Goal: Information Seeking & Learning: Check status

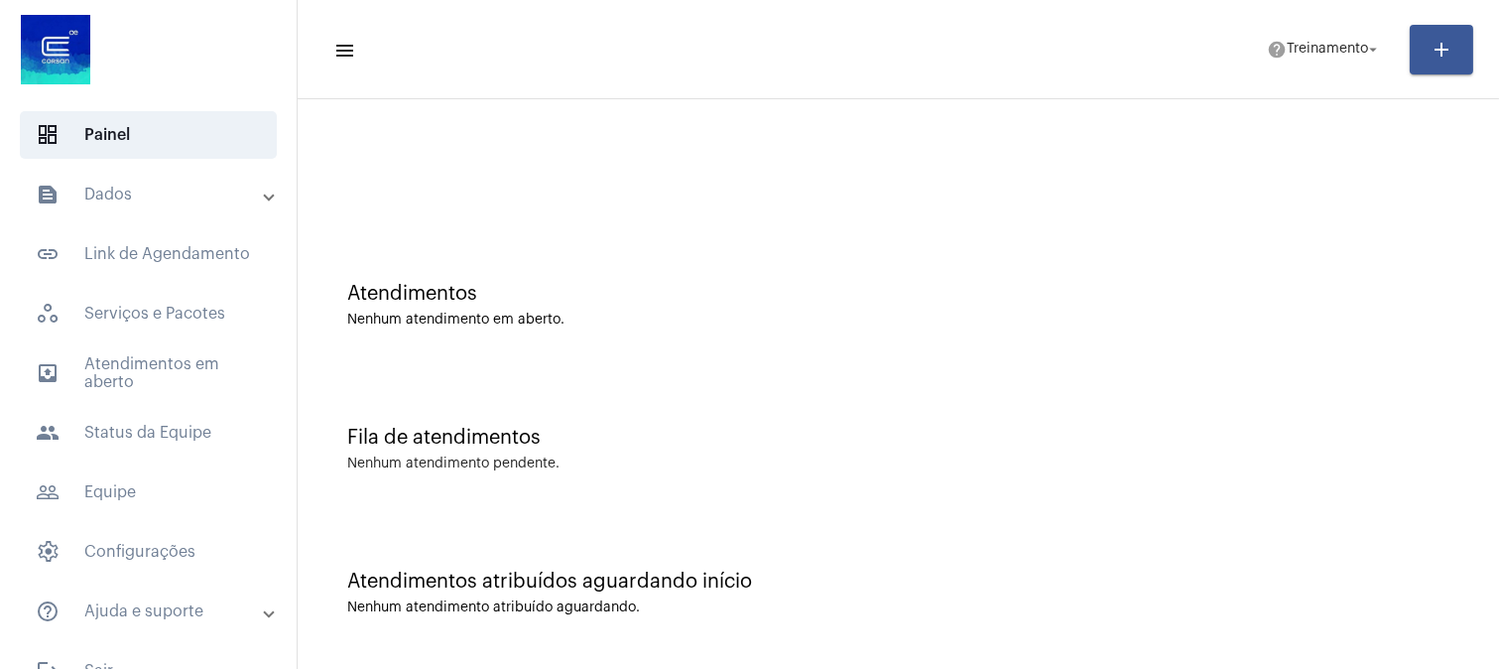
click at [913, 335] on div "Atendimentos Nenhum atendimento em aberto." at bounding box center [899, 295] width 1182 height 144
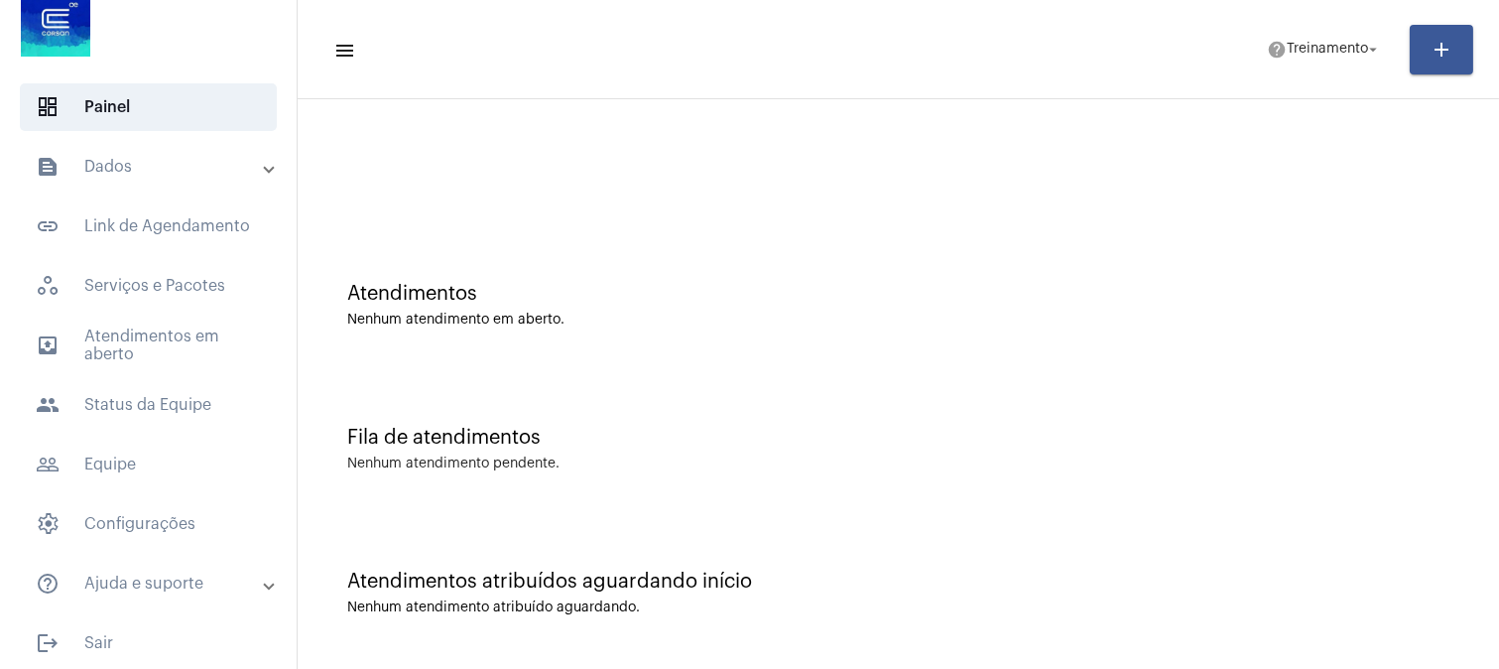
scroll to position [37, 0]
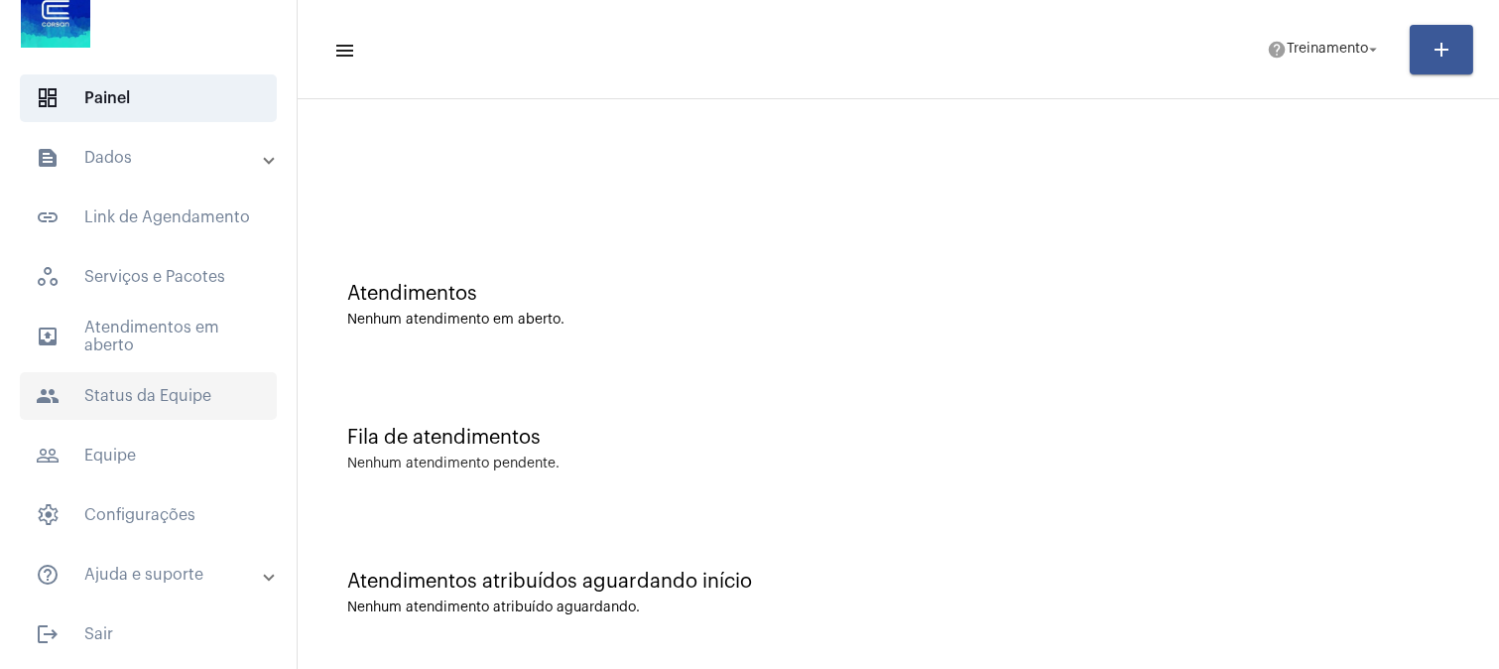
drag, startPoint x: 177, startPoint y: 391, endPoint x: 183, endPoint y: 373, distance: 18.8
click at [174, 391] on span "people Status da Equipe" at bounding box center [148, 396] width 257 height 48
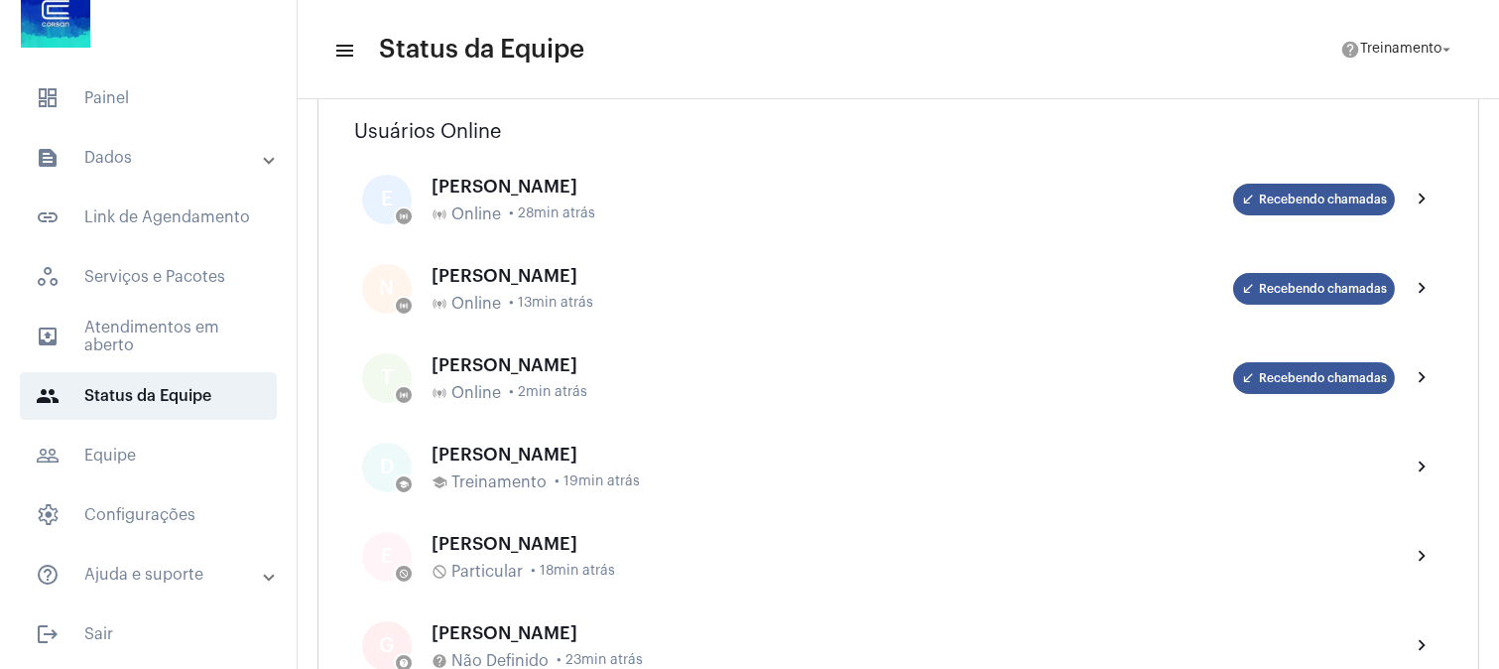
scroll to position [220, 0]
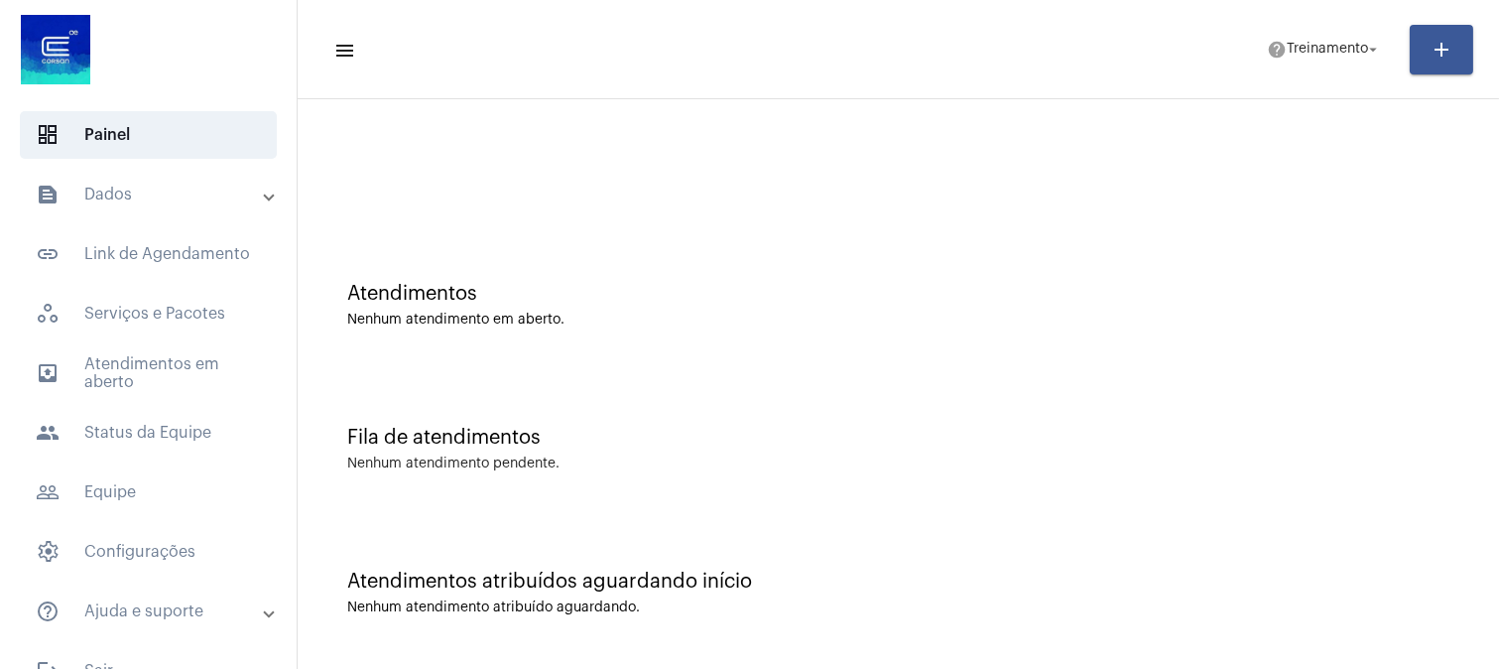
click at [169, 198] on mat-panel-title "text_snippet_outlined Dados" at bounding box center [150, 195] width 229 height 24
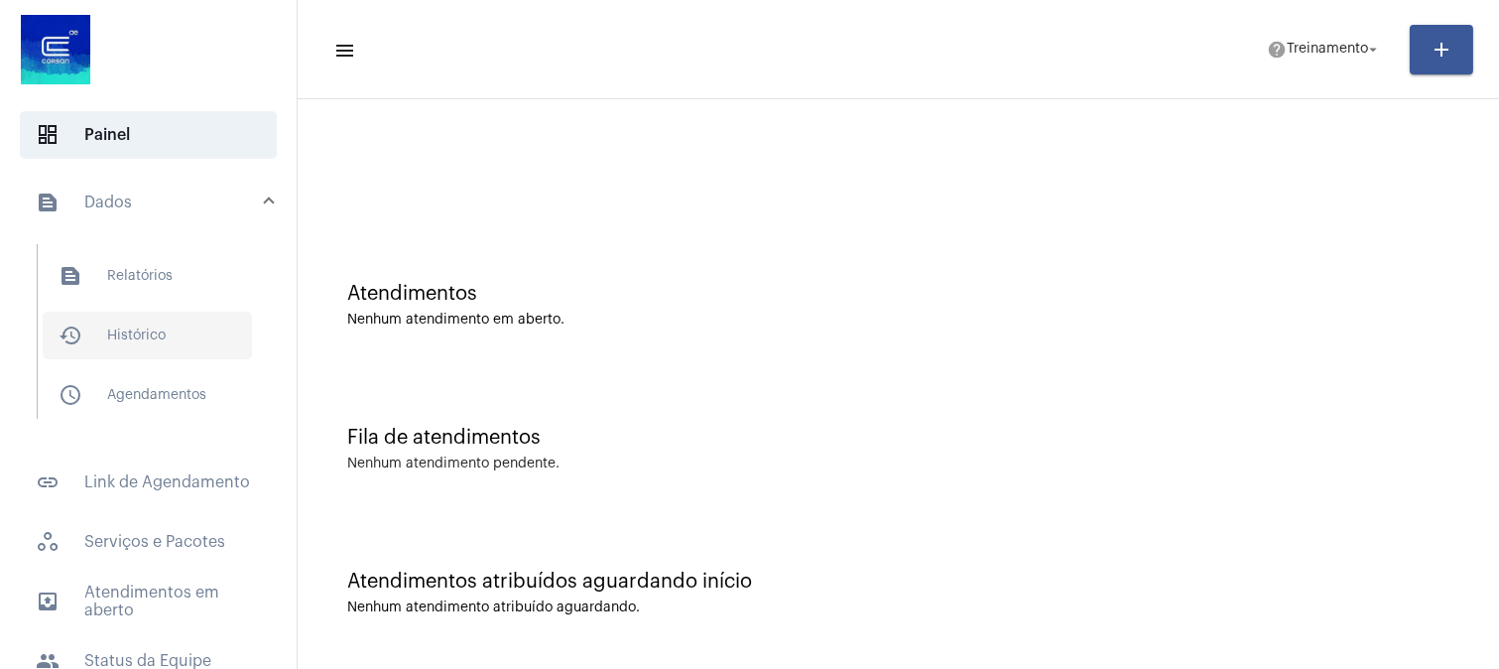
click at [175, 333] on span "history_outlined Histórico" at bounding box center [147, 335] width 209 height 48
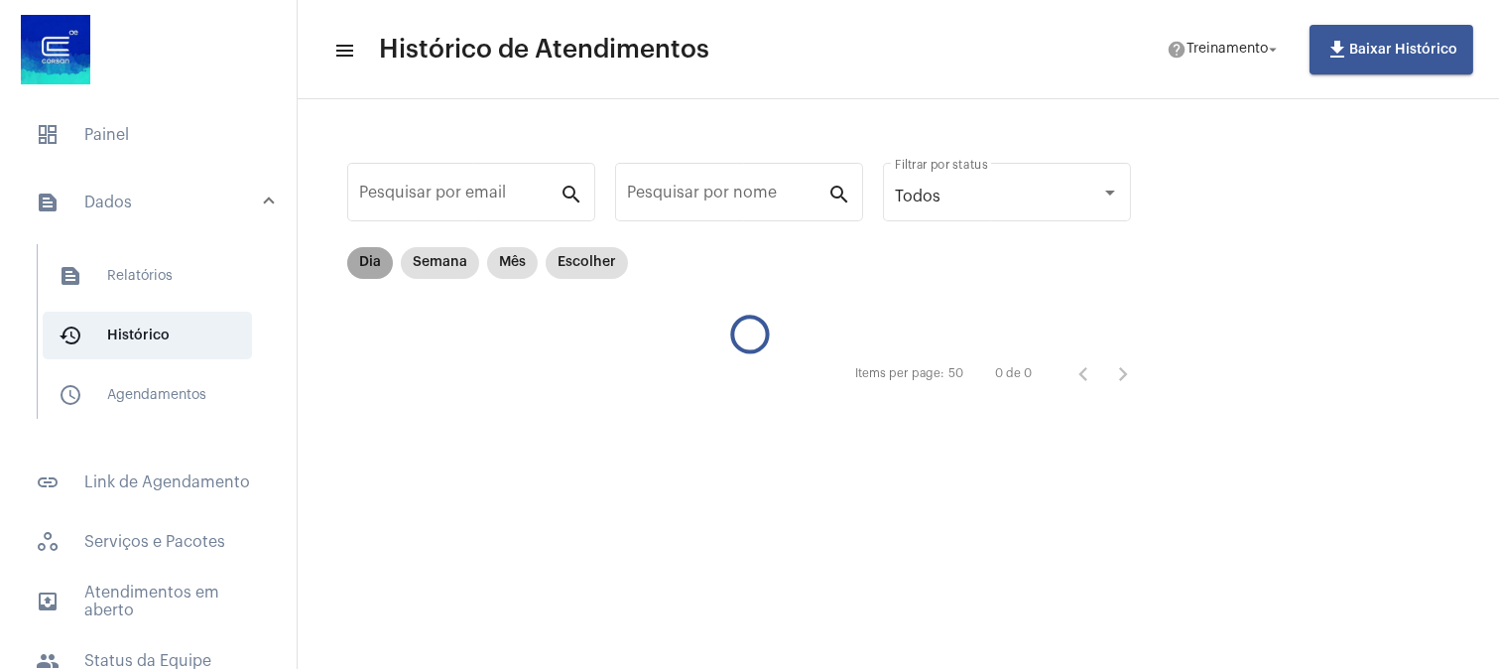
click at [365, 264] on mat-chip "Dia" at bounding box center [370, 263] width 46 height 32
click at [140, 274] on span "text_snippet_outlined Relatórios" at bounding box center [147, 276] width 209 height 48
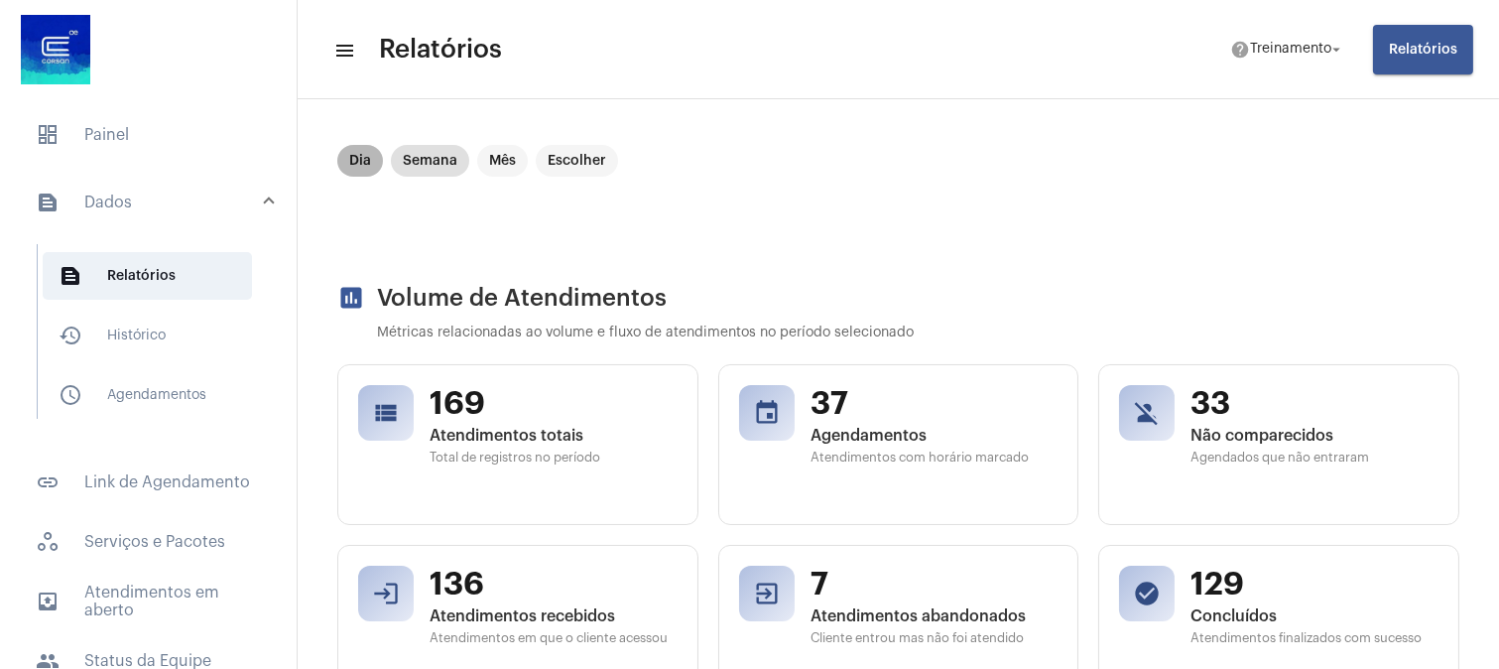
click at [364, 157] on mat-chip "Dia" at bounding box center [360, 161] width 46 height 32
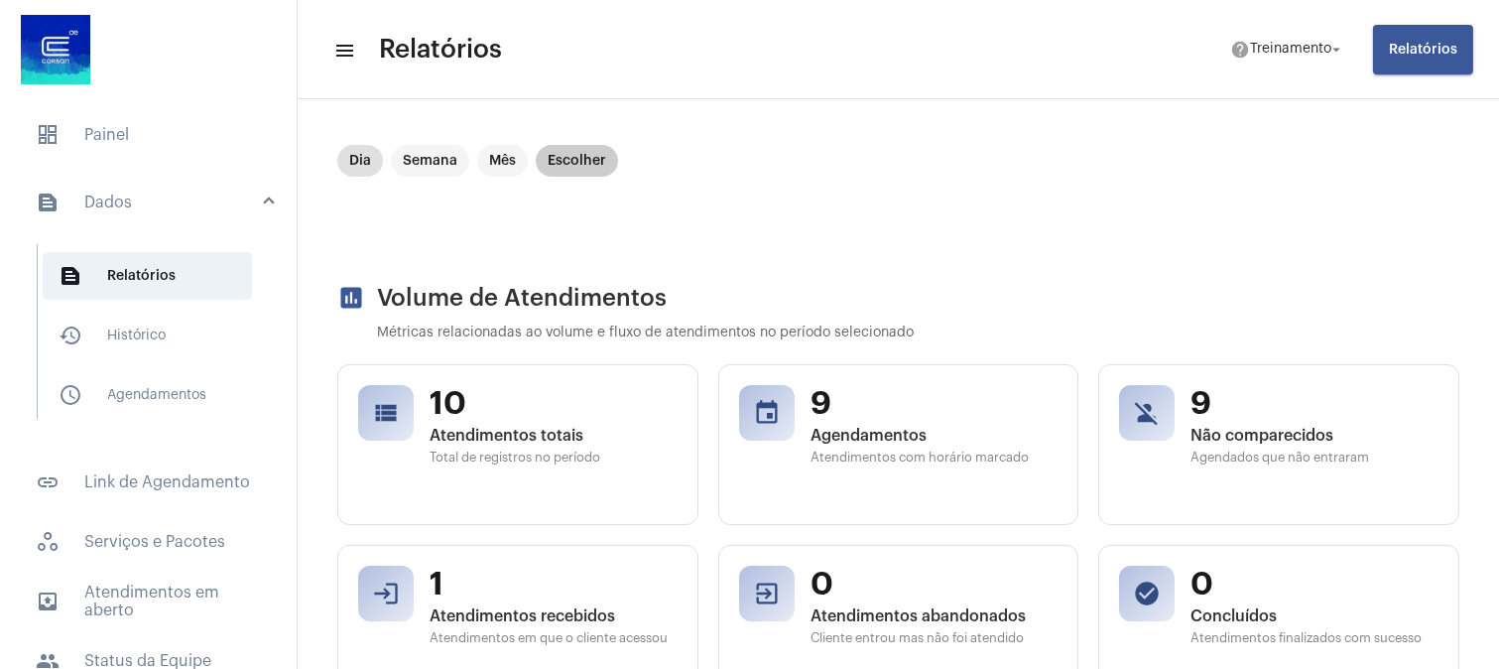
click at [581, 156] on mat-chip "Escolher" at bounding box center [577, 161] width 82 height 32
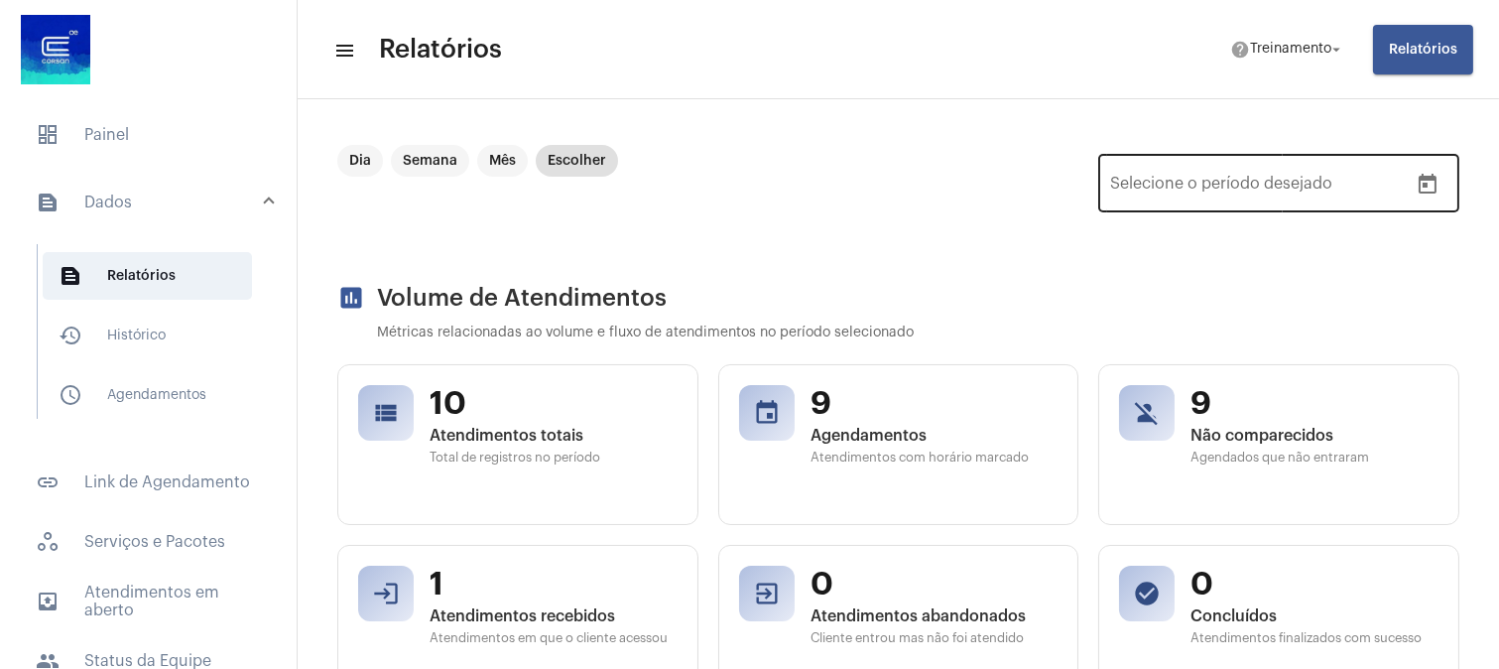
click at [1416, 185] on icon "Open calendar" at bounding box center [1428, 185] width 24 height 24
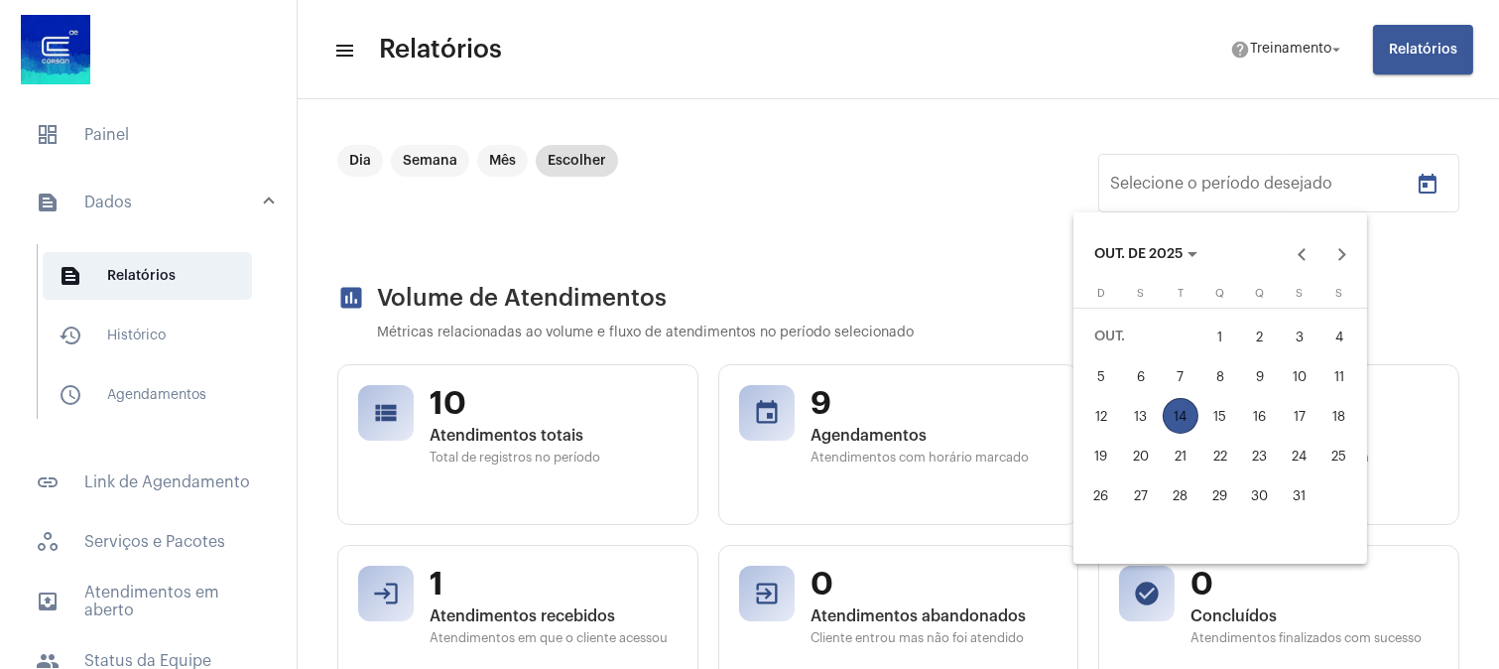
click at [1146, 422] on div "13" at bounding box center [1141, 416] width 36 height 36
type input "13/10/2025"
click at [1146, 422] on div "13" at bounding box center [1141, 416] width 36 height 36
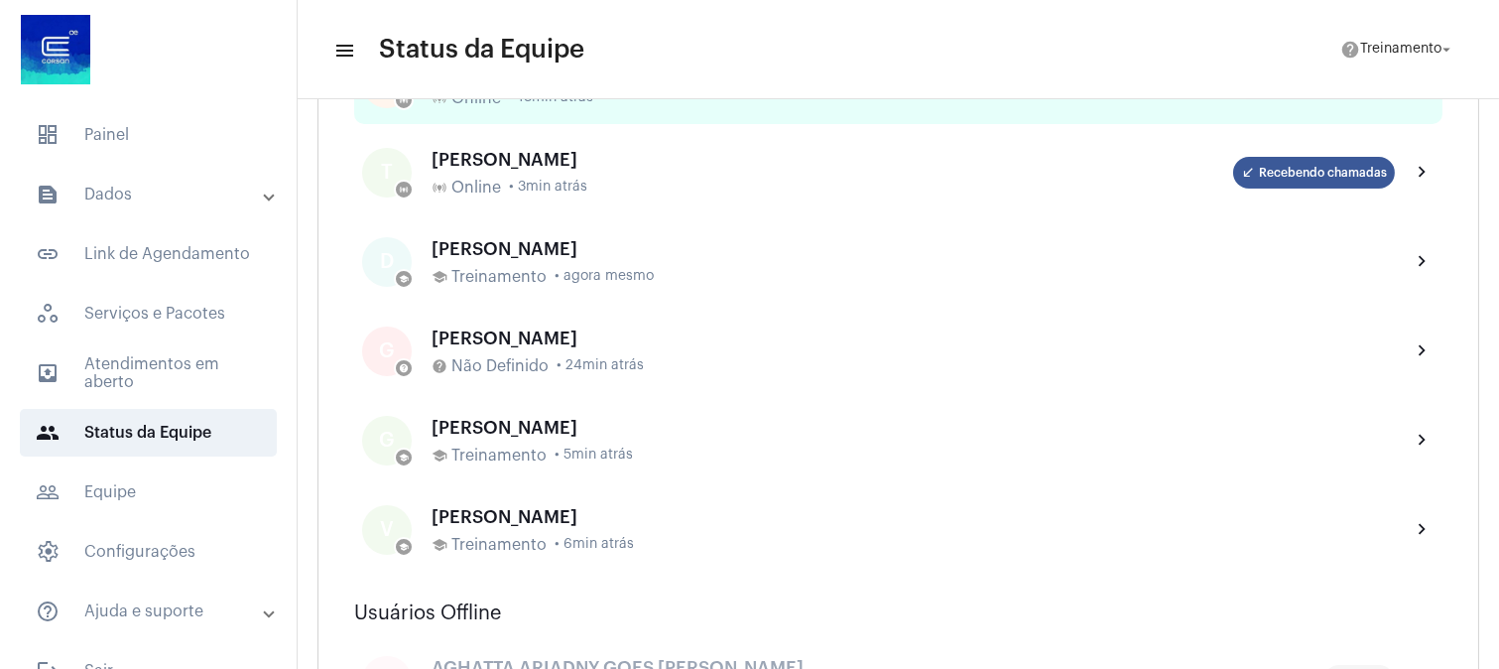
scroll to position [661, 0]
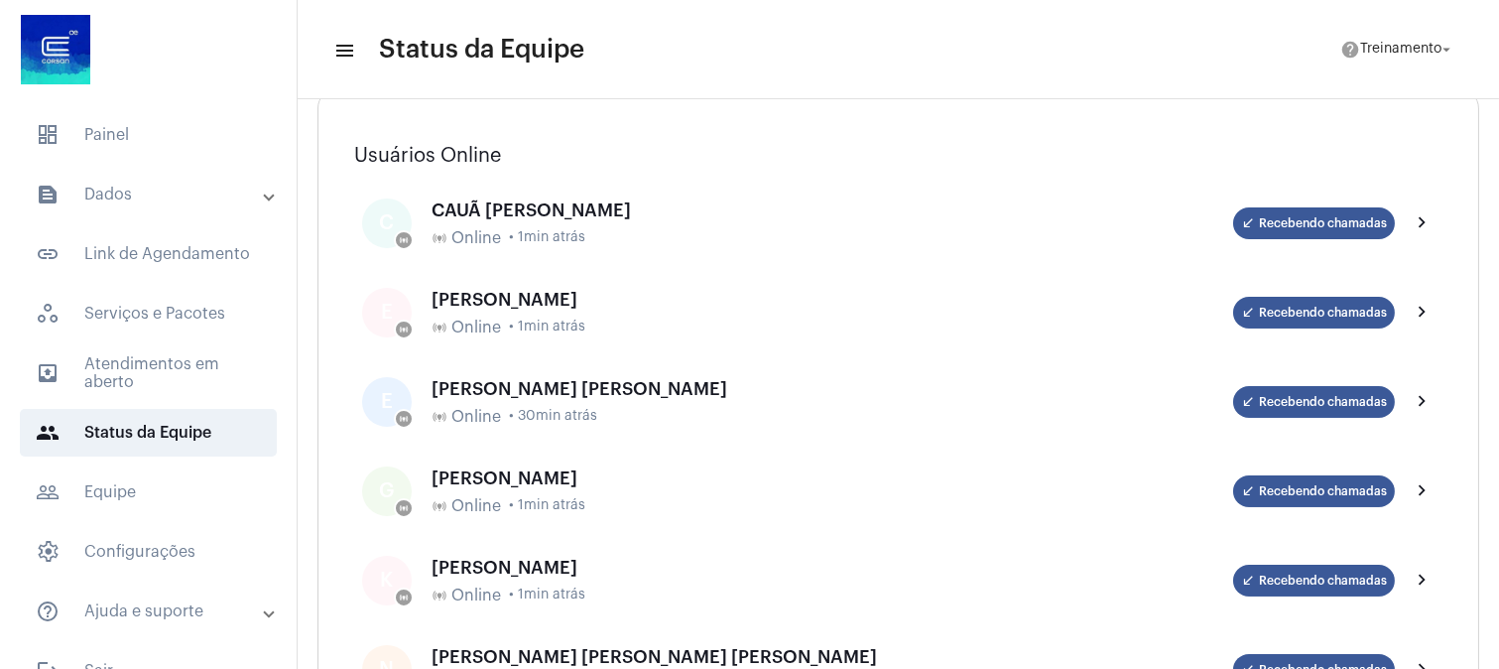
scroll to position [110, 0]
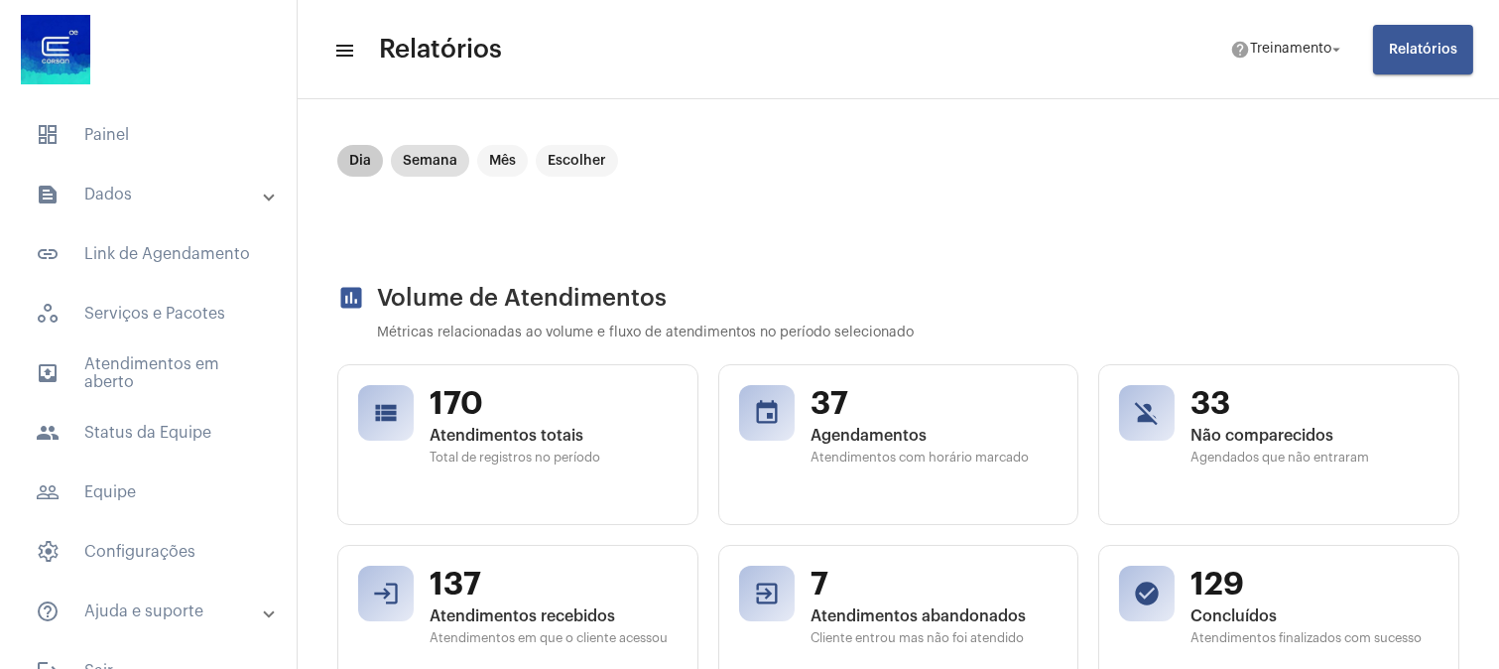
click at [358, 159] on mat-chip "Dia" at bounding box center [360, 161] width 46 height 32
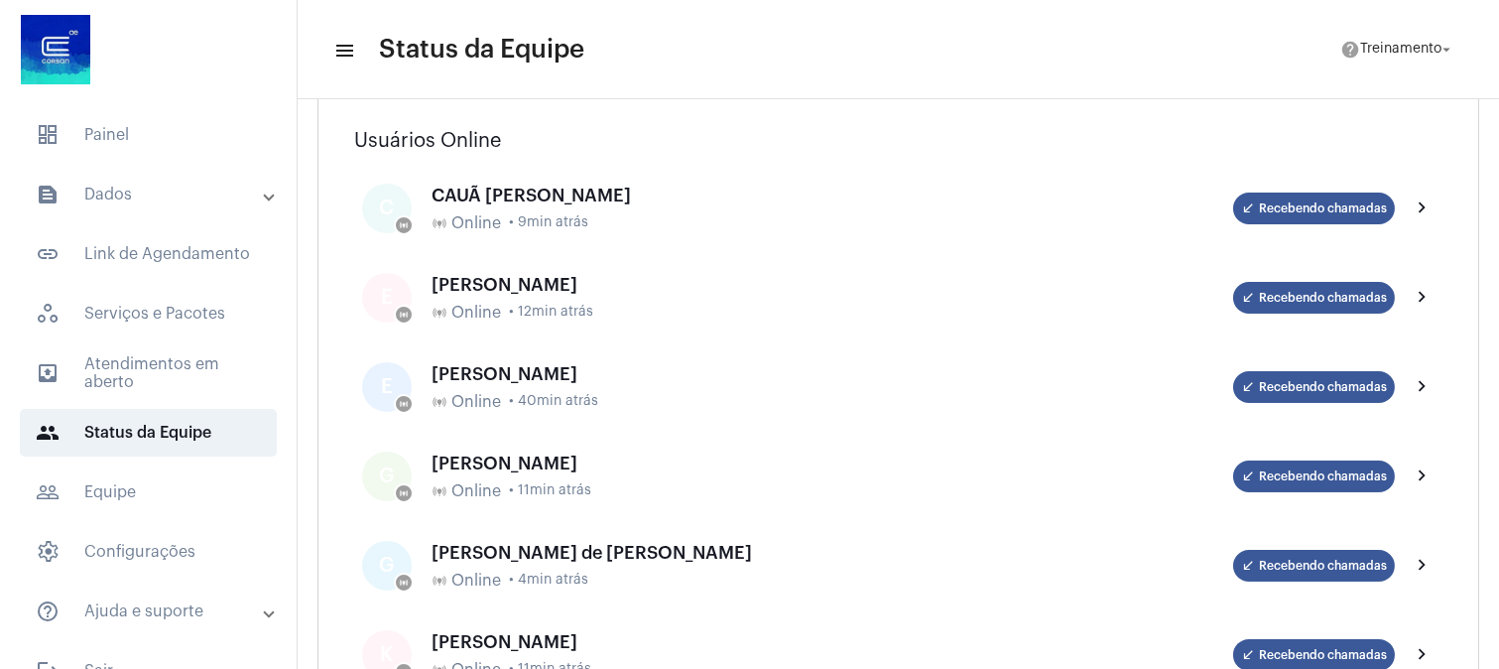
scroll to position [220, 0]
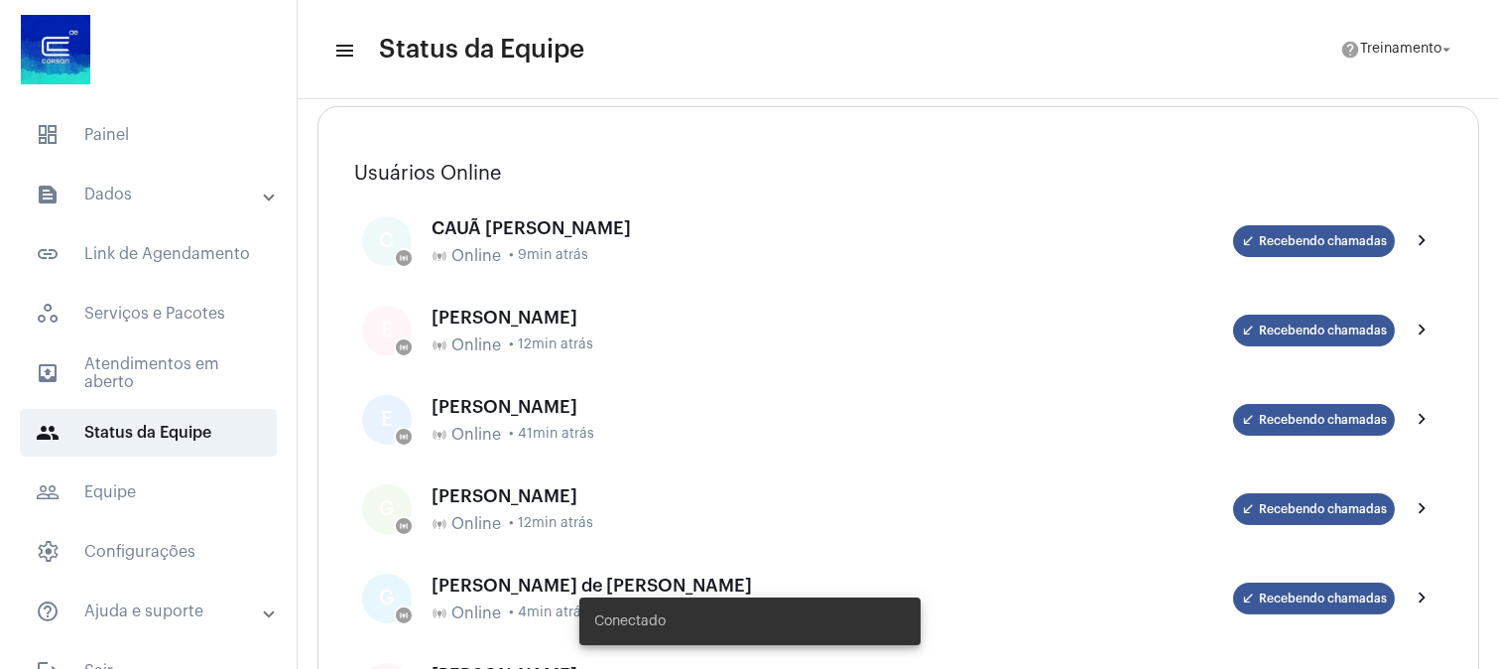
scroll to position [220, 0]
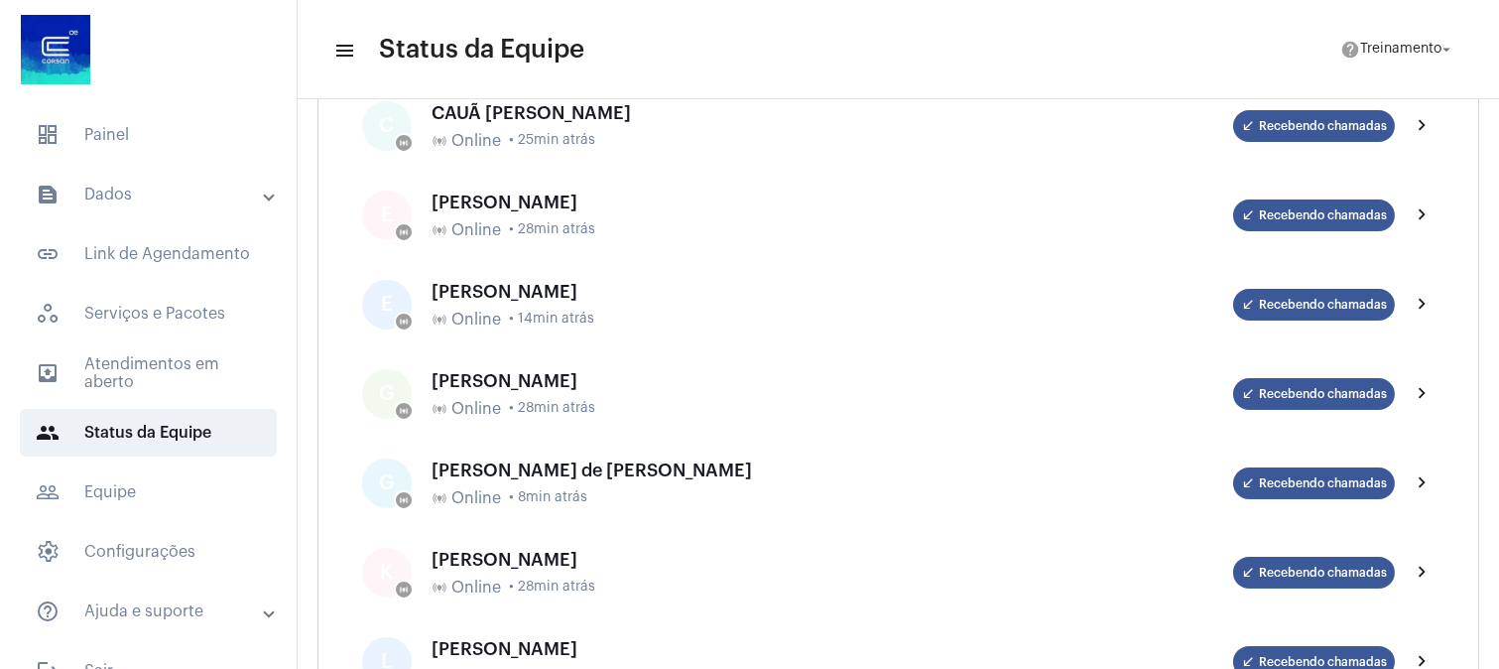
scroll to position [330, 0]
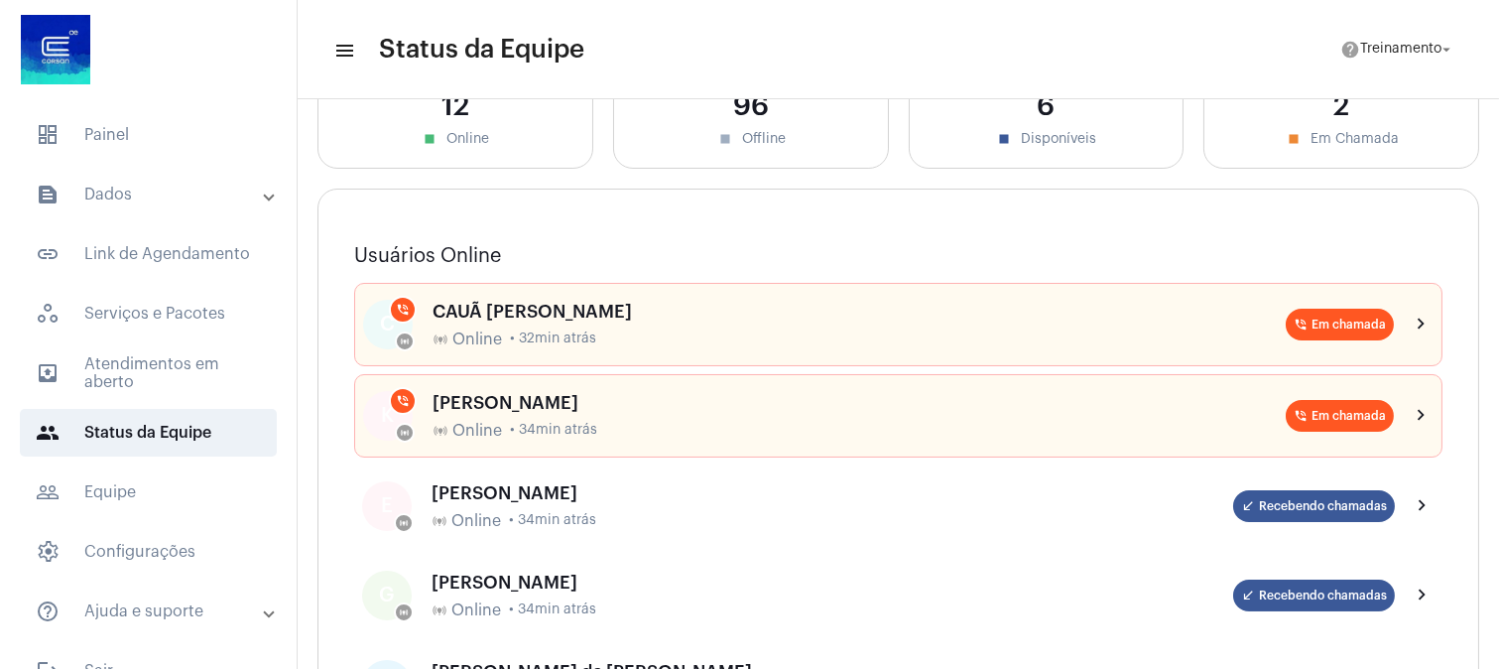
scroll to position [110, 0]
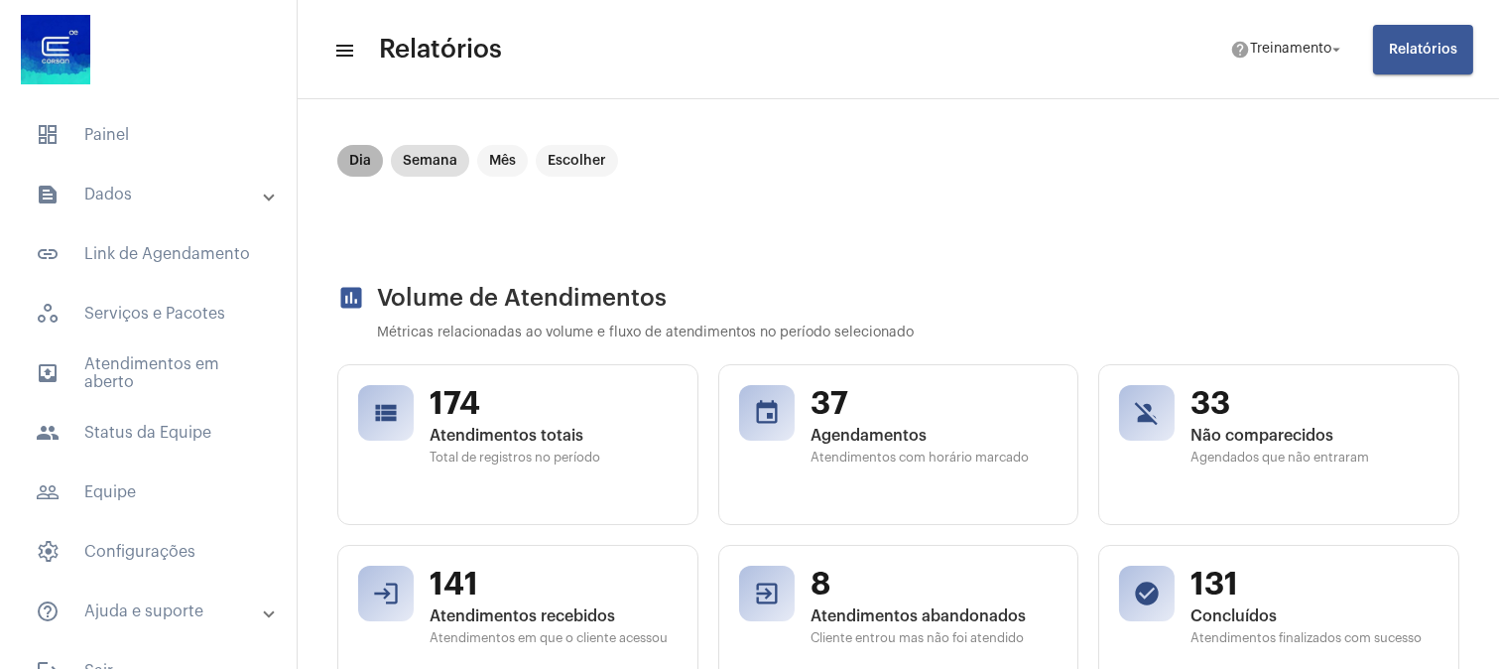
click at [353, 163] on mat-chip "Dia" at bounding box center [360, 161] width 46 height 32
click at [423, 169] on mat-chip "Semana" at bounding box center [430, 161] width 78 height 32
click at [508, 165] on mat-chip "Mês" at bounding box center [502, 161] width 51 height 32
click at [353, 163] on mat-chip "Dia" at bounding box center [360, 161] width 46 height 32
click at [362, 156] on mat-chip "Dia" at bounding box center [360, 161] width 46 height 32
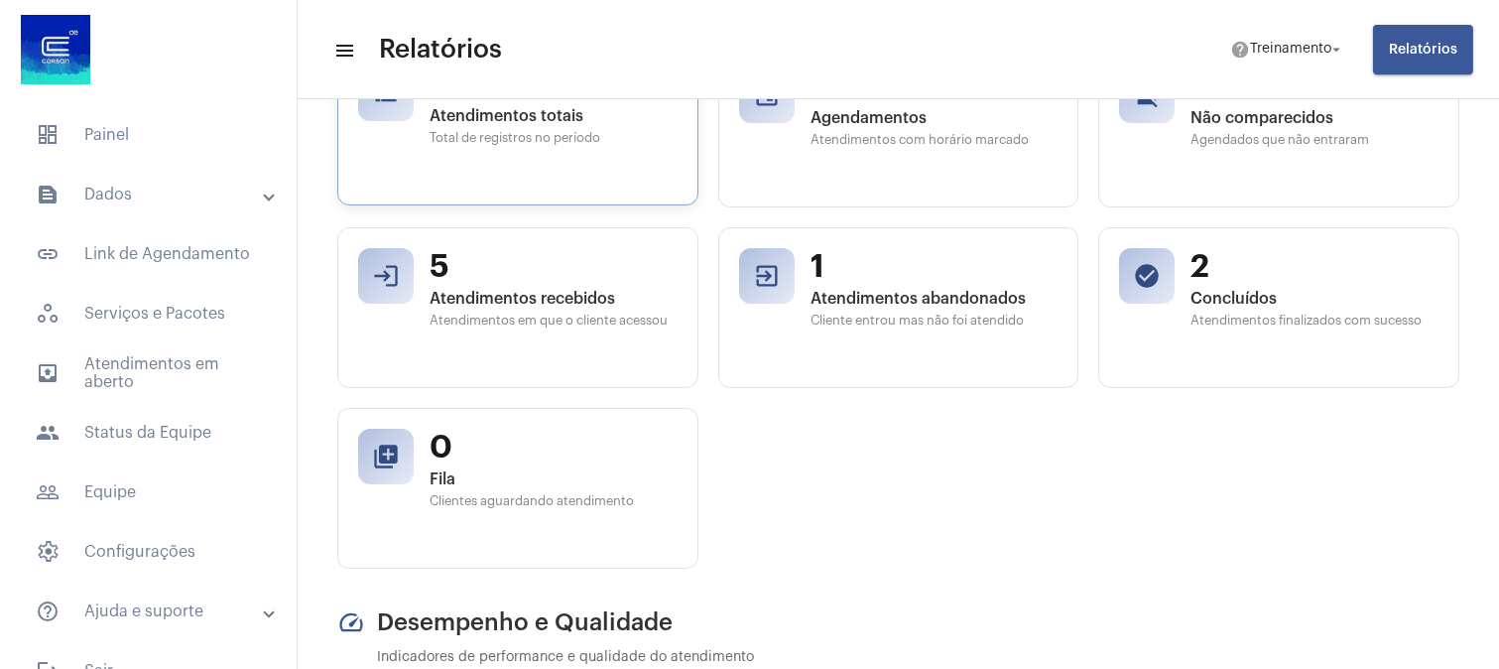
scroll to position [330, 0]
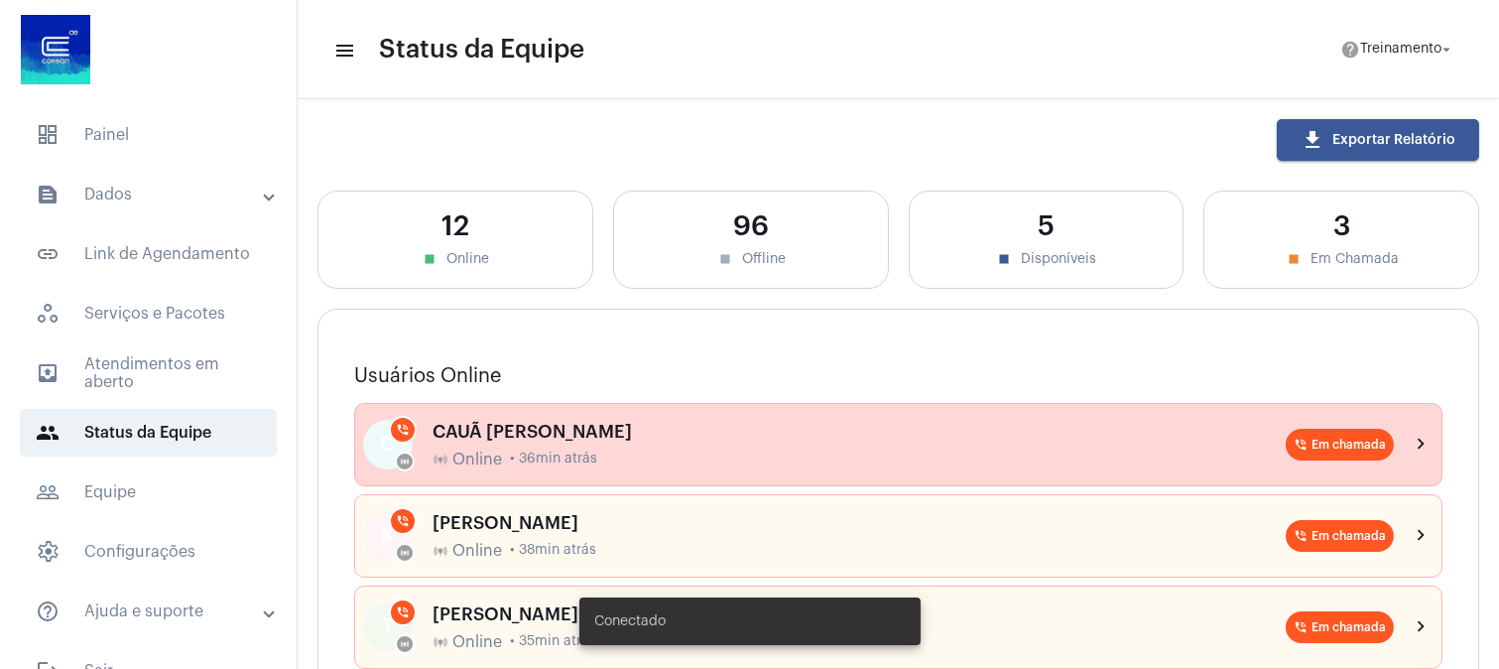
click at [586, 457] on span "• 36min atrás" at bounding box center [553, 458] width 87 height 15
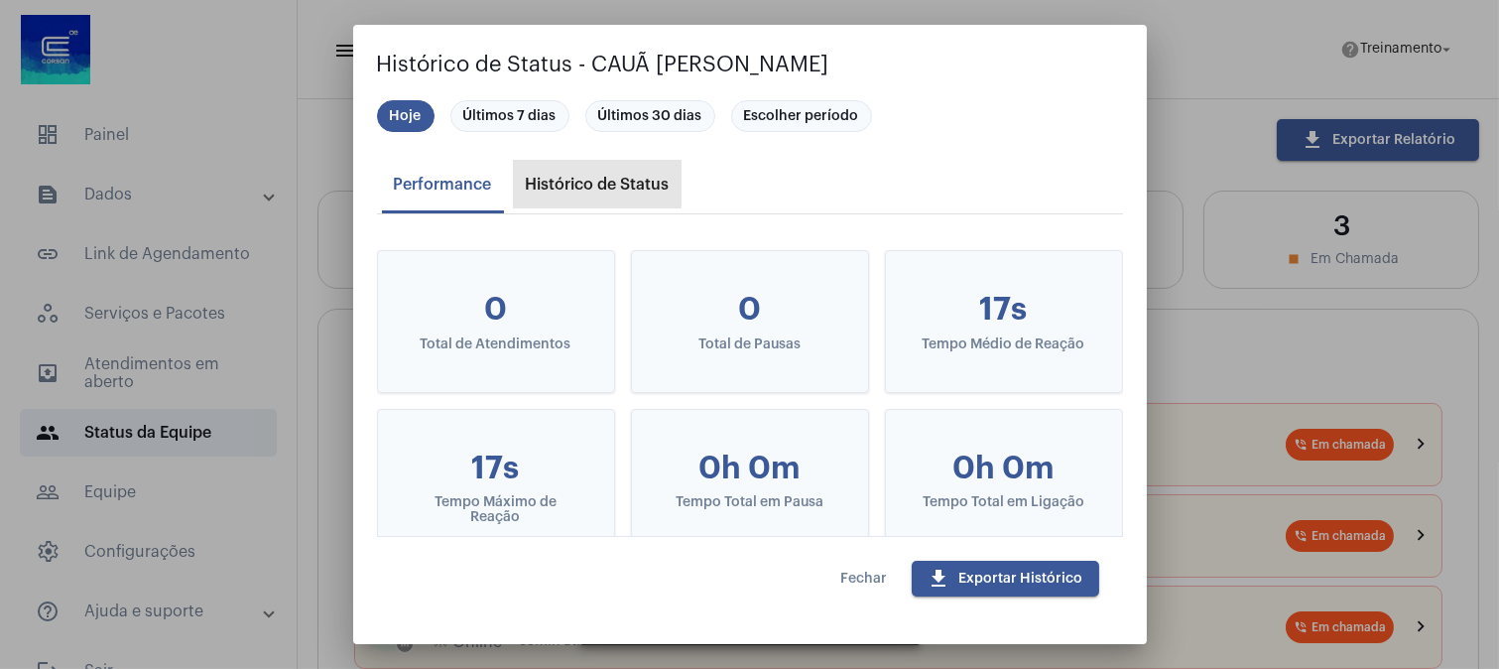
click at [562, 176] on div "Histórico de Status" at bounding box center [598, 185] width 144 height 18
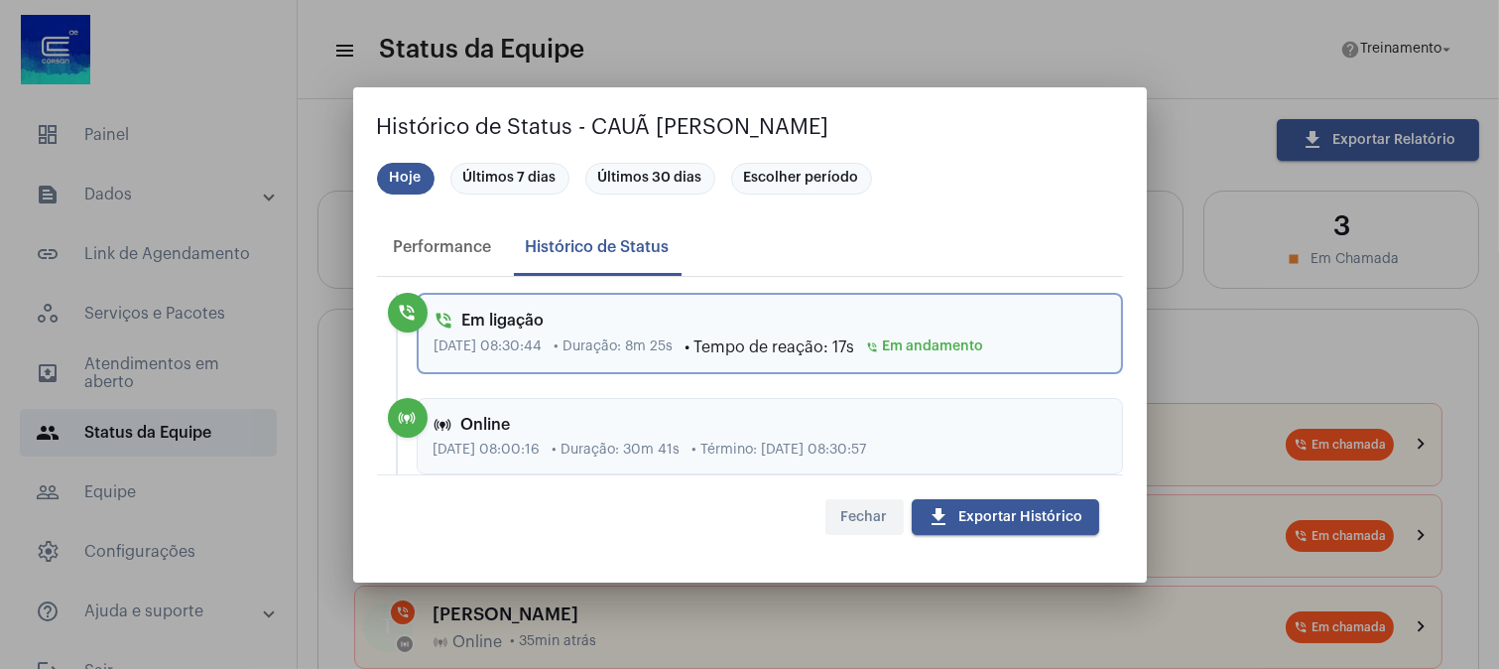
click at [837, 501] on button "Fechar" at bounding box center [864, 517] width 78 height 36
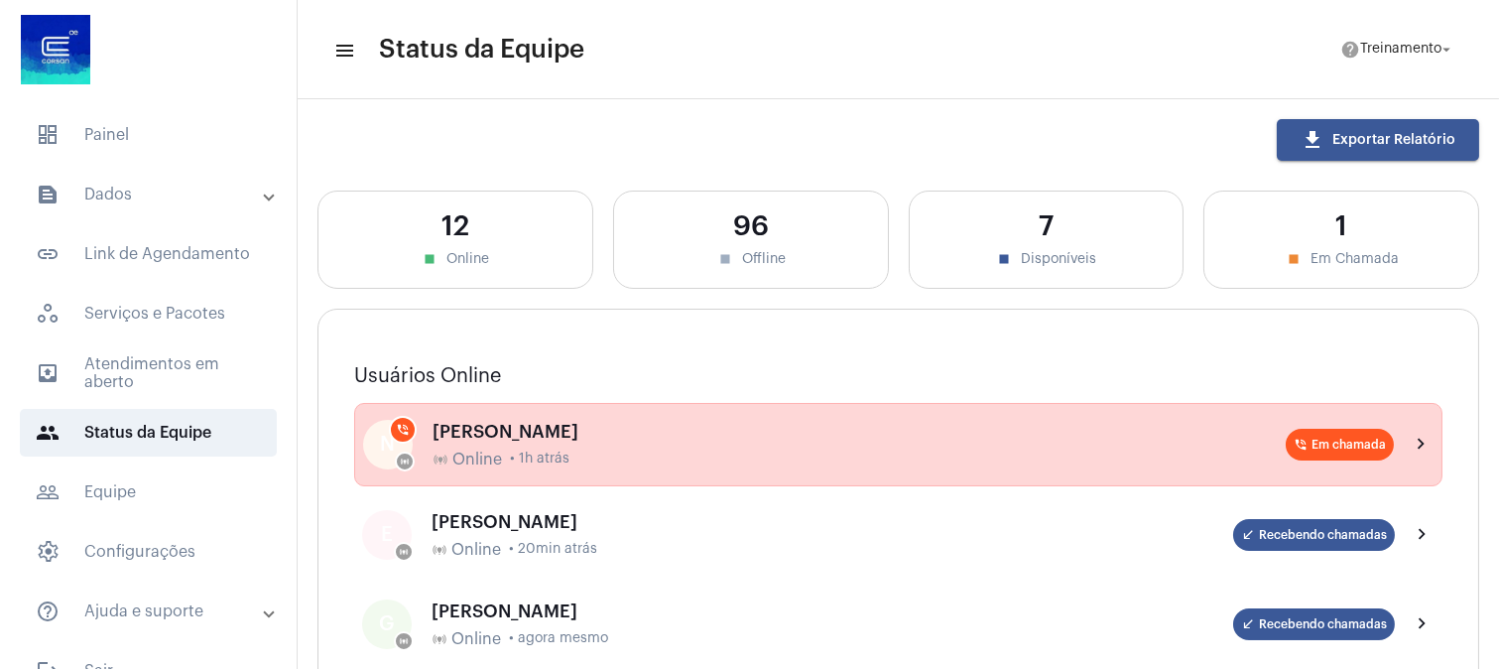
click at [557, 459] on span "• 1h atrás" at bounding box center [540, 458] width 60 height 15
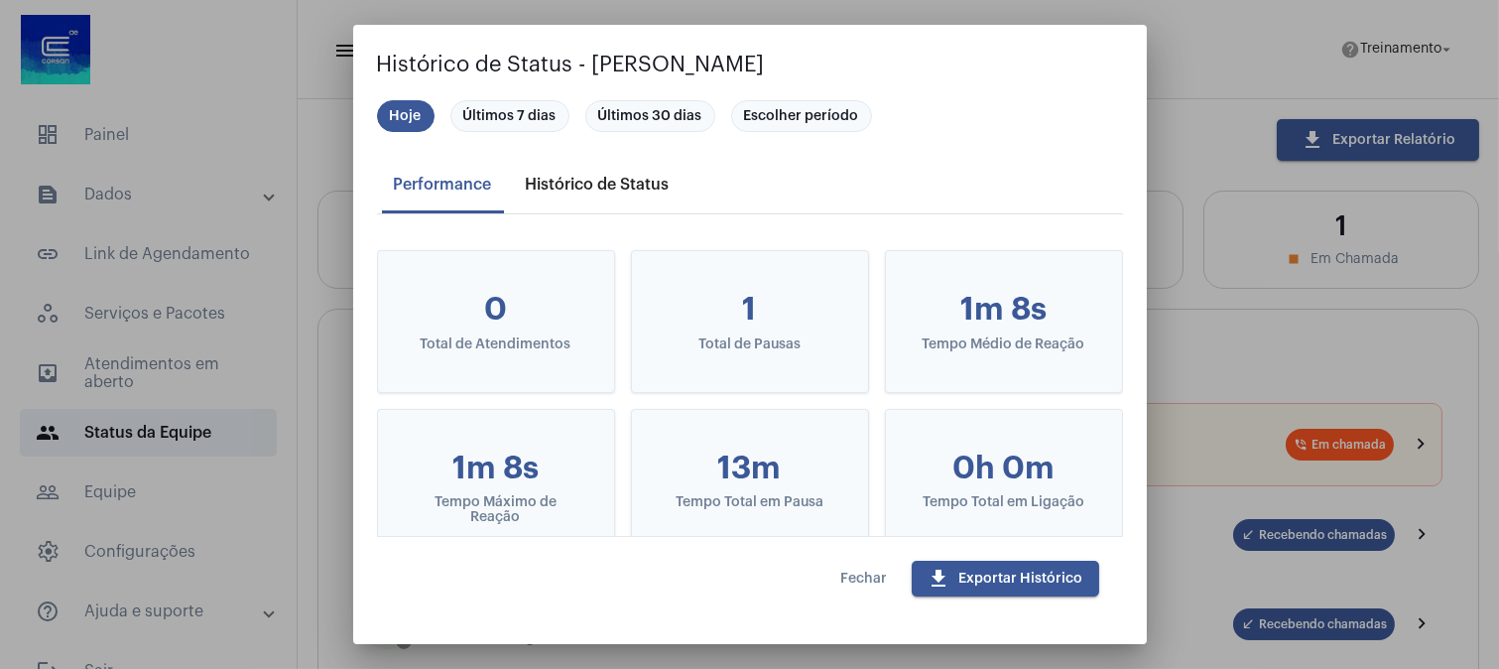
click at [569, 187] on div "Histórico de Status" at bounding box center [598, 185] width 144 height 18
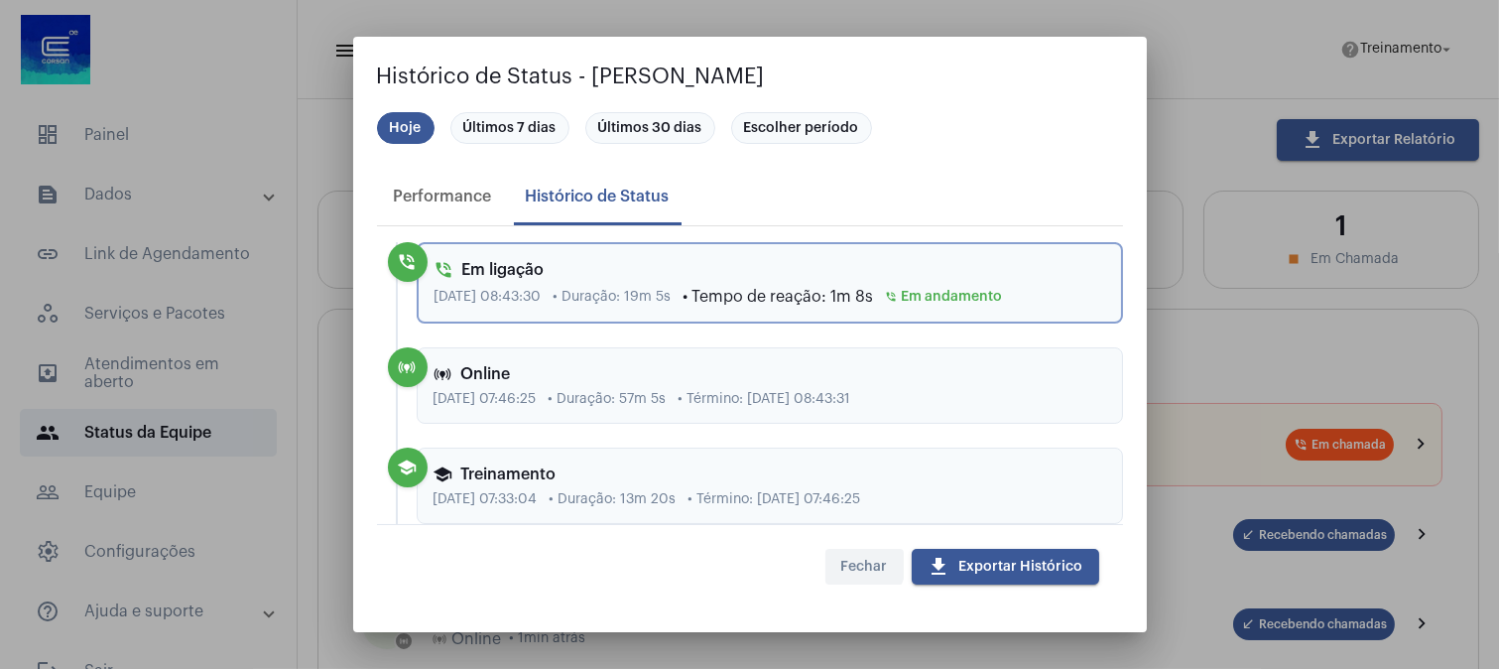
click at [861, 563] on span "Fechar" at bounding box center [864, 567] width 47 height 14
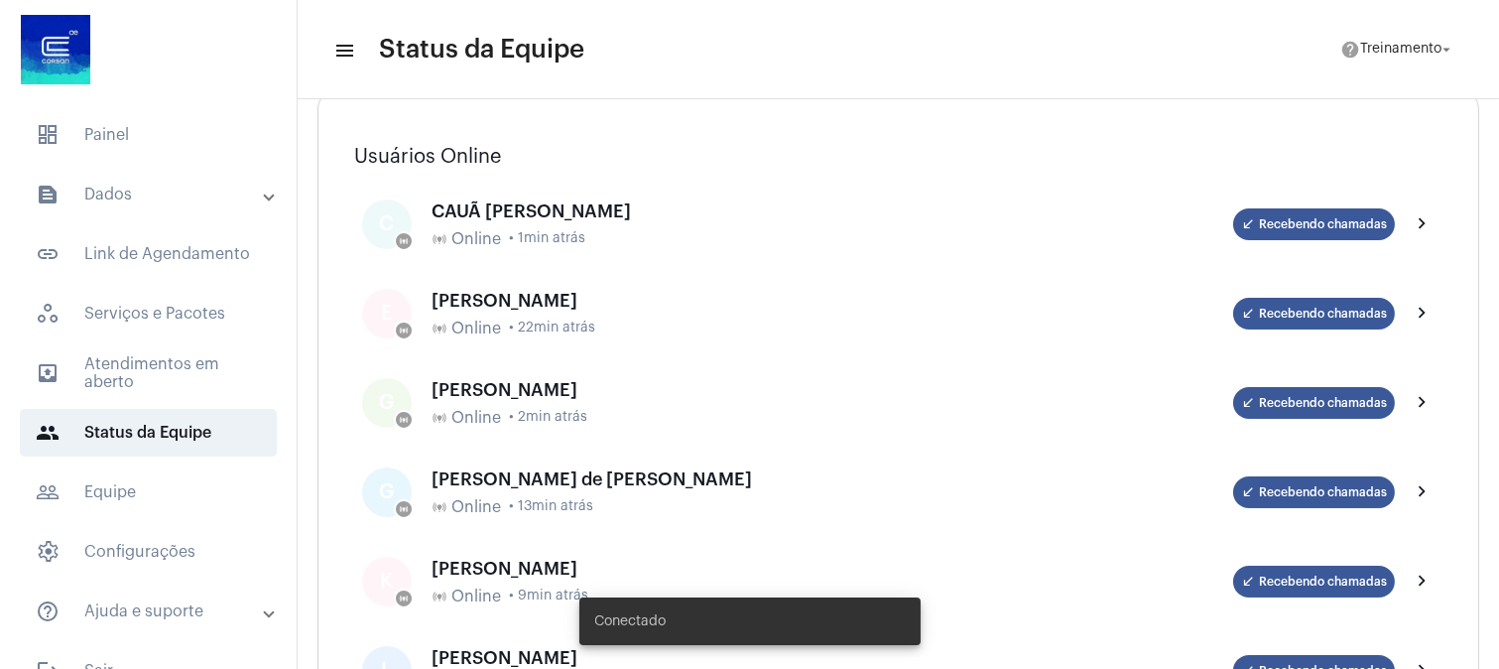
scroll to position [220, 0]
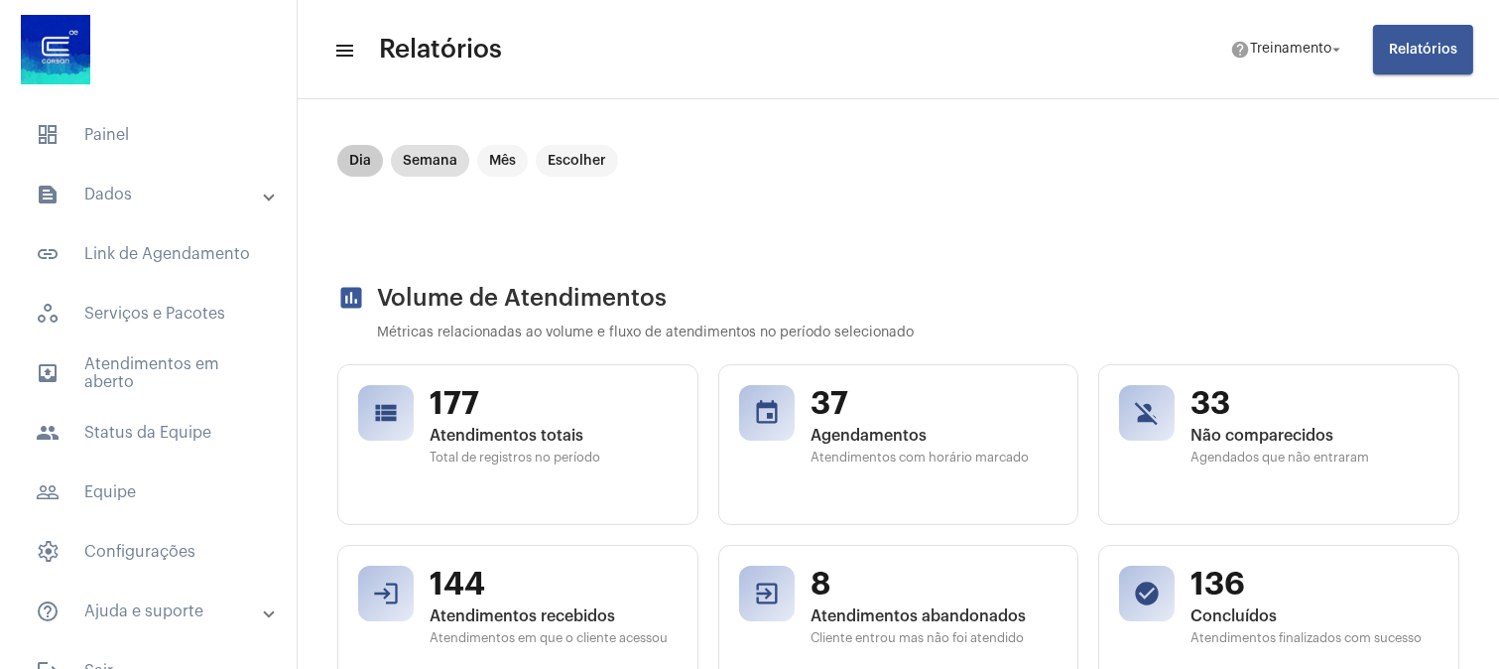
click at [357, 164] on mat-chip "Dia" at bounding box center [360, 161] width 46 height 32
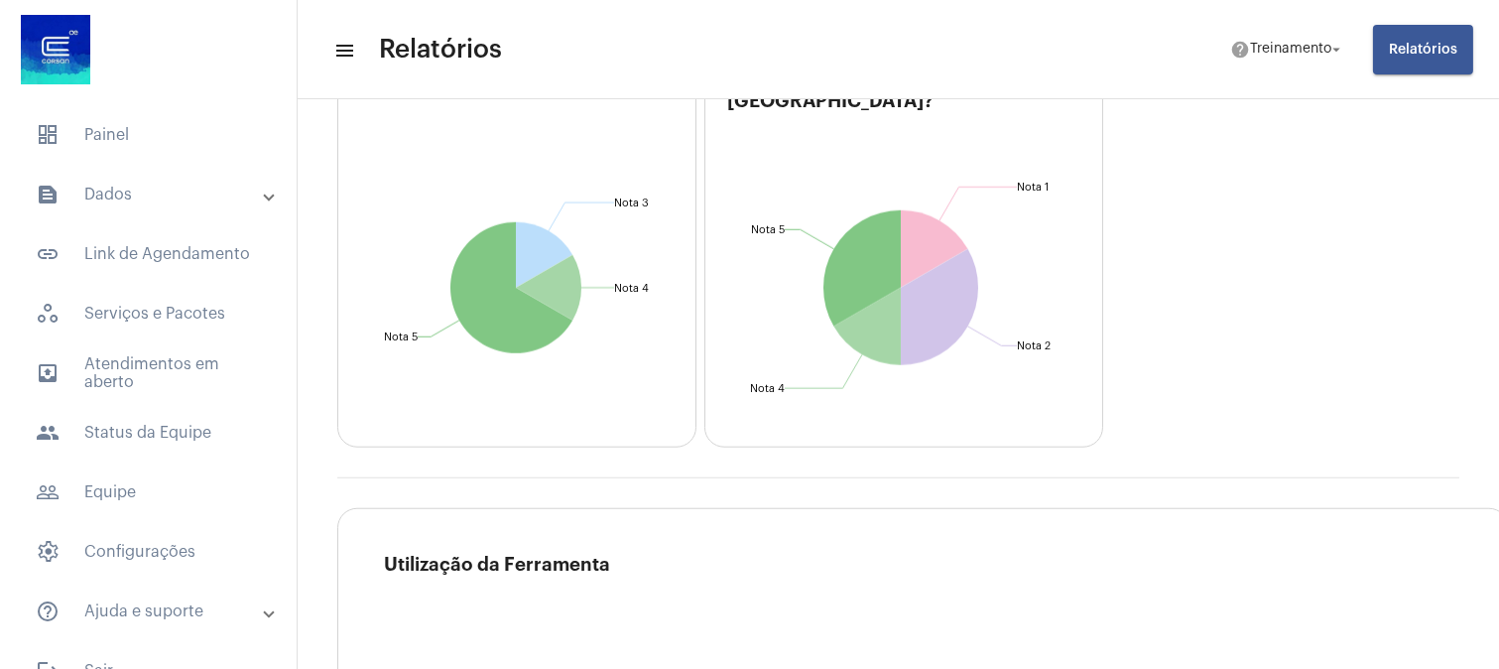
scroll to position [2755, 0]
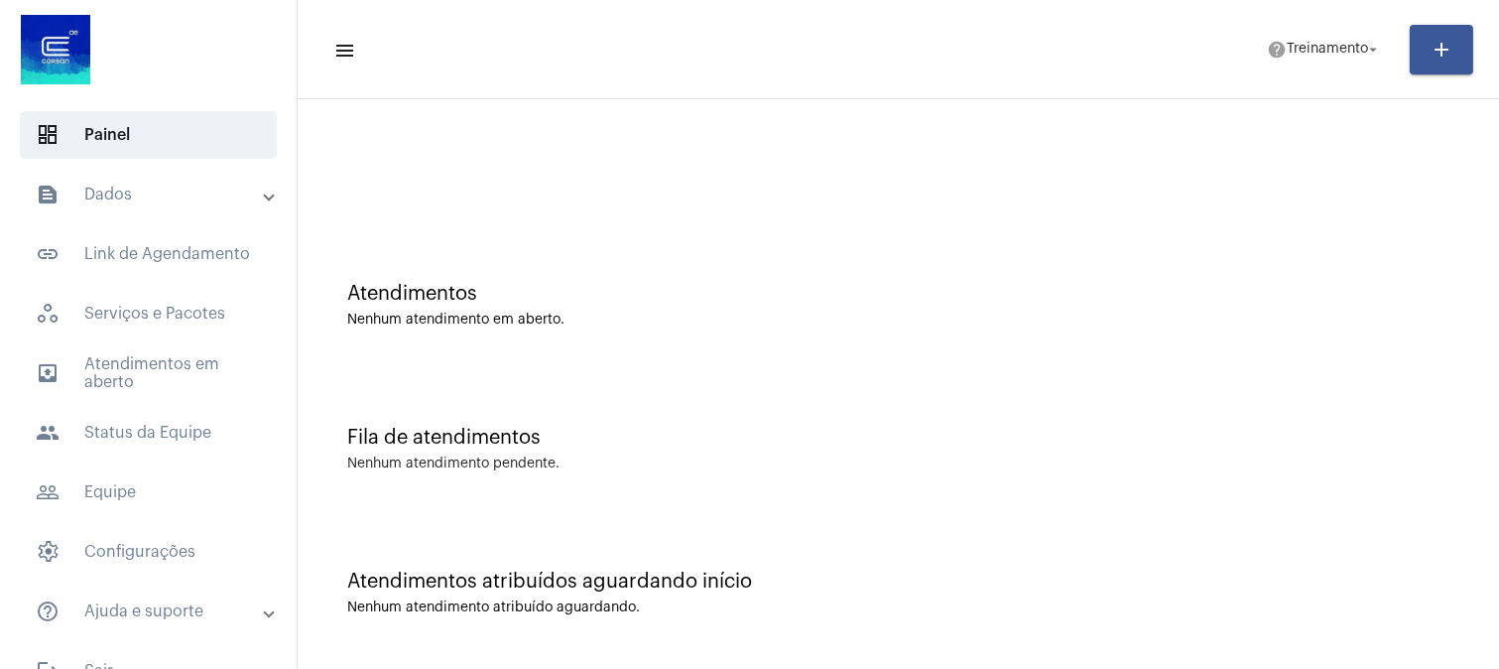
click at [1376, 570] on div "Atendimentos atribuídos aguardando início" at bounding box center [898, 581] width 1102 height 22
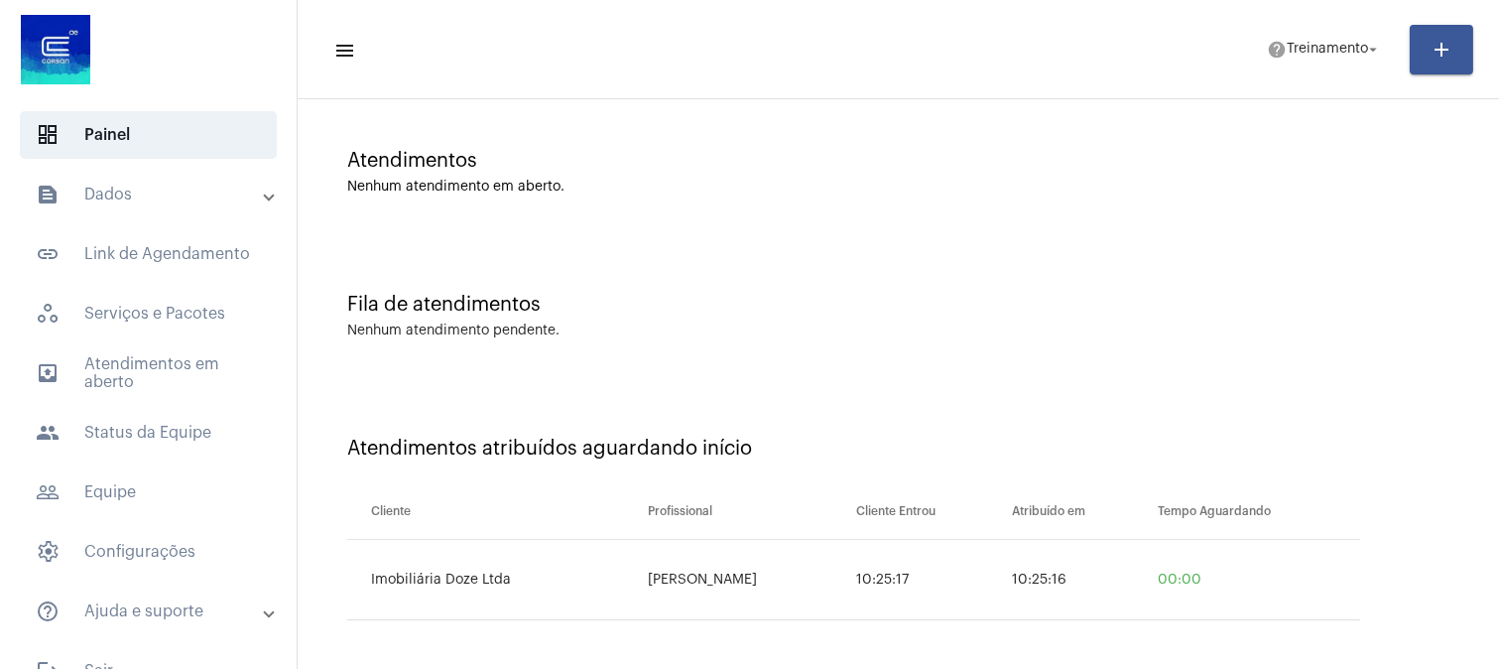
scroll to position [137, 0]
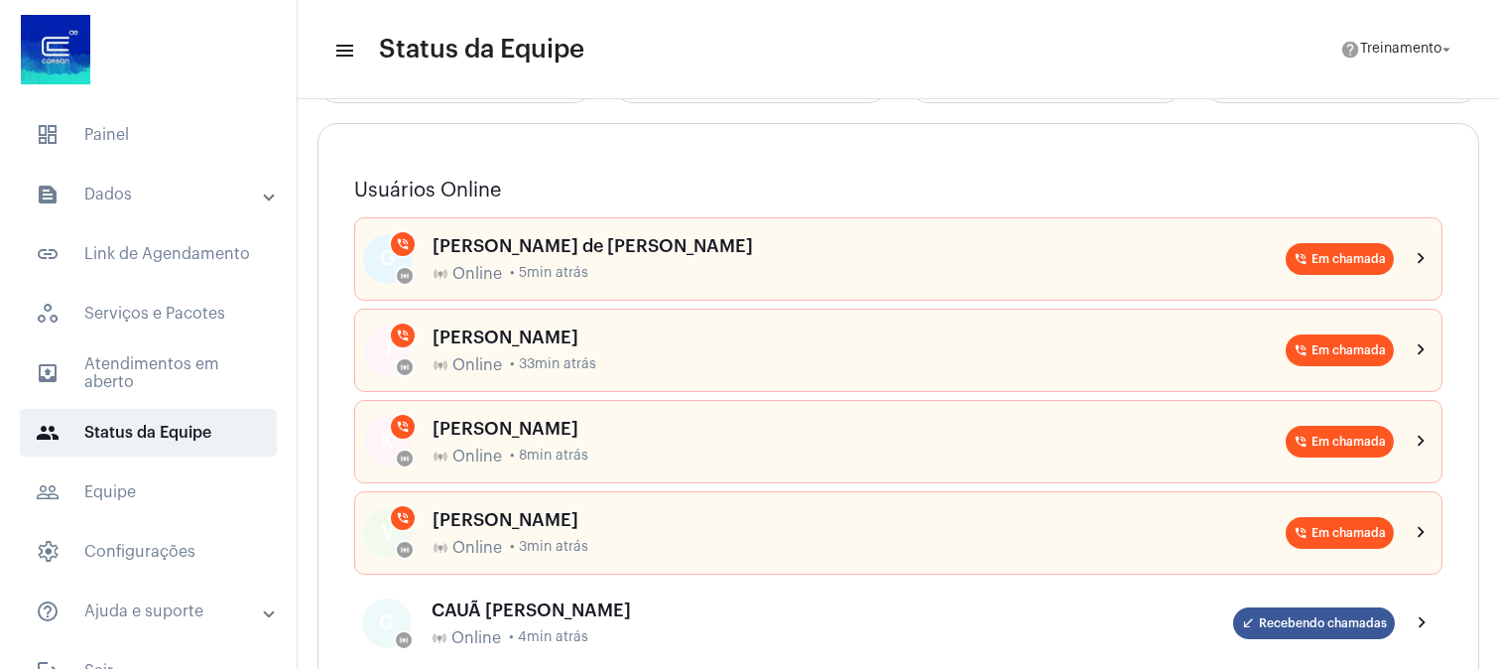
scroll to position [220, 0]
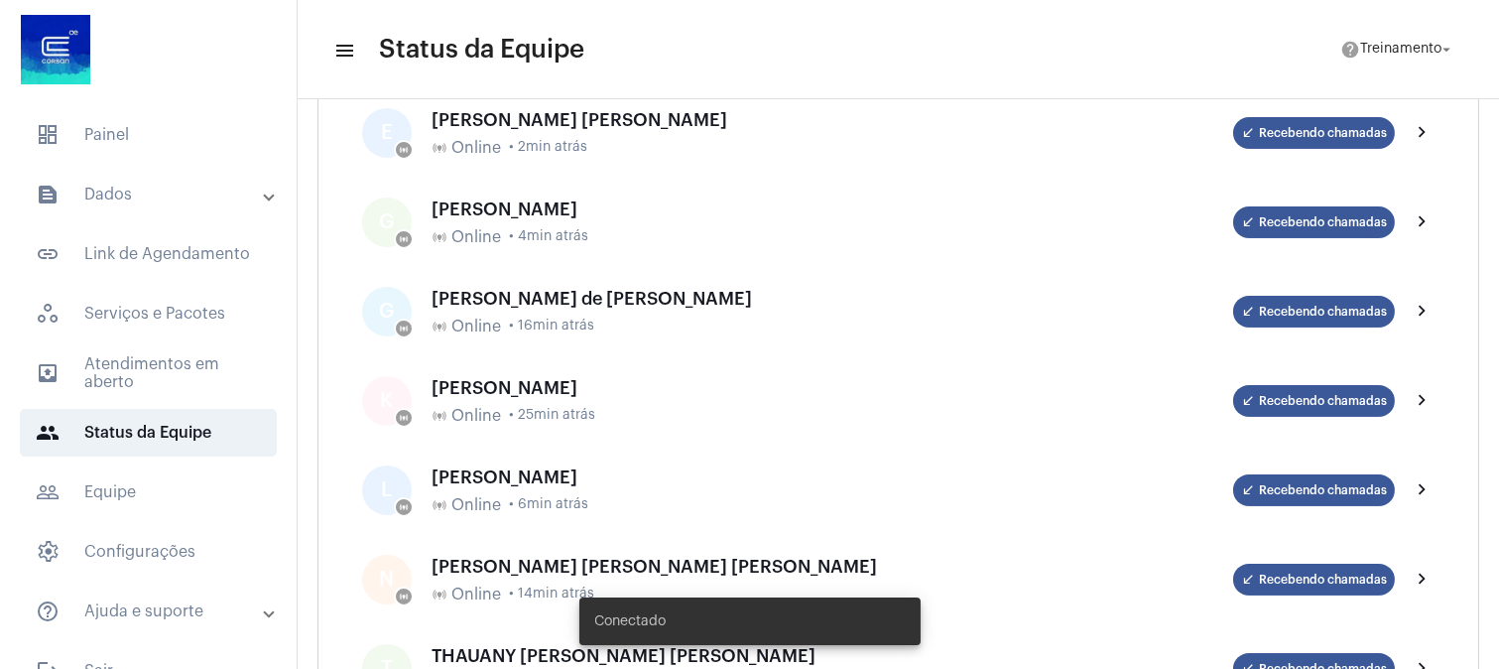
scroll to position [110, 0]
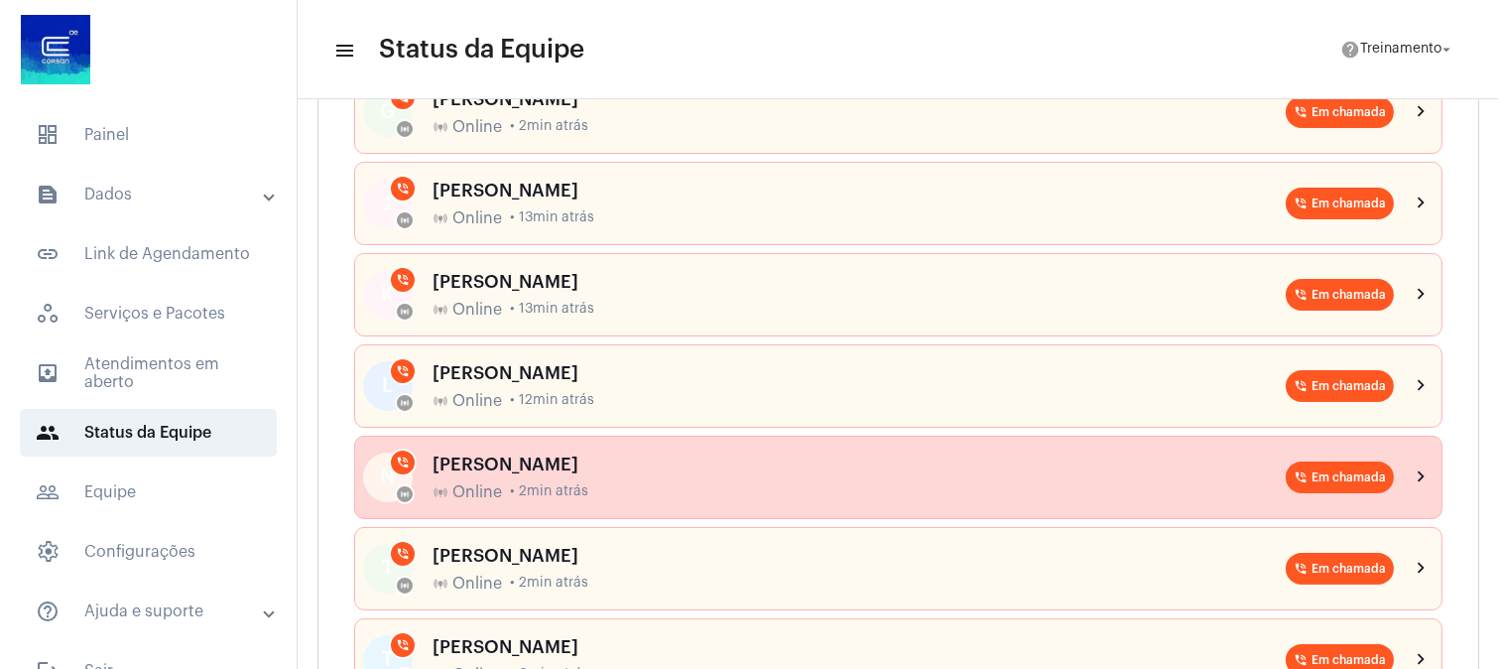
scroll to position [440, 0]
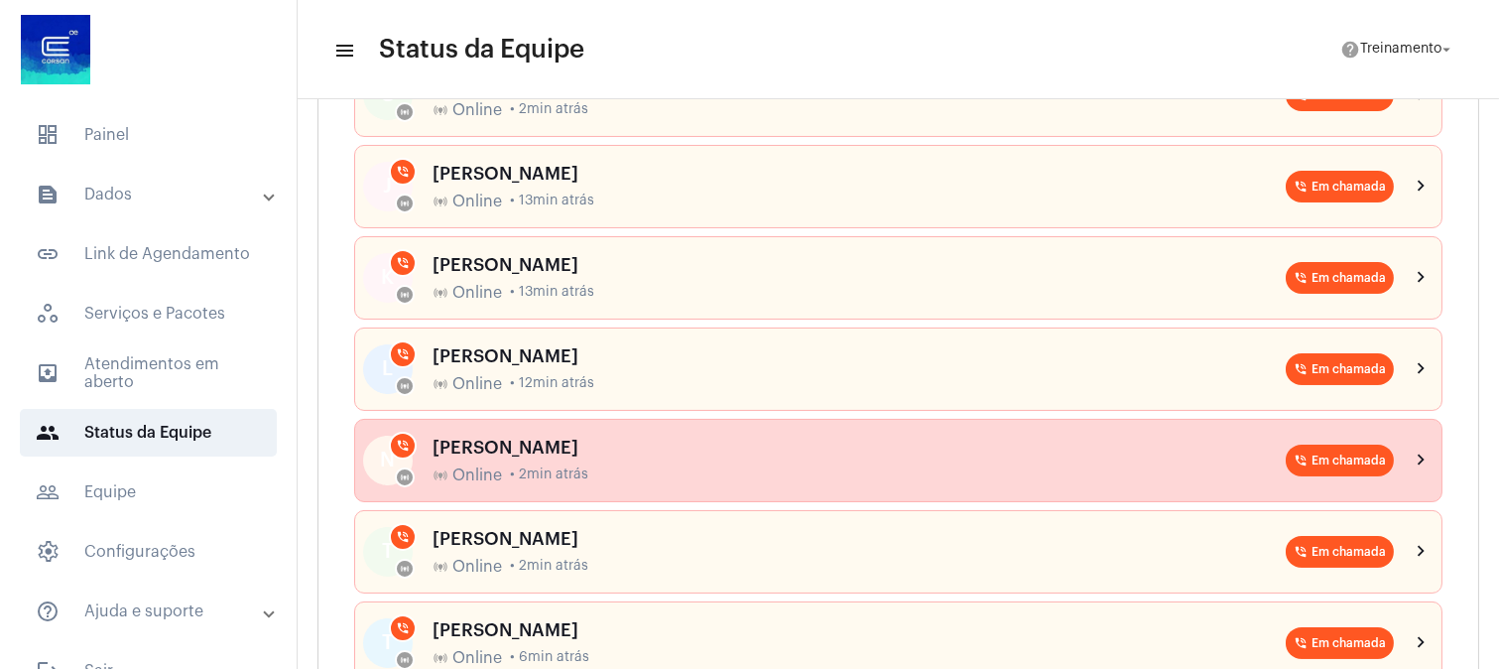
click at [637, 468] on div "online_prediction Online • 2min atrás" at bounding box center [859, 475] width 853 height 18
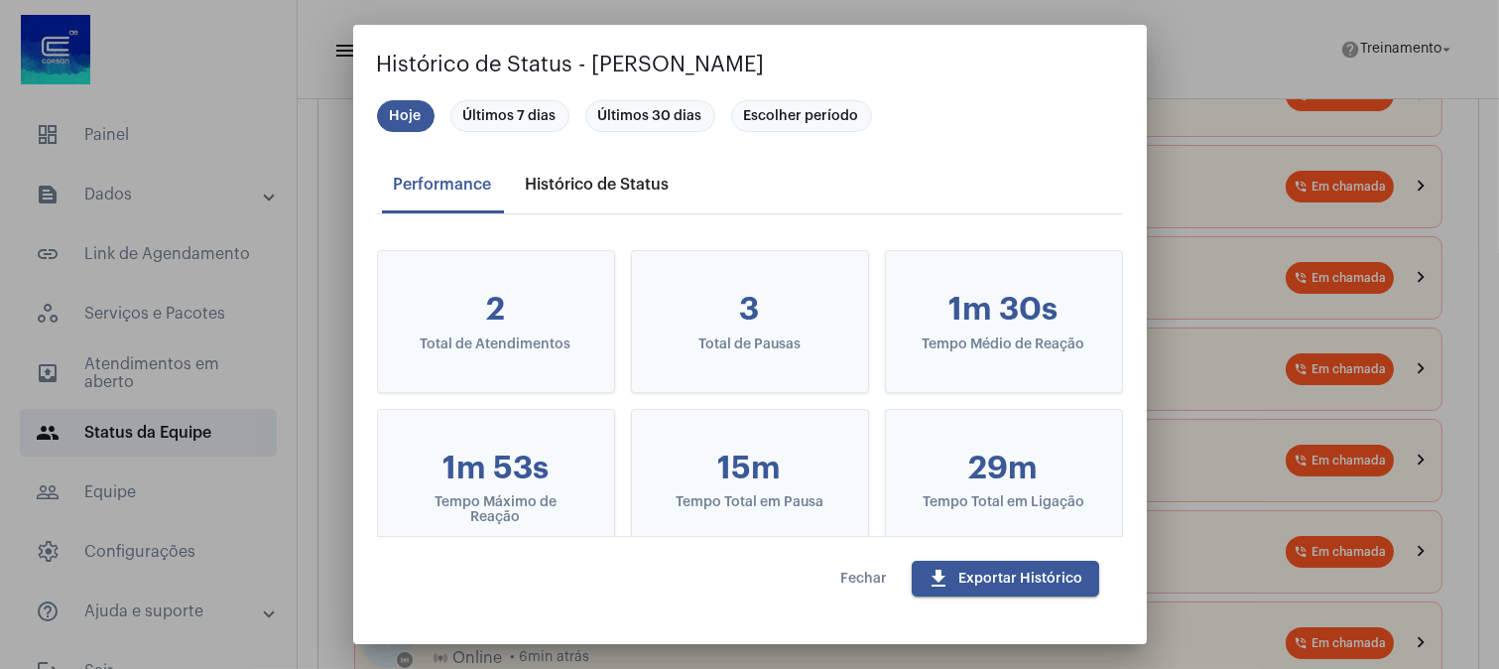
click at [565, 177] on div "Histórico de Status" at bounding box center [598, 185] width 144 height 18
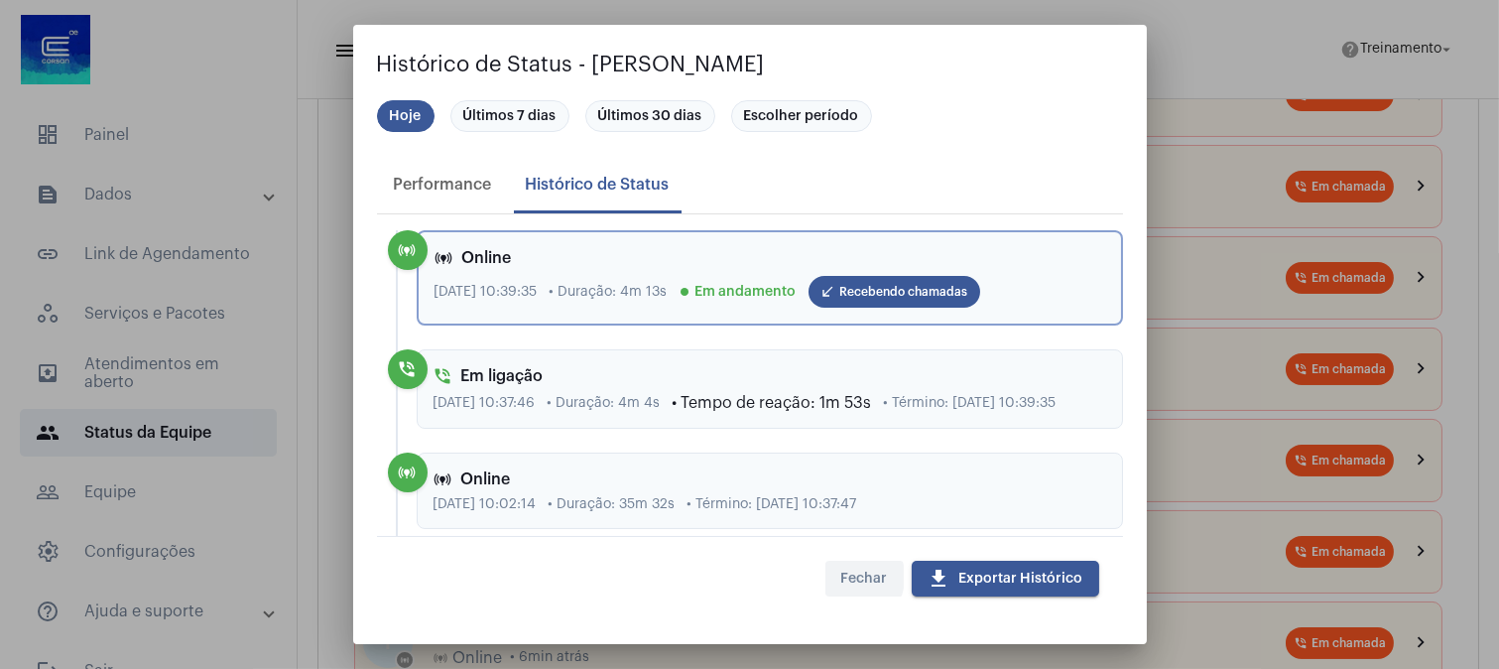
click at [848, 576] on span "Fechar" at bounding box center [864, 578] width 47 height 14
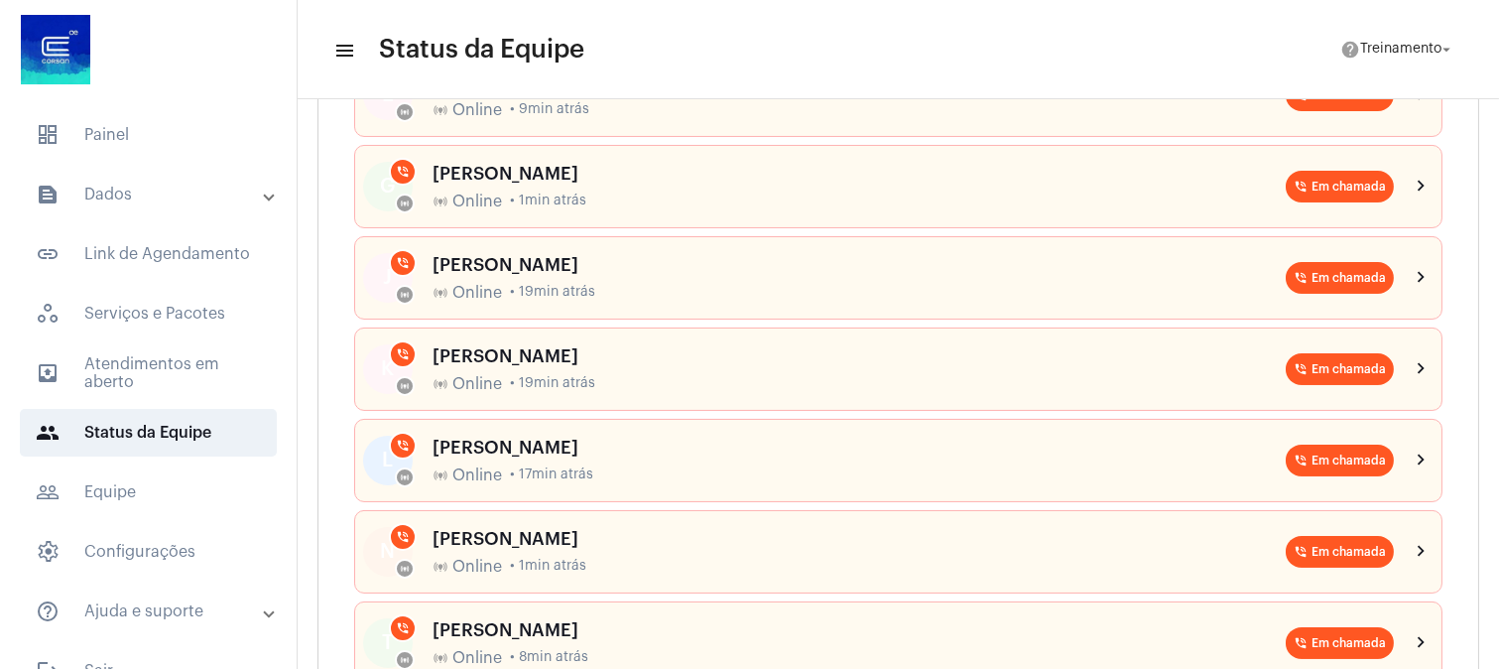
scroll to position [0, 0]
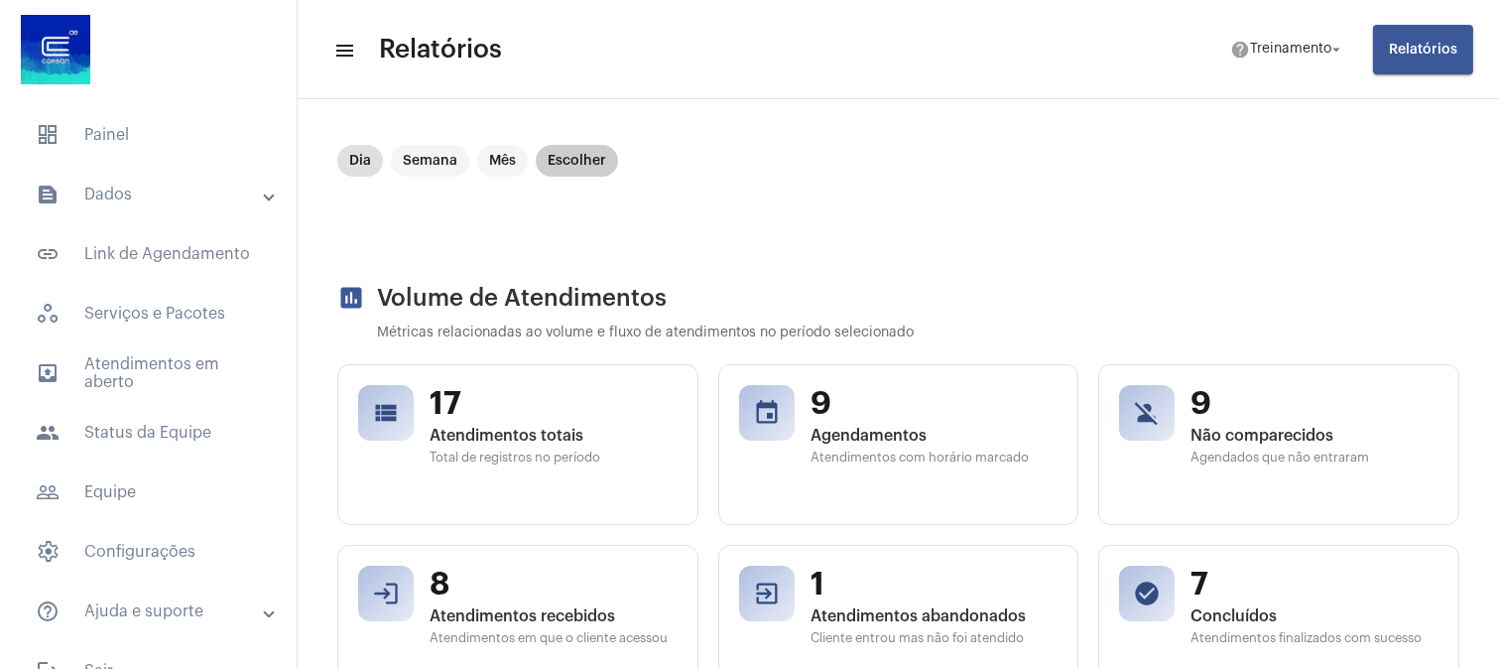
click at [583, 162] on mat-chip "Escolher" at bounding box center [577, 161] width 82 height 32
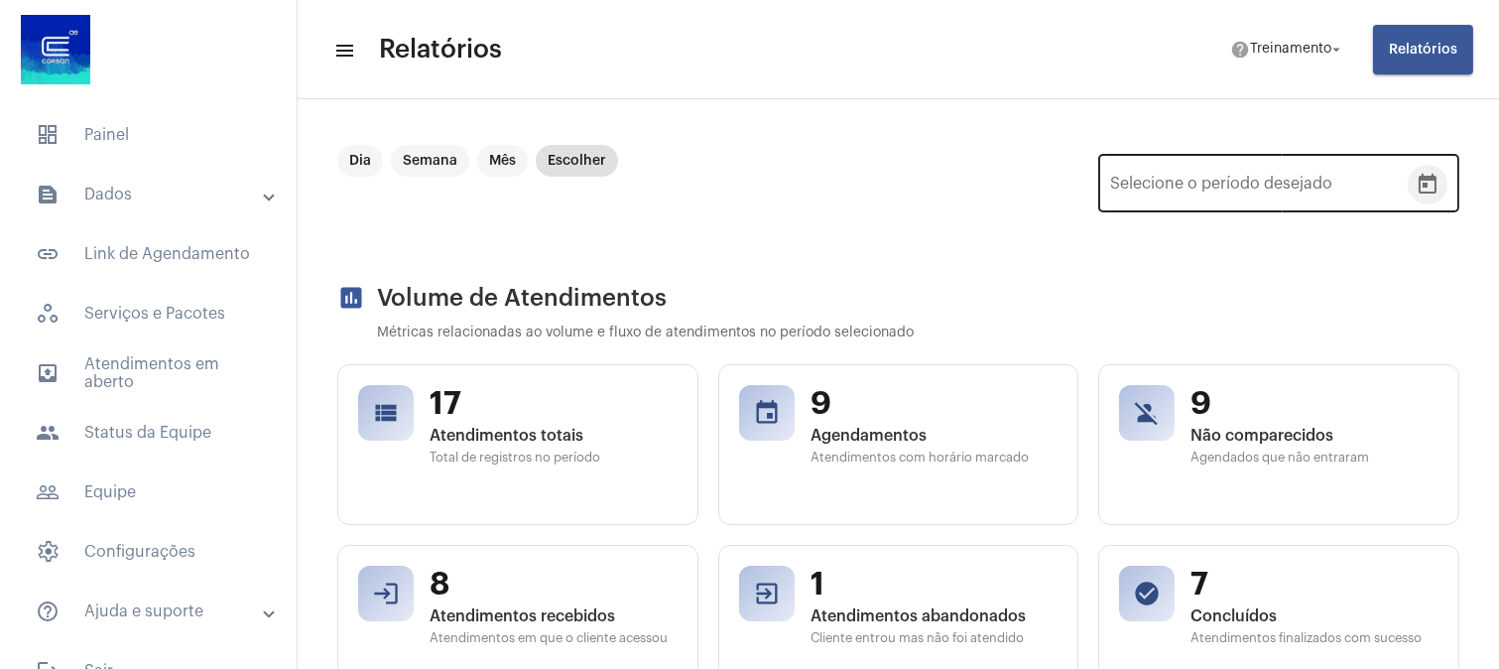
click at [1416, 176] on icon "Open calendar" at bounding box center [1428, 185] width 24 height 24
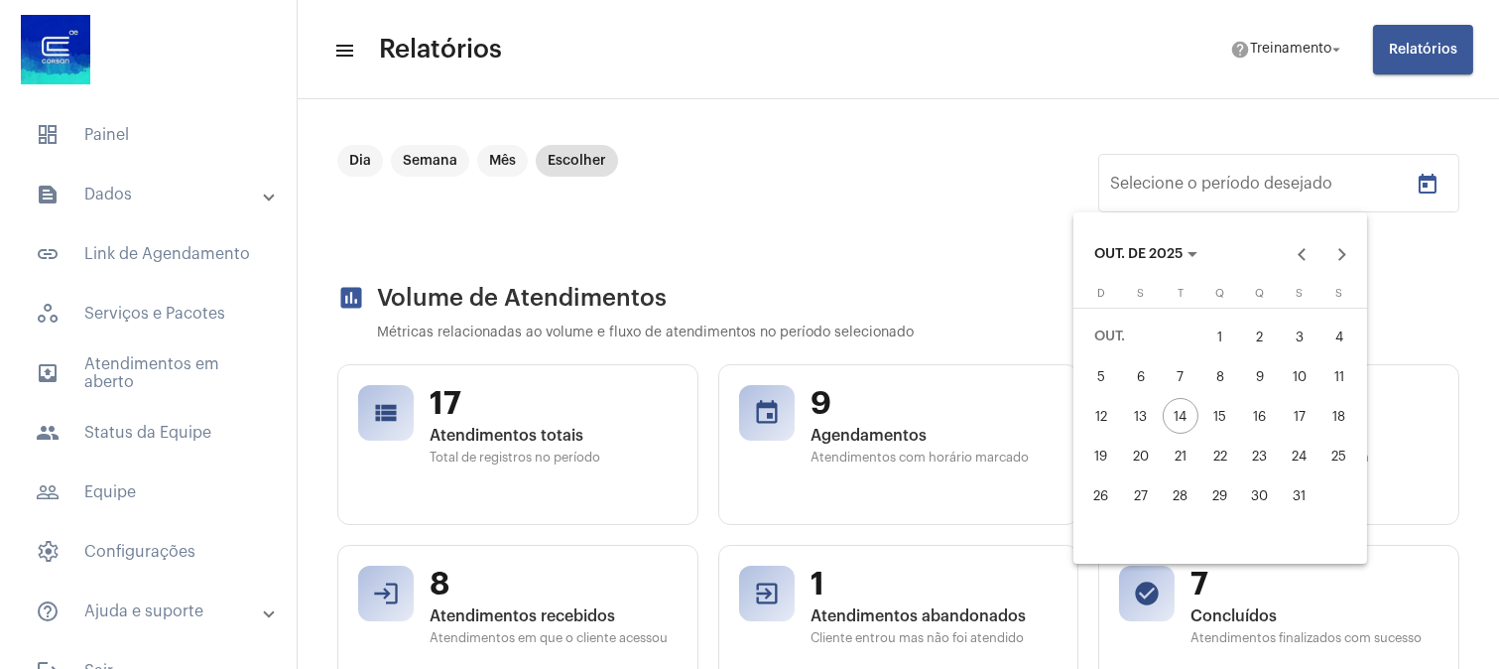
click at [1144, 407] on div "13" at bounding box center [1141, 416] width 36 height 36
type input "13/10/2025"
click at [1143, 403] on div "13" at bounding box center [1141, 416] width 36 height 36
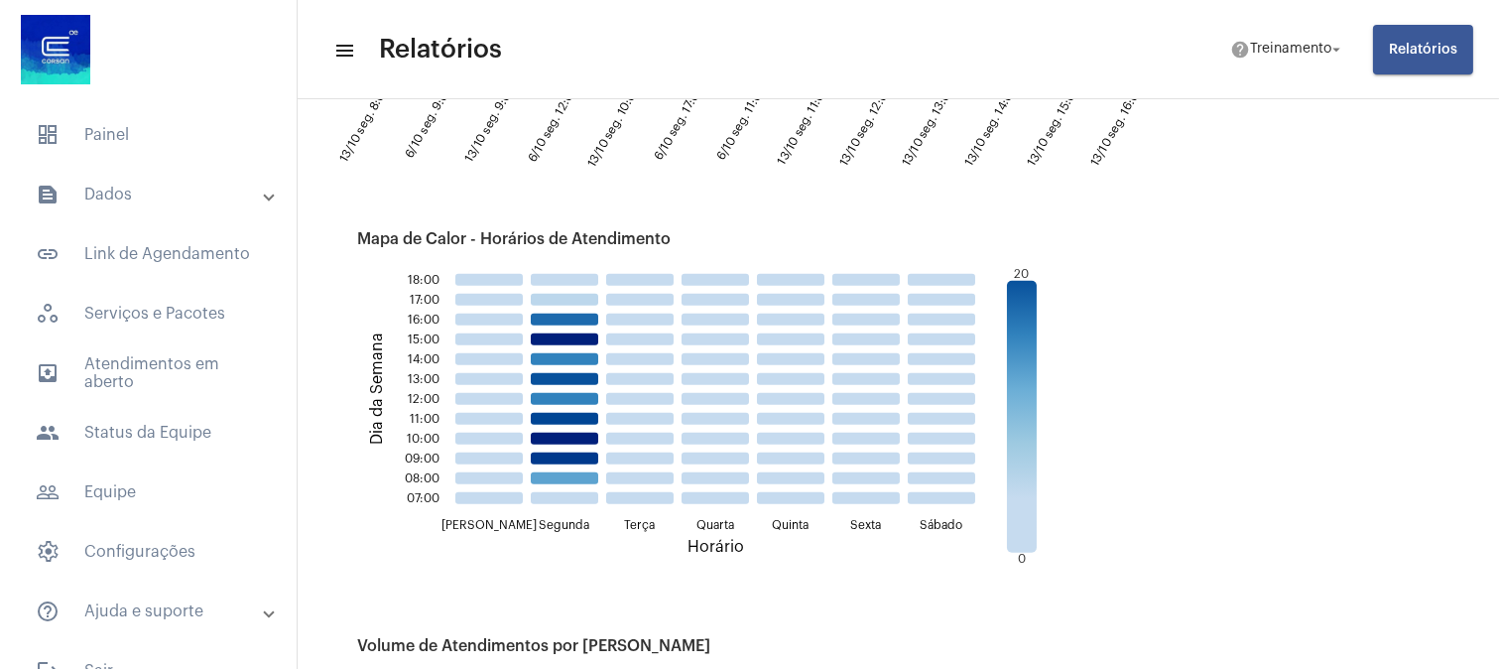
scroll to position [2314, 0]
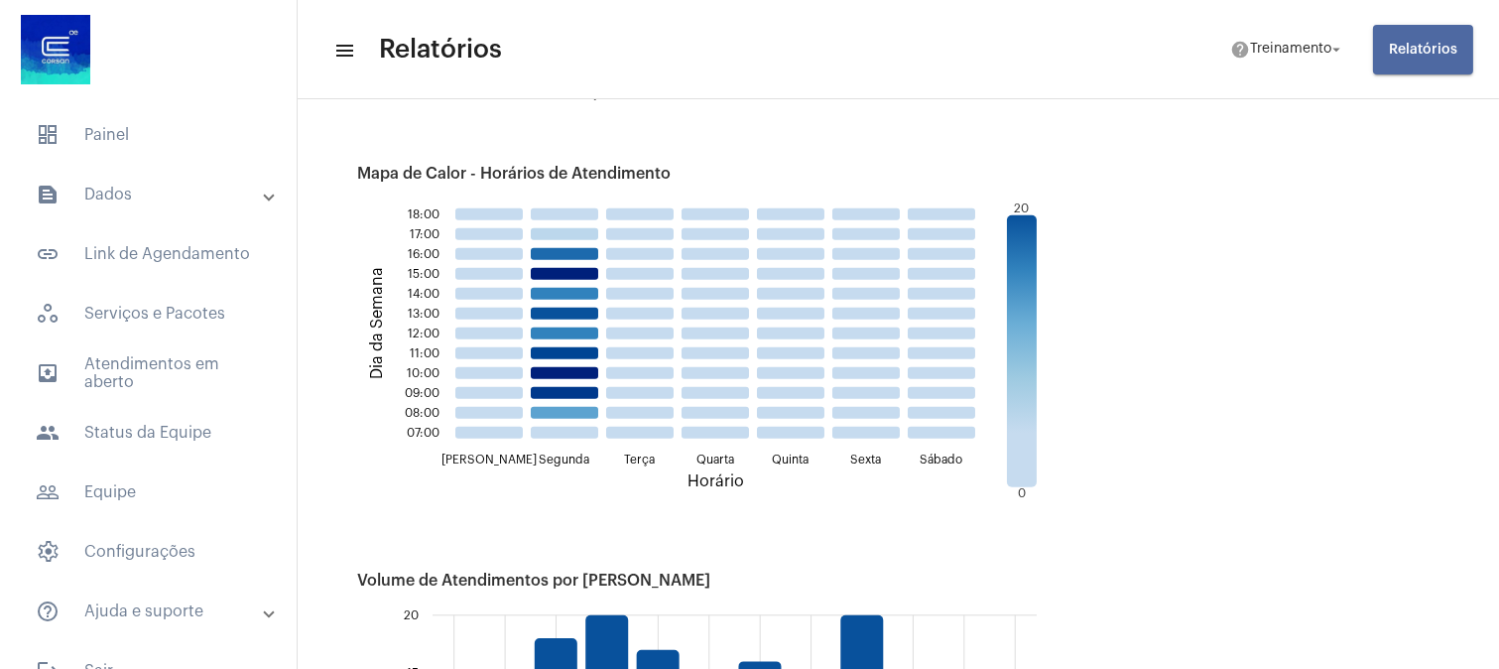
click at [1404, 51] on span "Relatórios" at bounding box center [1423, 50] width 68 height 14
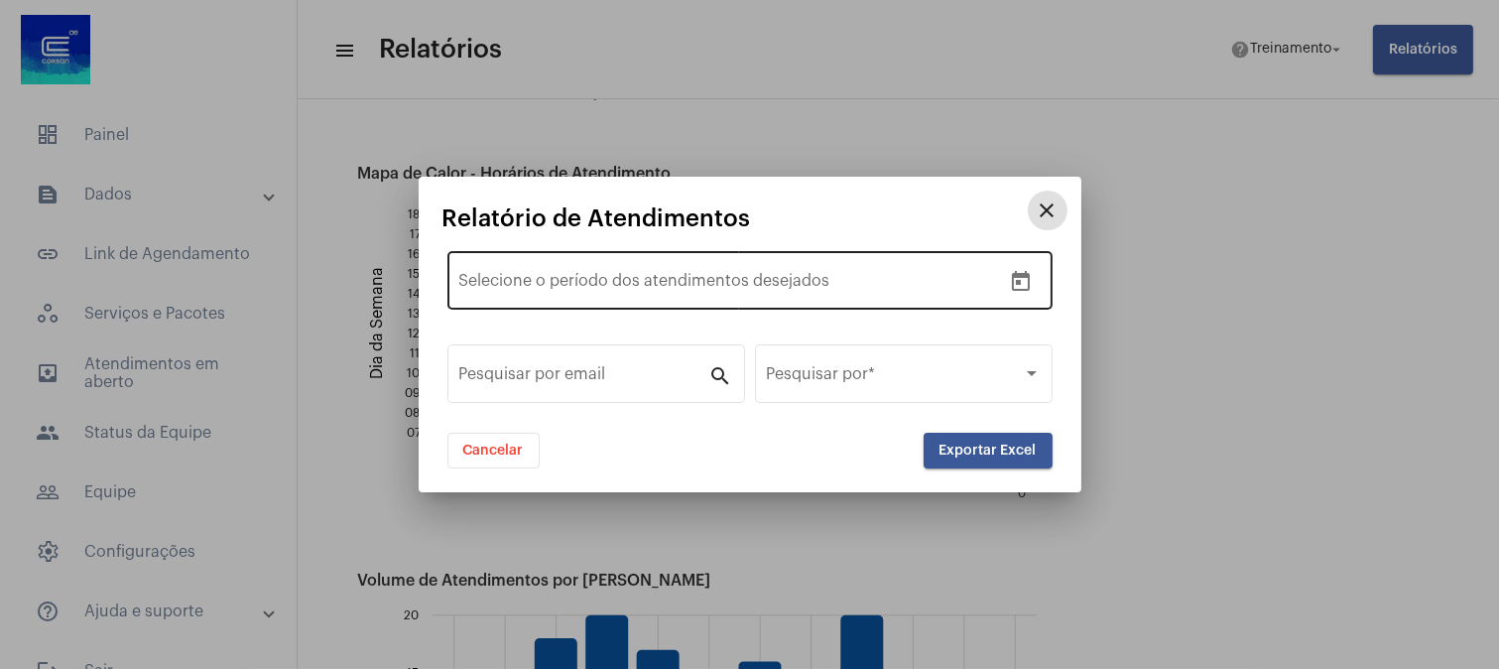
click at [1017, 276] on icon "Open calendar" at bounding box center [1021, 281] width 18 height 20
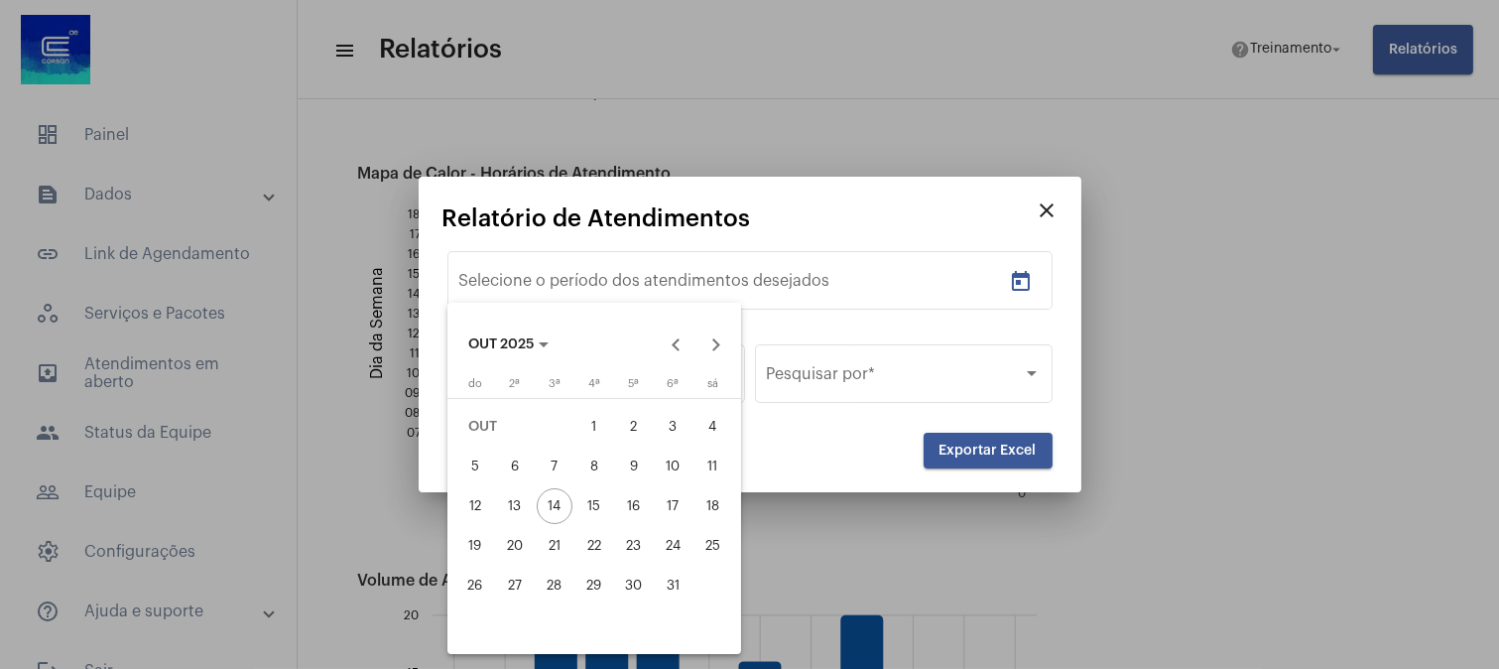
click at [507, 490] on div "13" at bounding box center [515, 506] width 36 height 36
type input "13/10/2025"
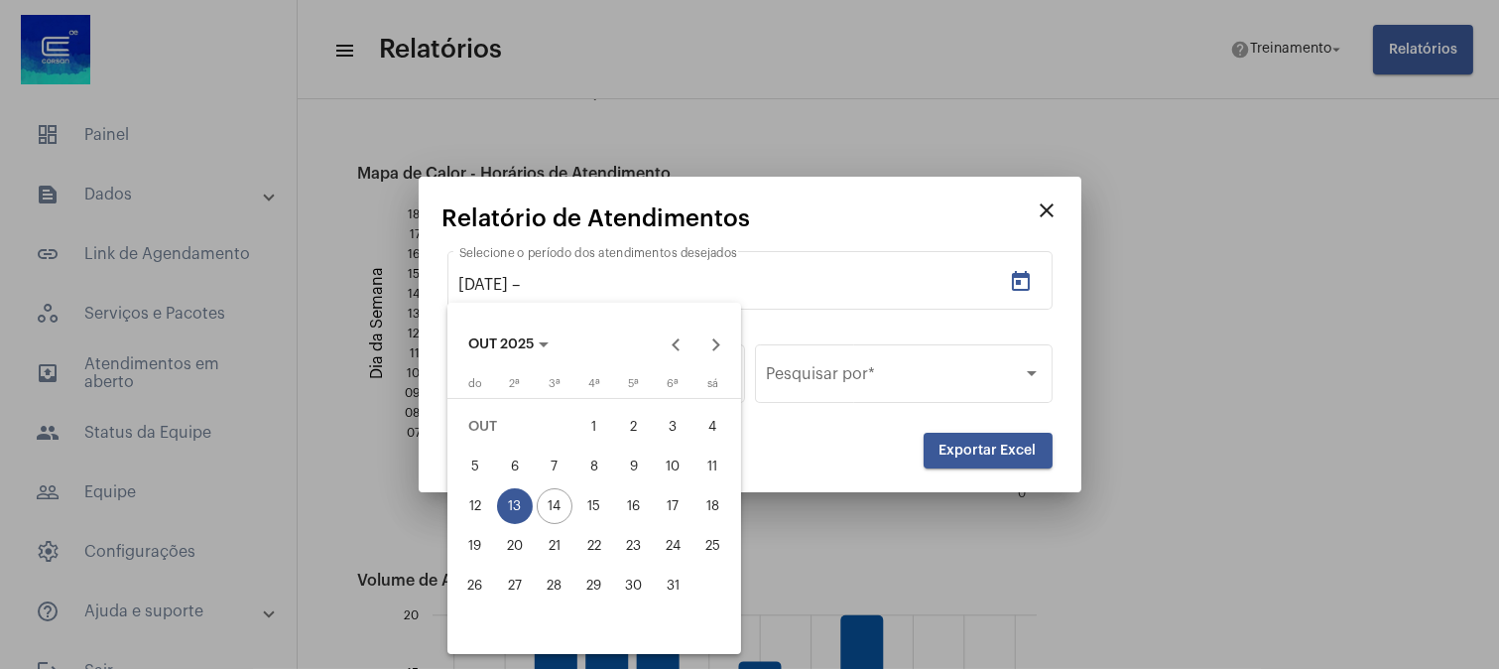
click at [507, 490] on div "13" at bounding box center [515, 506] width 36 height 36
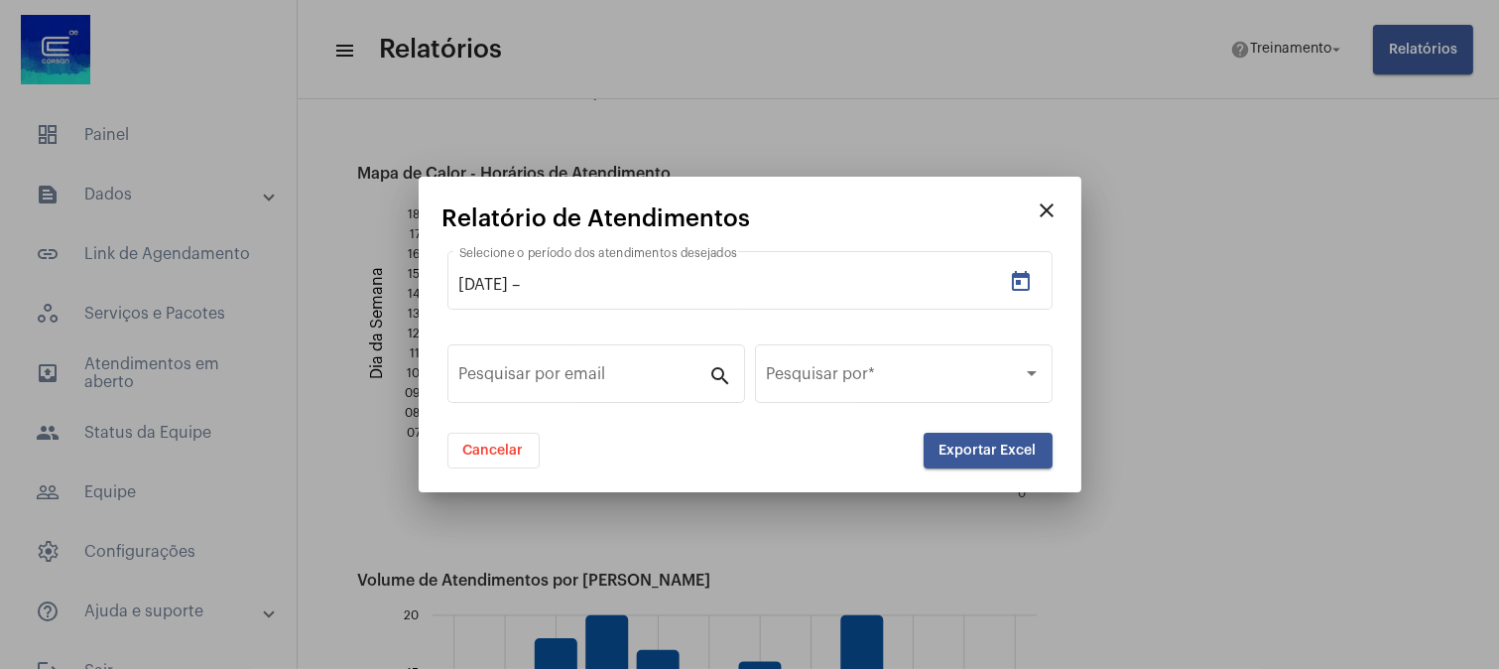
type input "13/10/2025"
click at [993, 447] on span "Exportar Excel" at bounding box center [987, 450] width 97 height 14
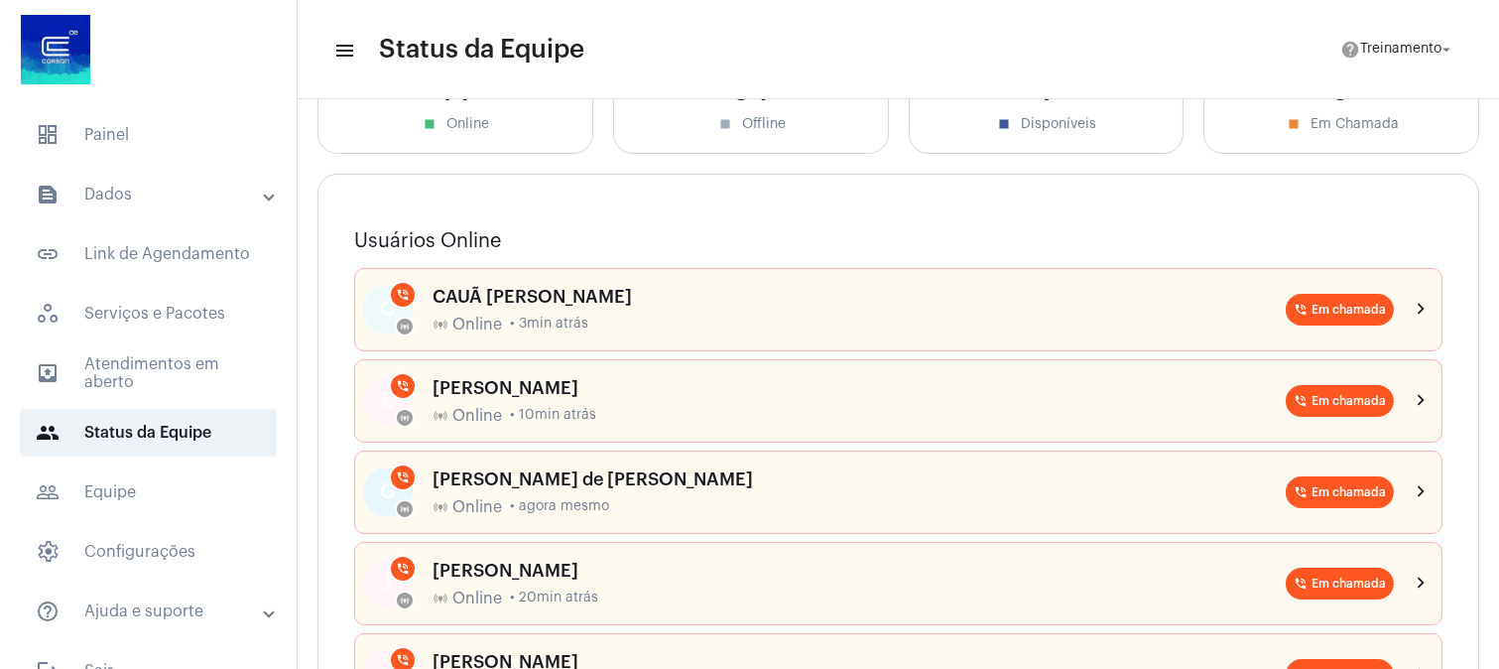
scroll to position [110, 0]
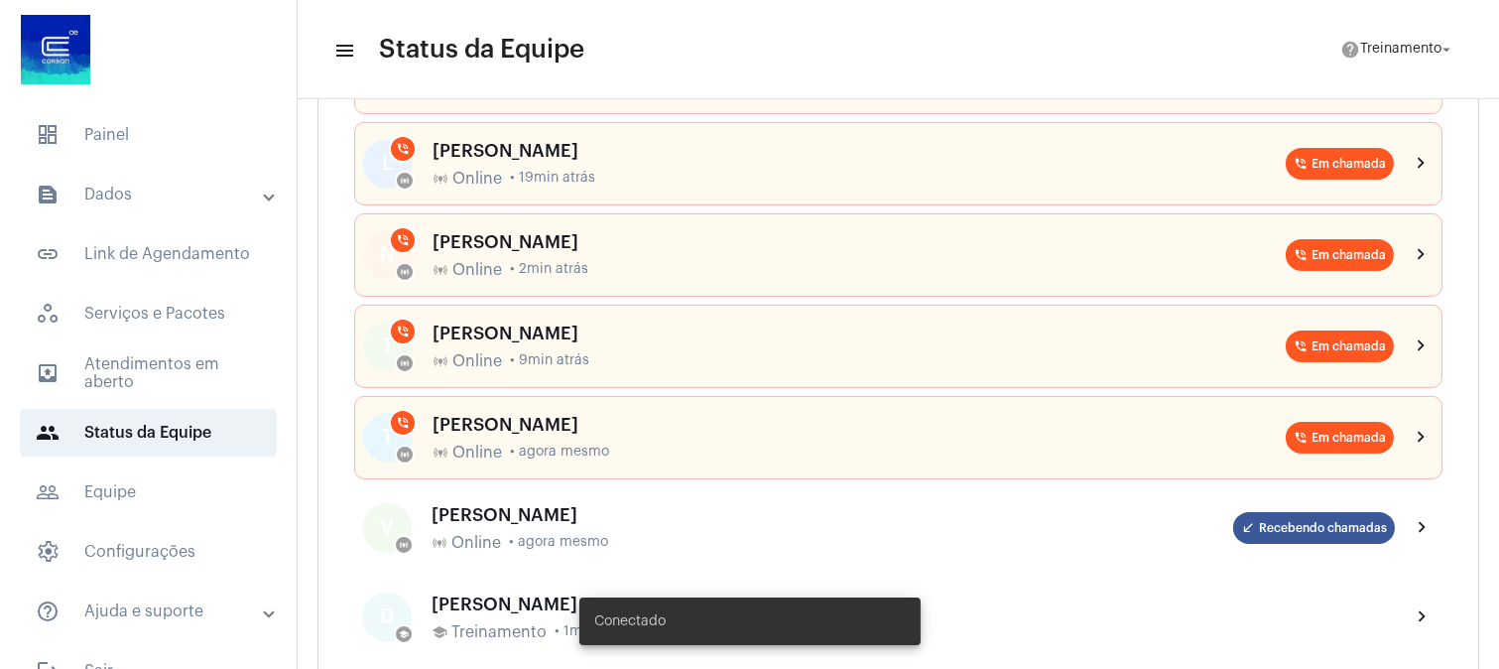
scroll to position [881, 0]
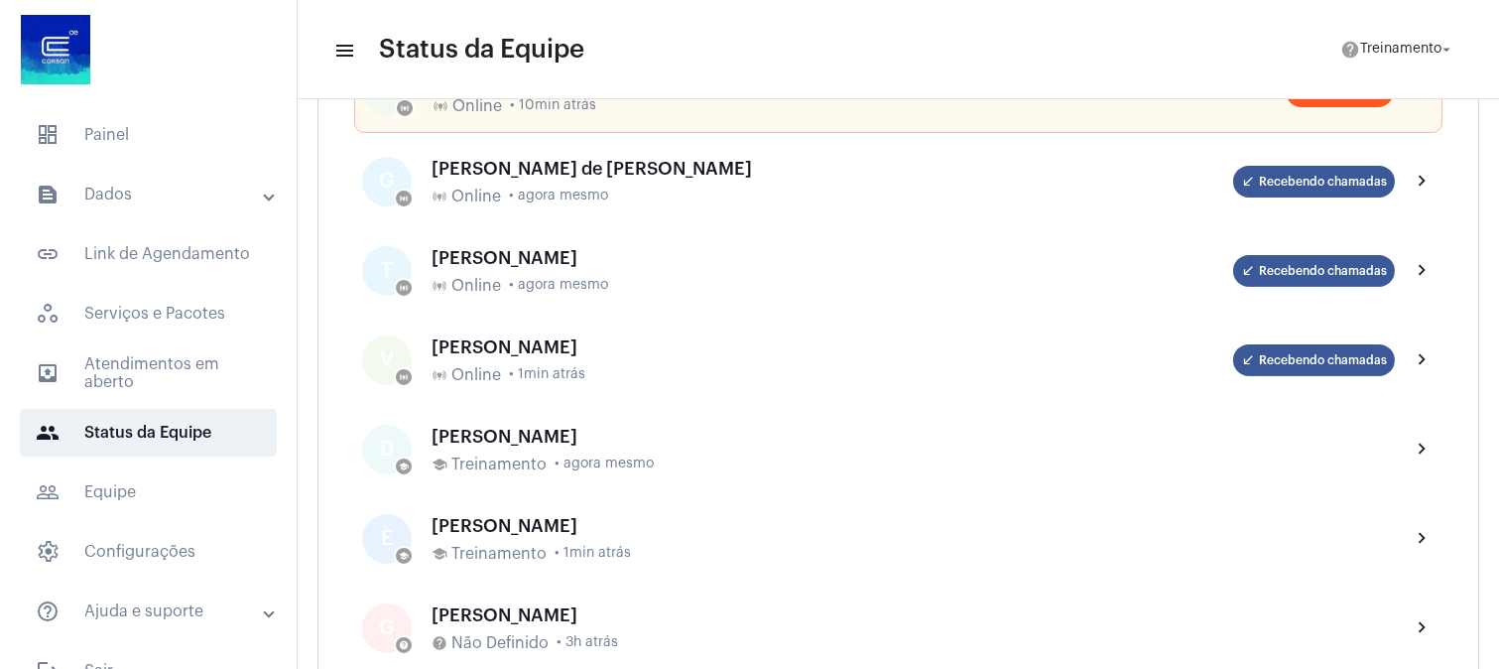
scroll to position [881, 0]
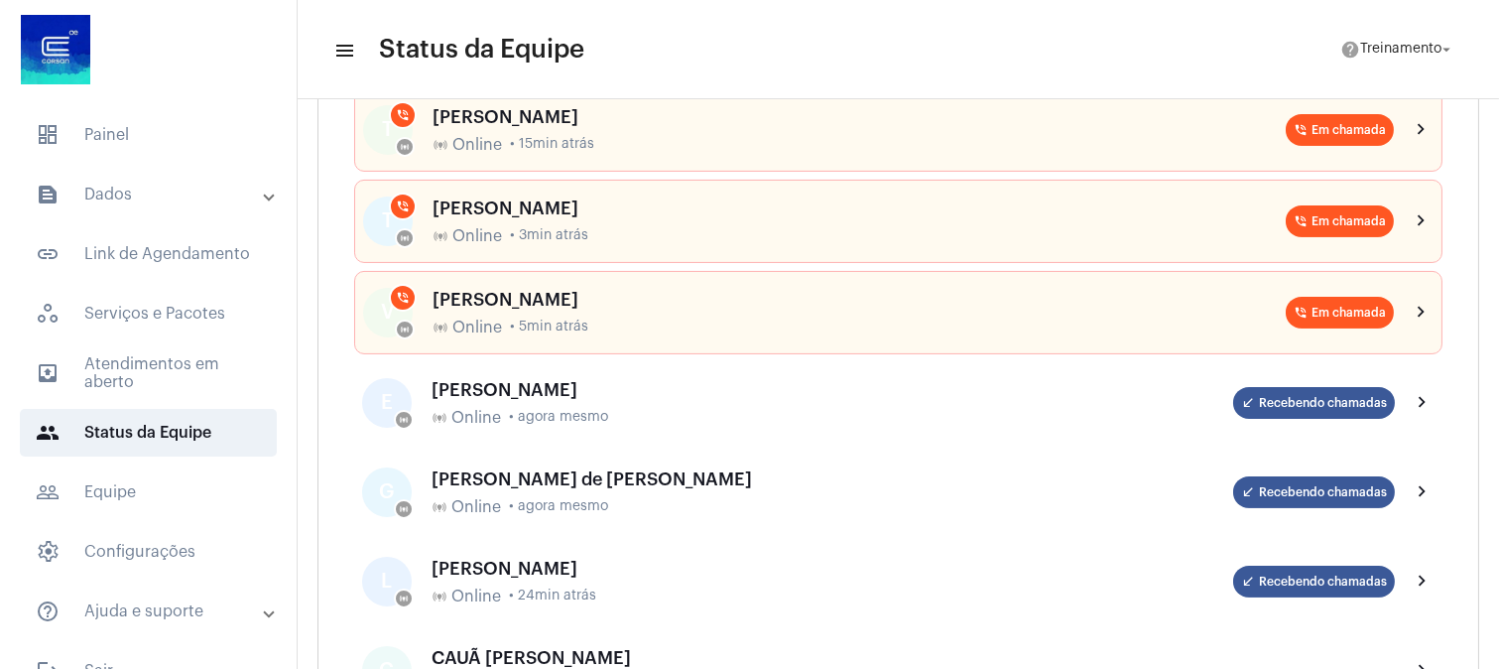
scroll to position [881, 0]
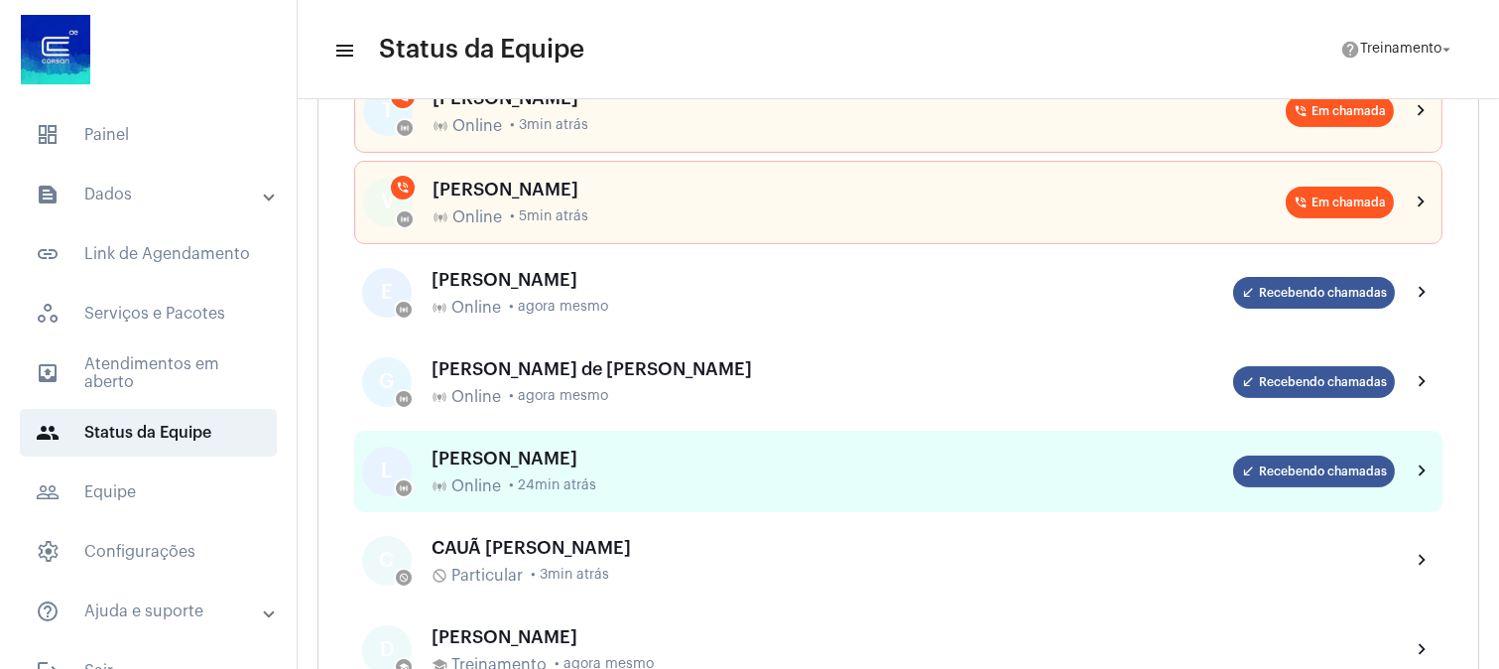
click at [692, 452] on div "[PERSON_NAME]" at bounding box center [833, 458] width 802 height 20
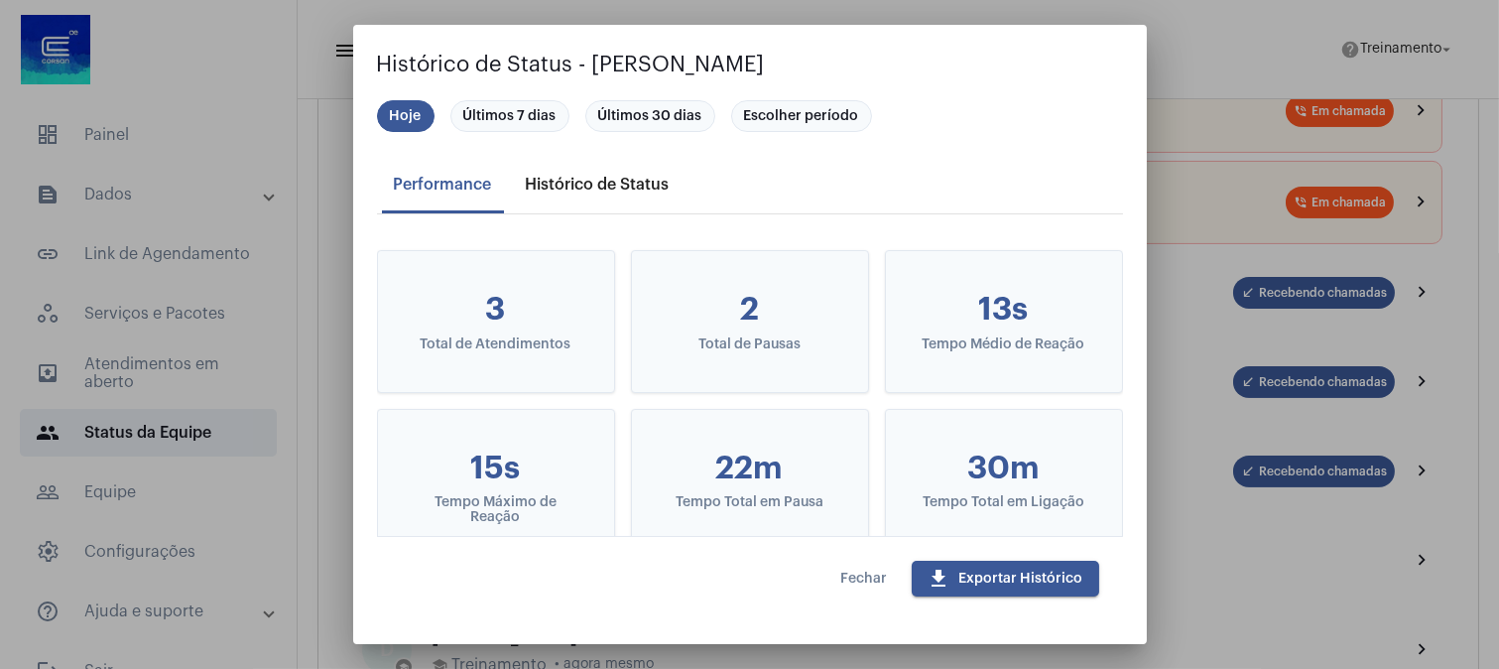
click at [571, 186] on div "Histórico de Status" at bounding box center [598, 185] width 144 height 18
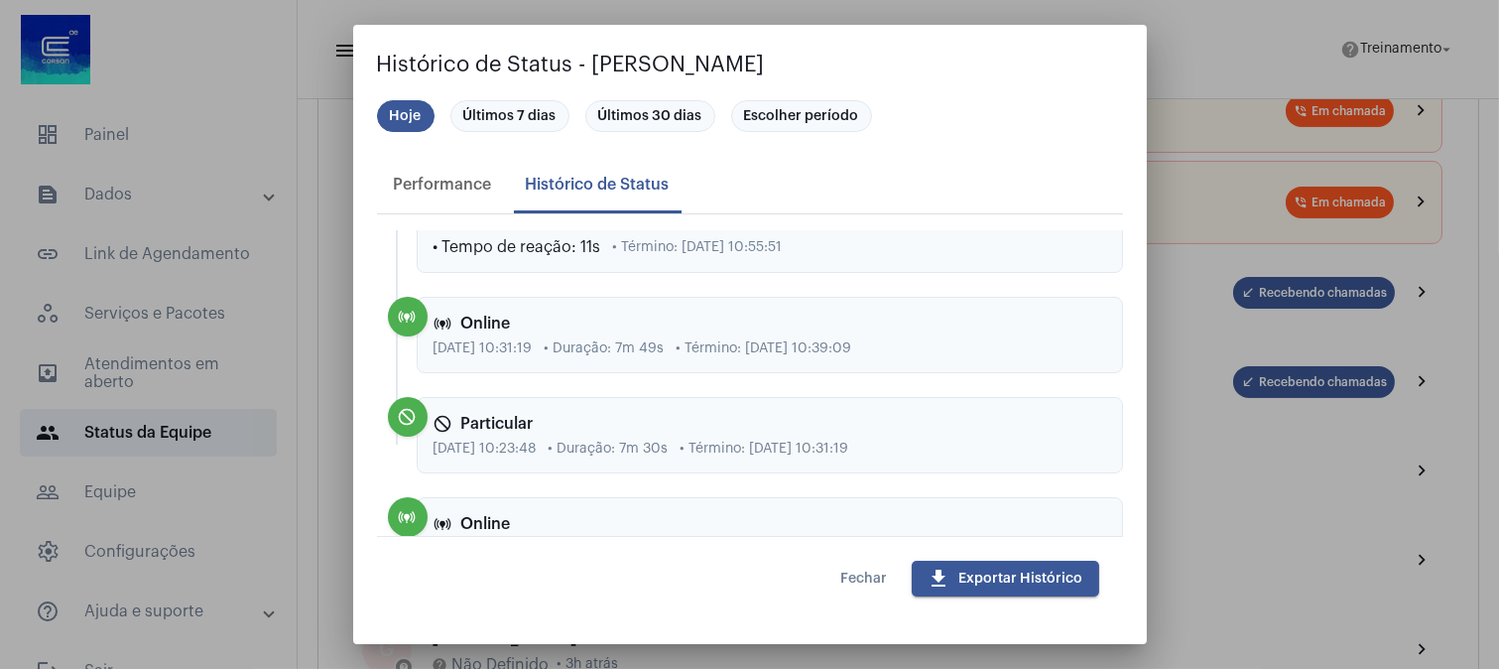
scroll to position [220, 0]
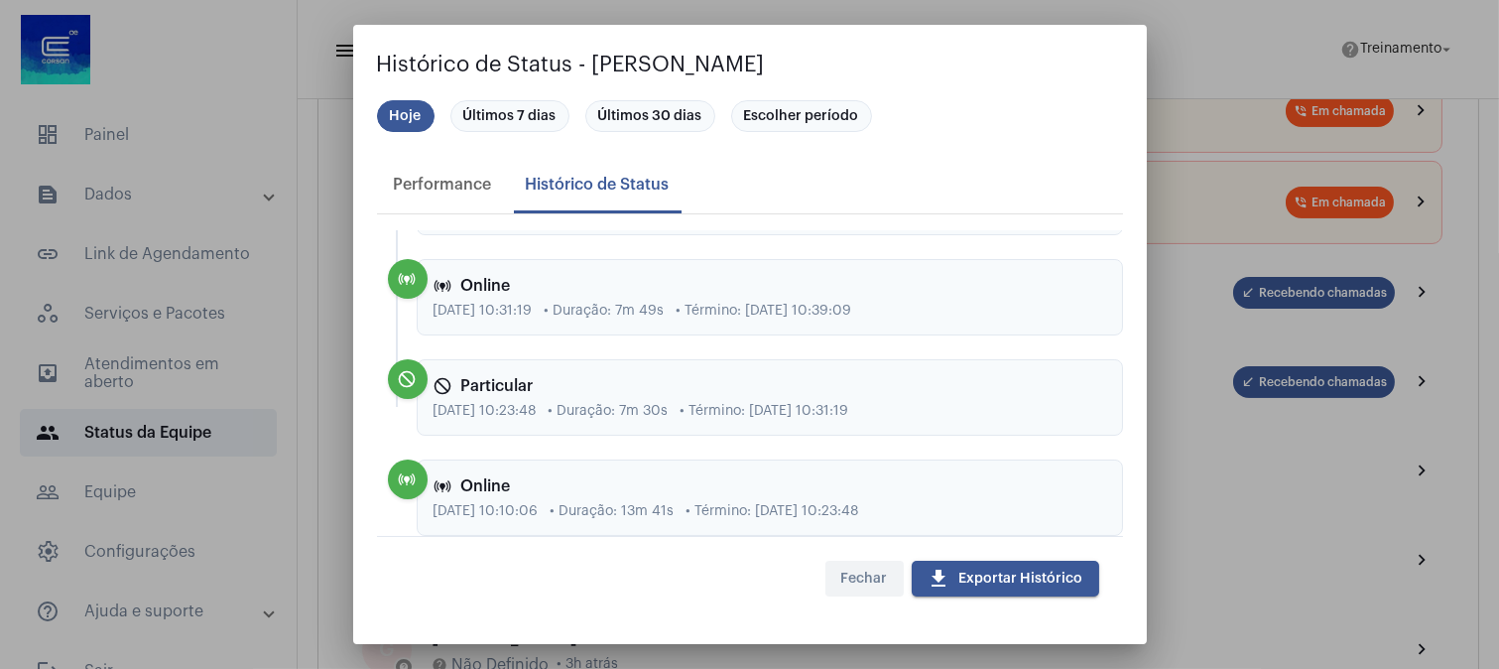
click at [866, 577] on span "Fechar" at bounding box center [864, 578] width 47 height 14
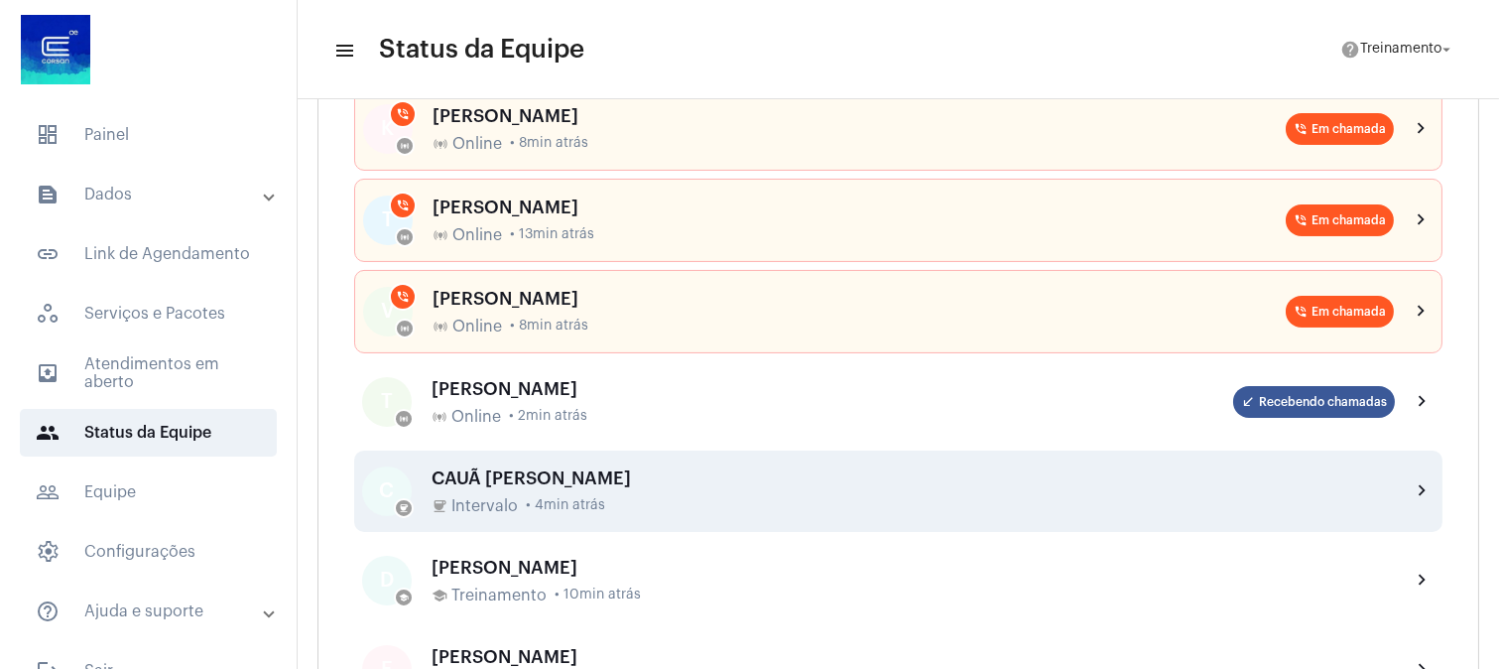
scroll to position [551, 0]
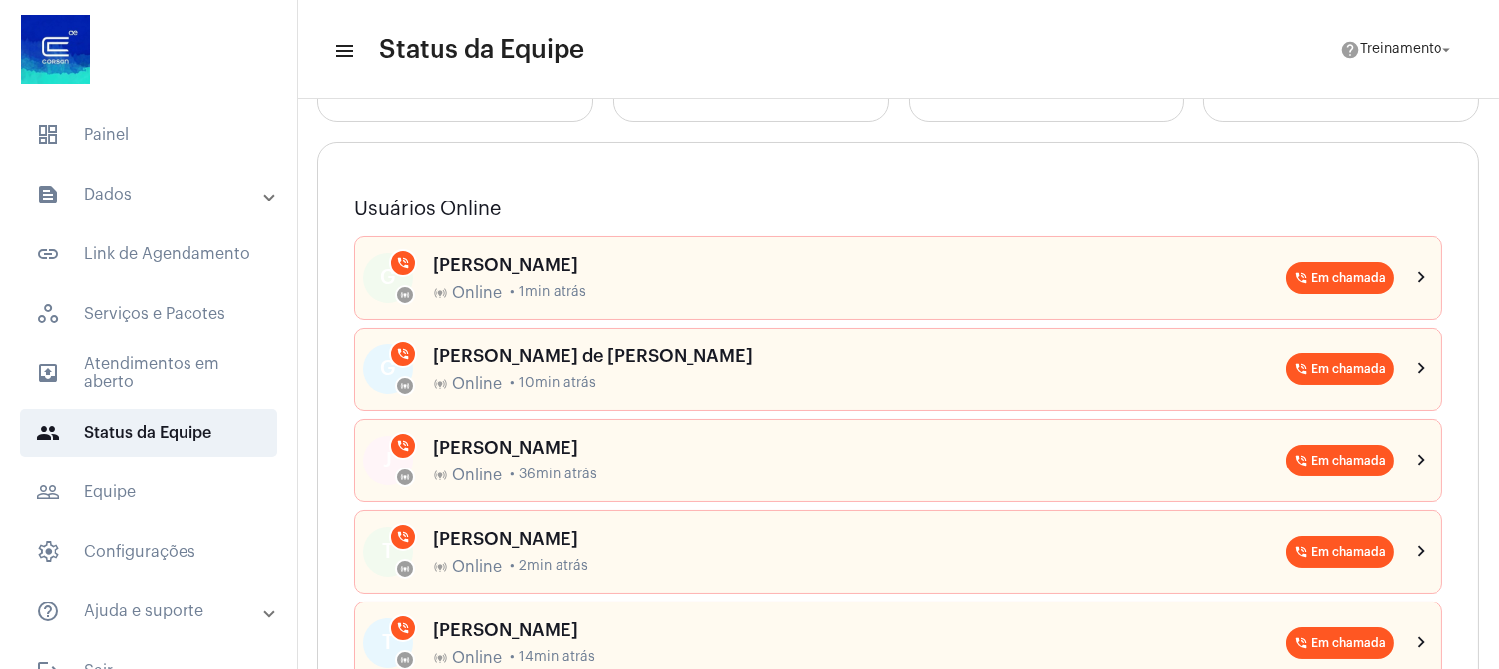
scroll to position [110, 0]
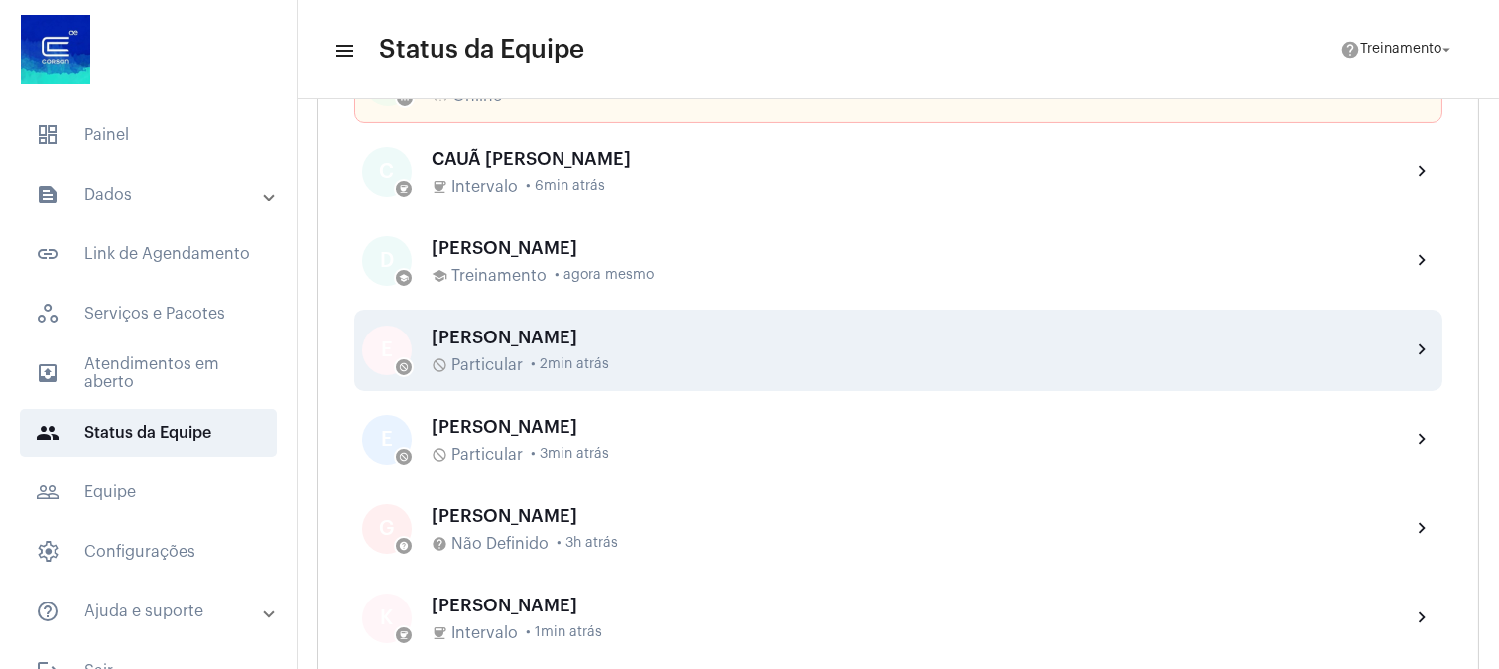
scroll to position [440, 0]
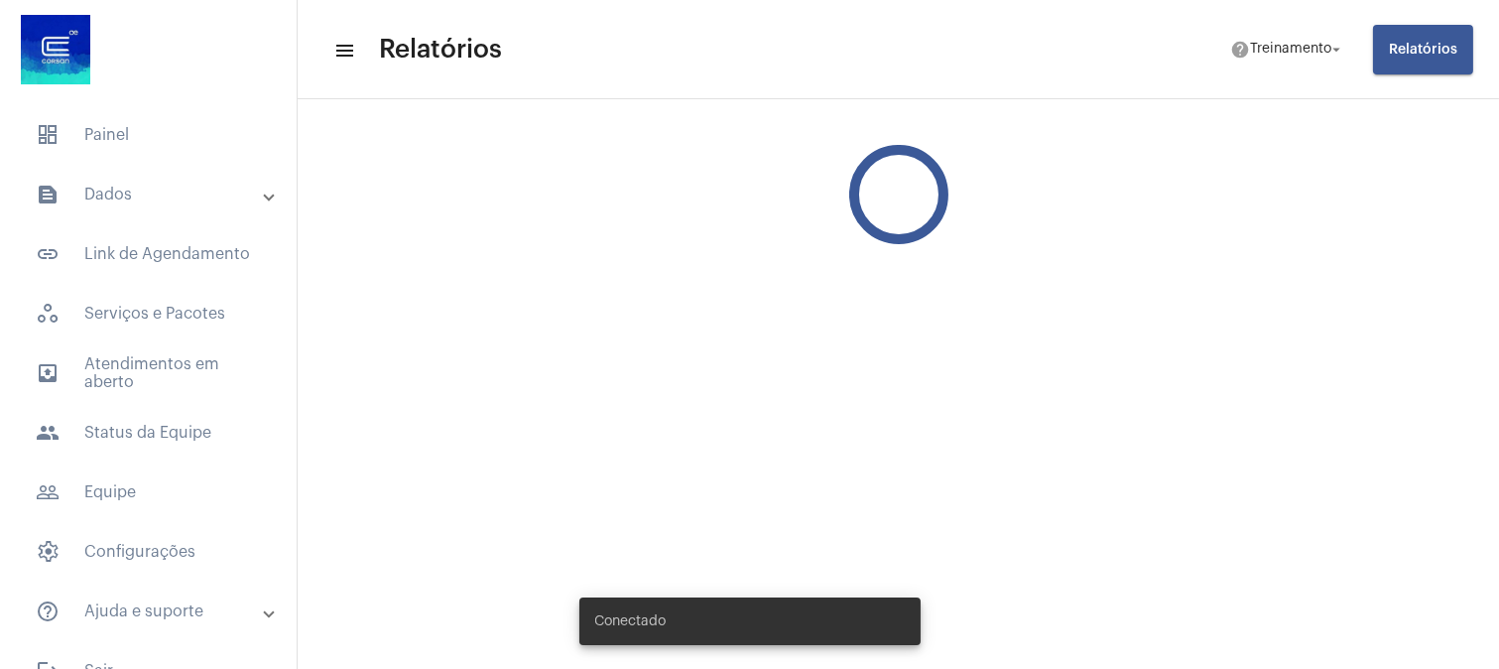
click at [162, 199] on mat-panel-title "text_snippet_outlined Dados" at bounding box center [150, 195] width 229 height 24
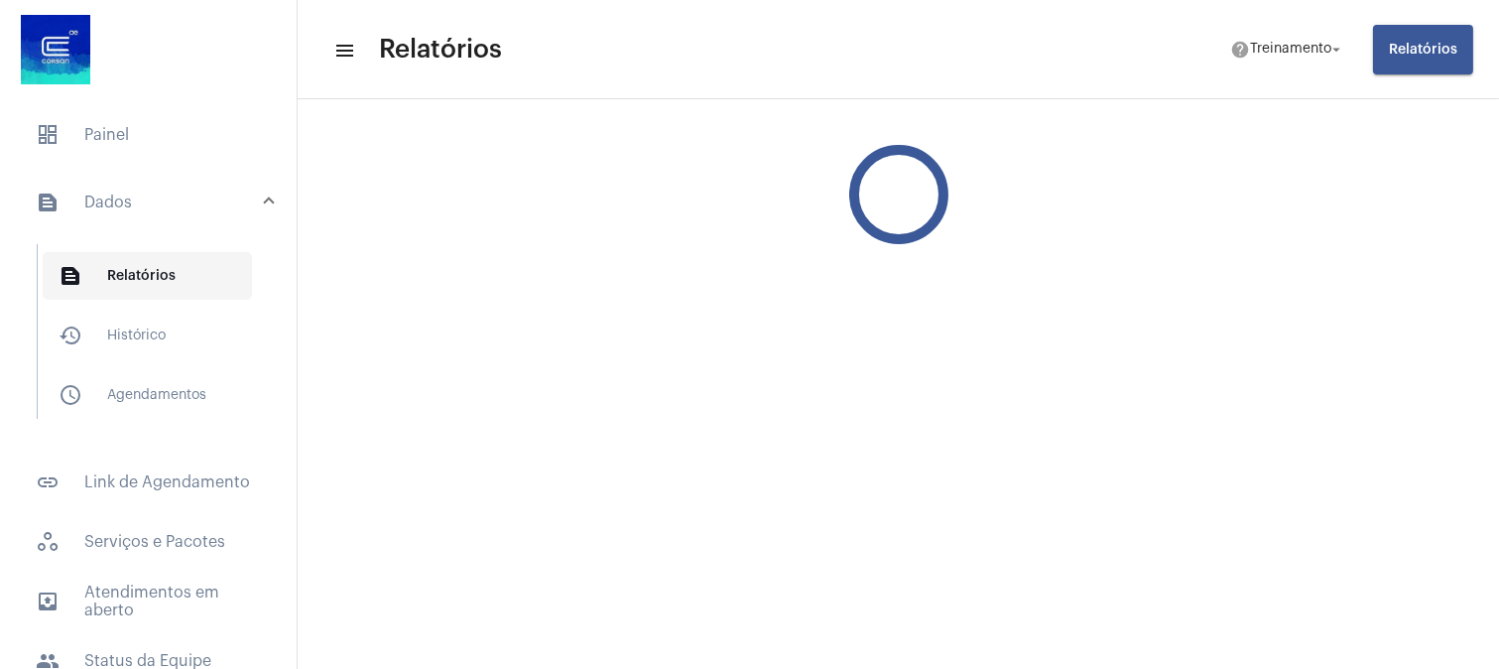
click at [159, 265] on span "text_snippet_outlined Relatórios" at bounding box center [147, 276] width 209 height 48
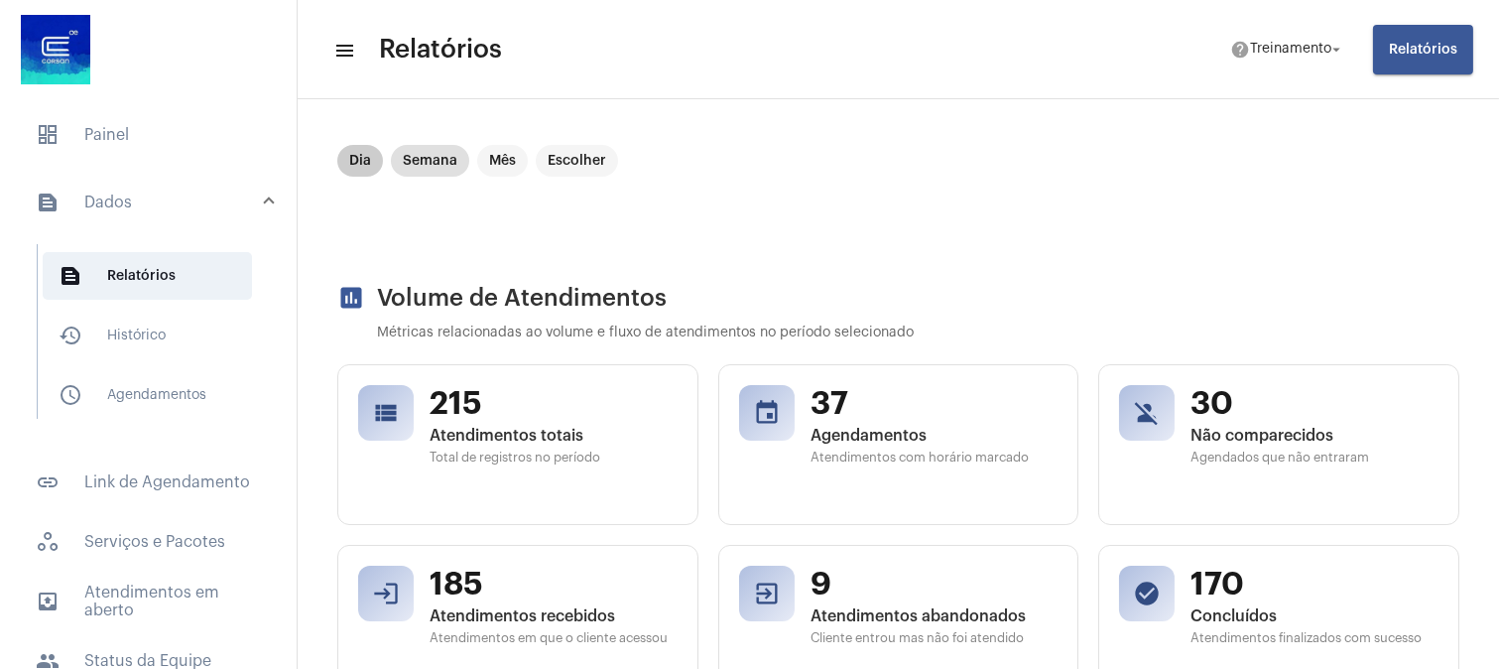
click at [352, 163] on mat-chip "Dia" at bounding box center [360, 161] width 46 height 32
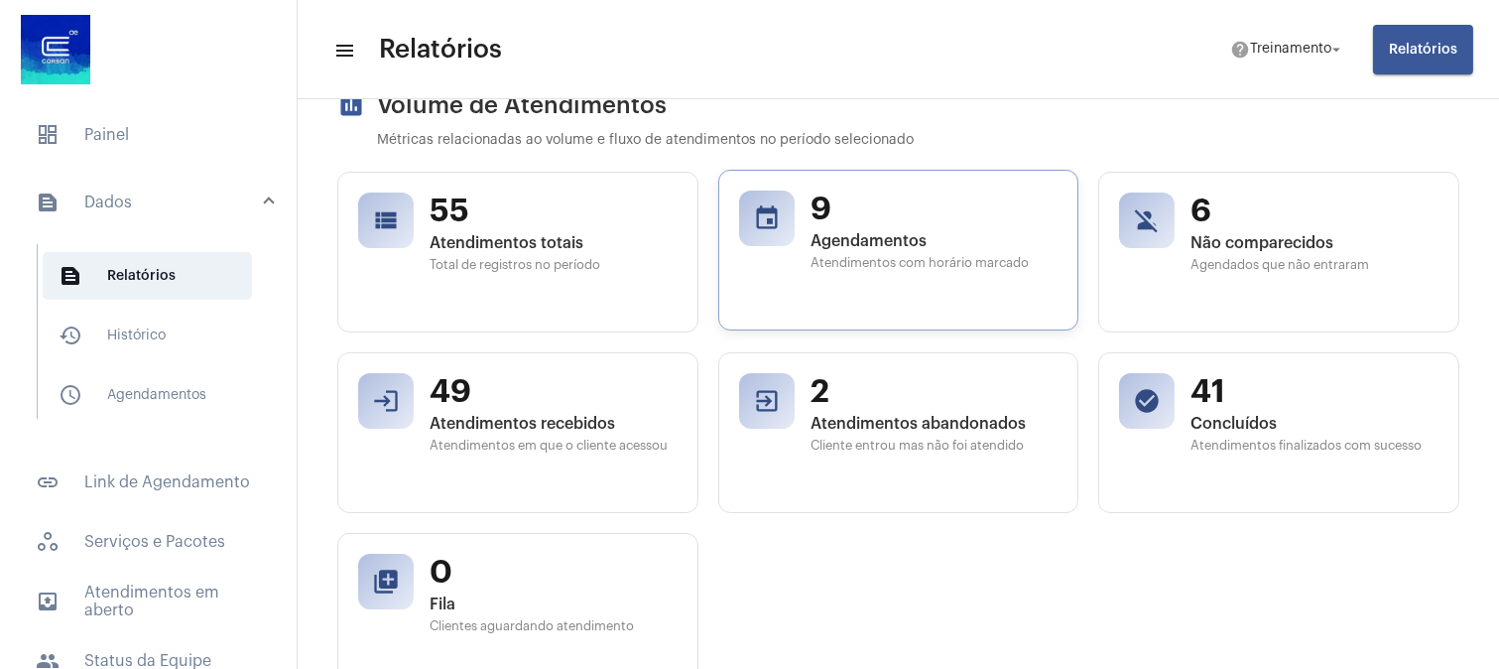
scroll to position [220, 0]
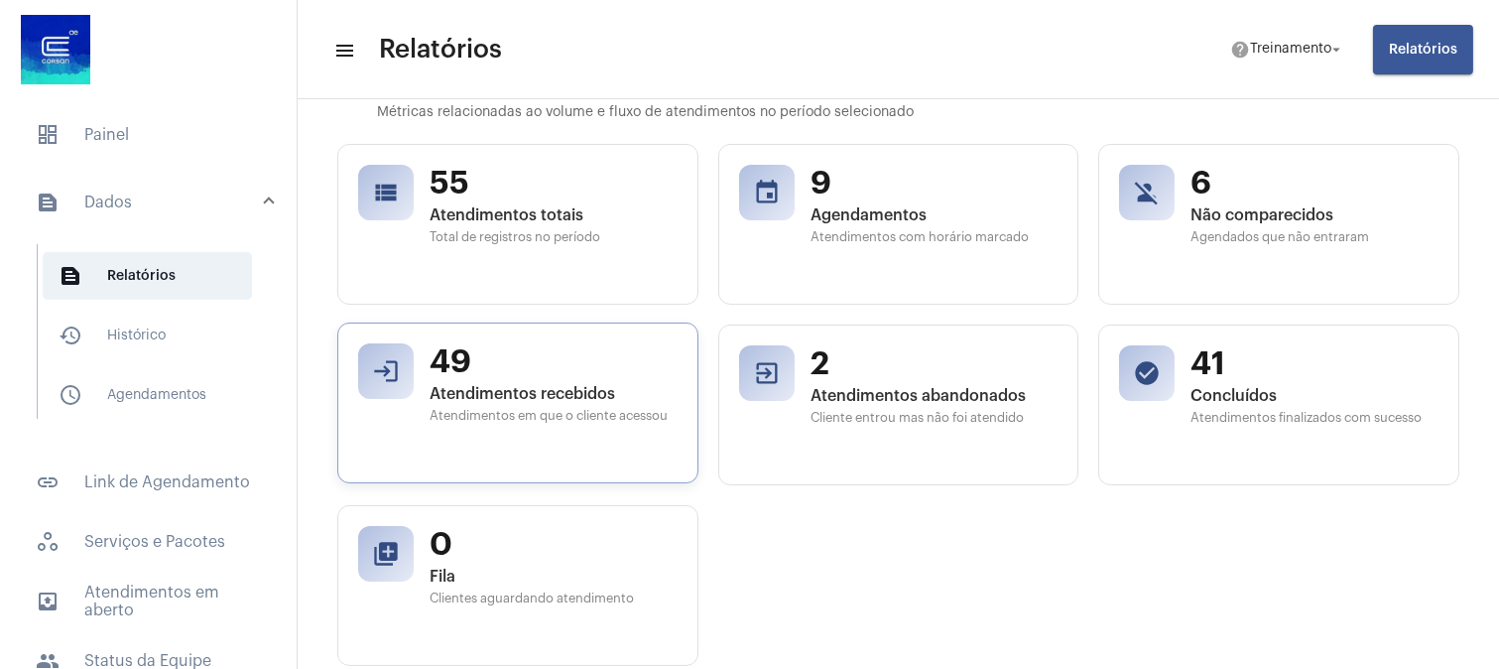
click at [588, 377] on span "49" at bounding box center [554, 362] width 248 height 38
click at [865, 382] on div "2 Atendimentos abandonados Cliente entrou mas não foi atendido" at bounding box center [934, 402] width 248 height 119
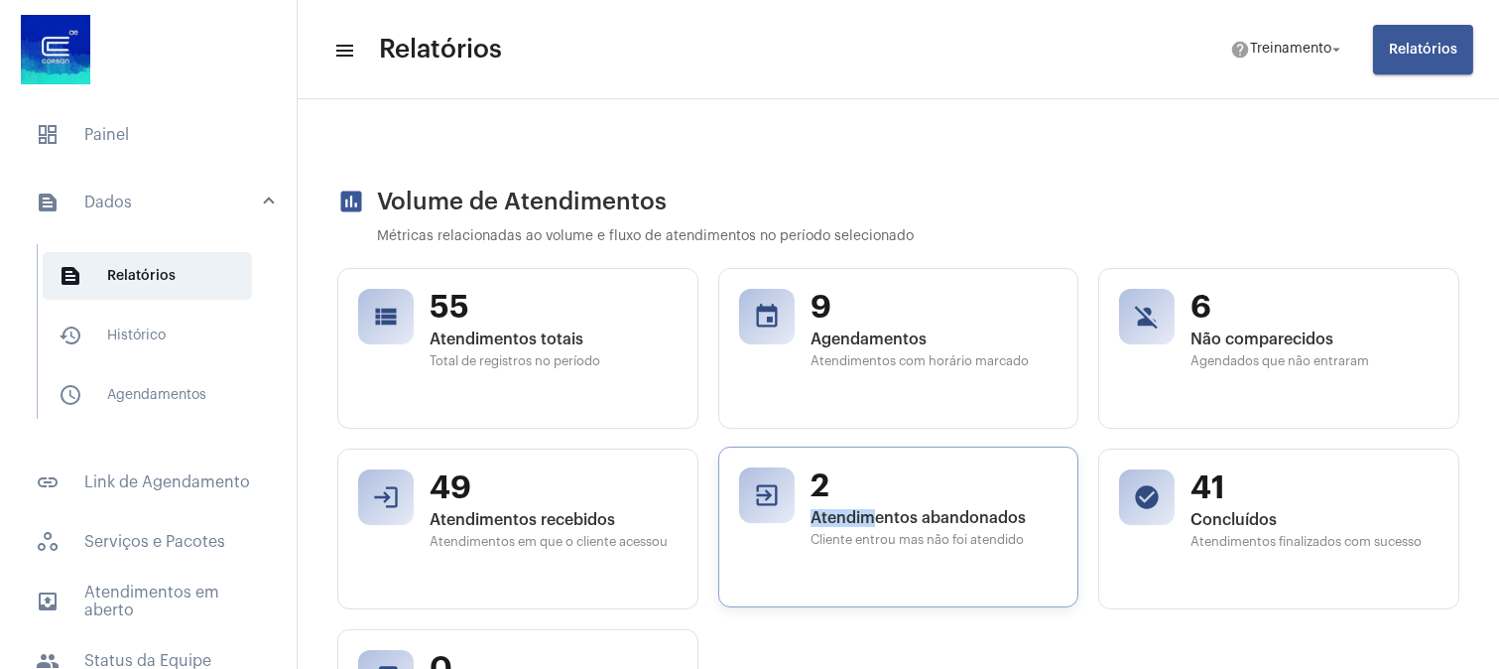
scroll to position [0, 0]
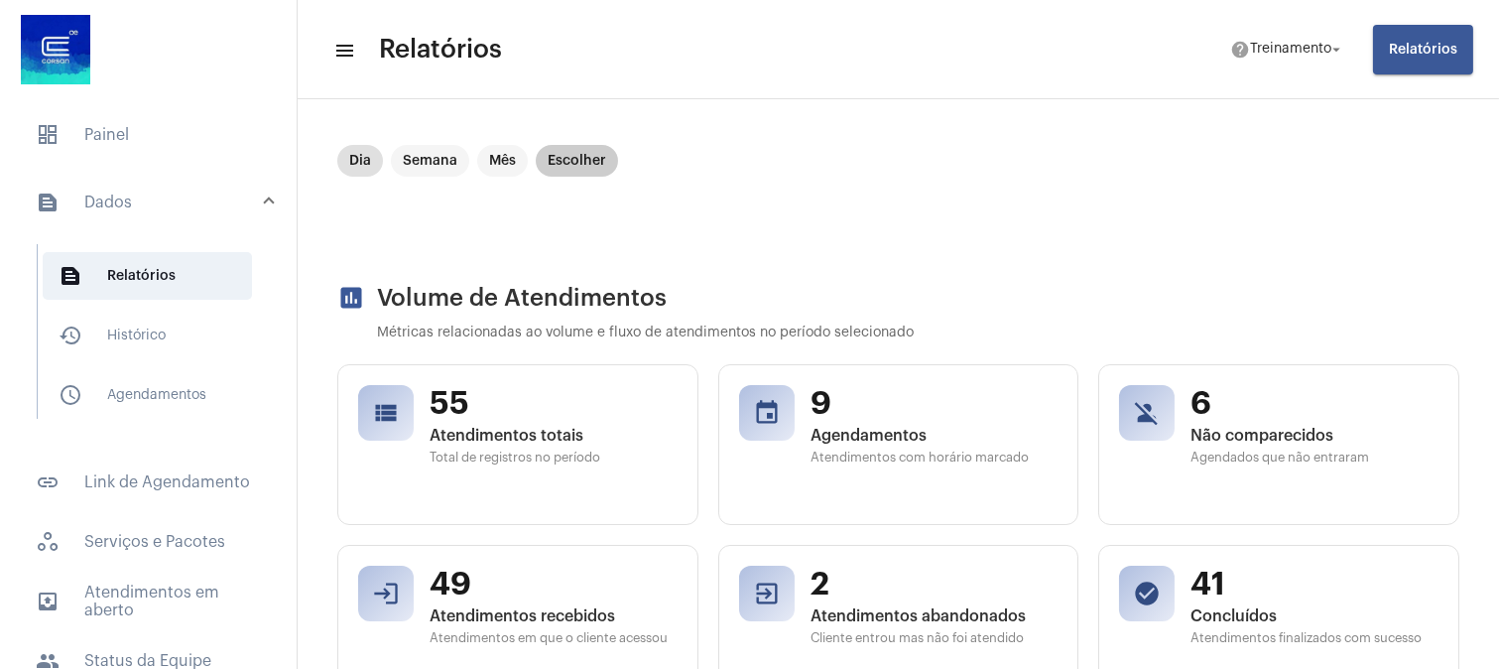
click at [591, 164] on mat-chip "Escolher" at bounding box center [577, 161] width 82 height 32
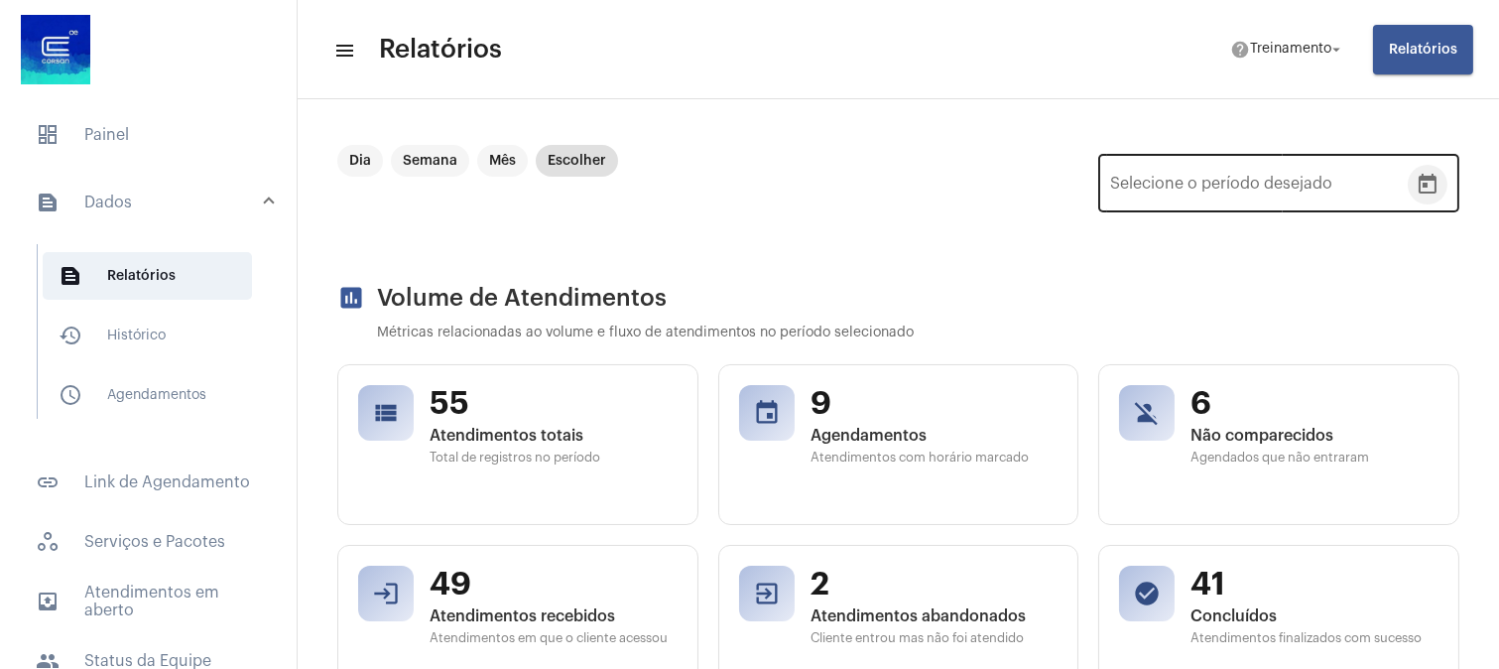
click at [1416, 186] on icon "Open calendar" at bounding box center [1428, 185] width 24 height 24
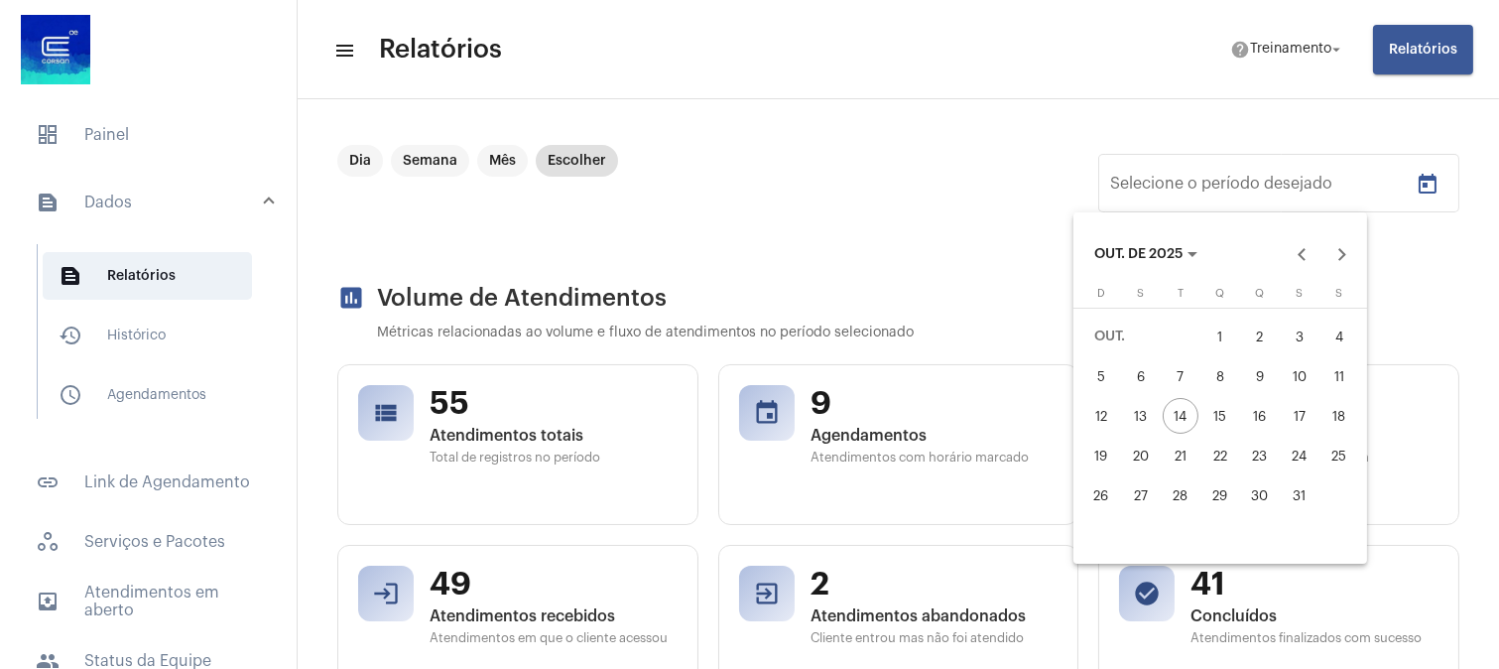
click at [1142, 408] on div "13" at bounding box center [1141, 416] width 36 height 36
type input "13/10/2025"
click at [1129, 420] on div "13" at bounding box center [1141, 416] width 36 height 36
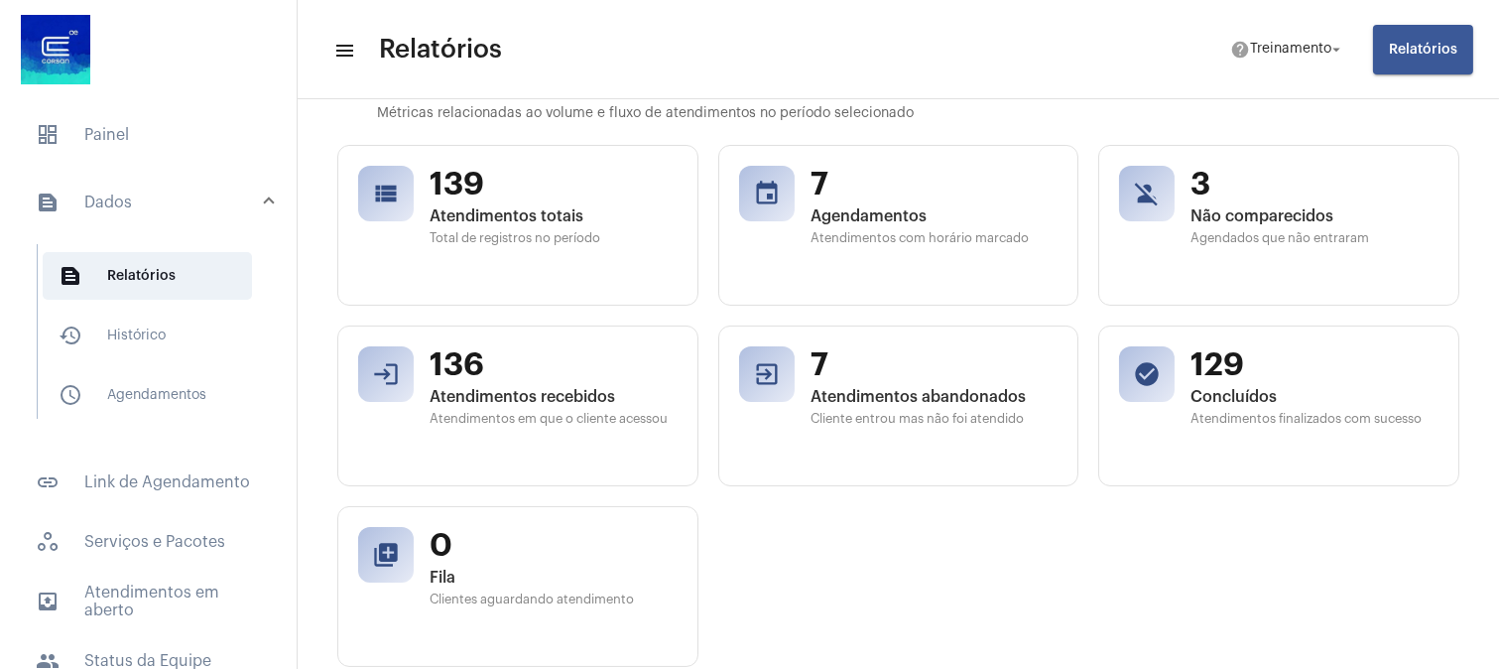
scroll to position [220, 0]
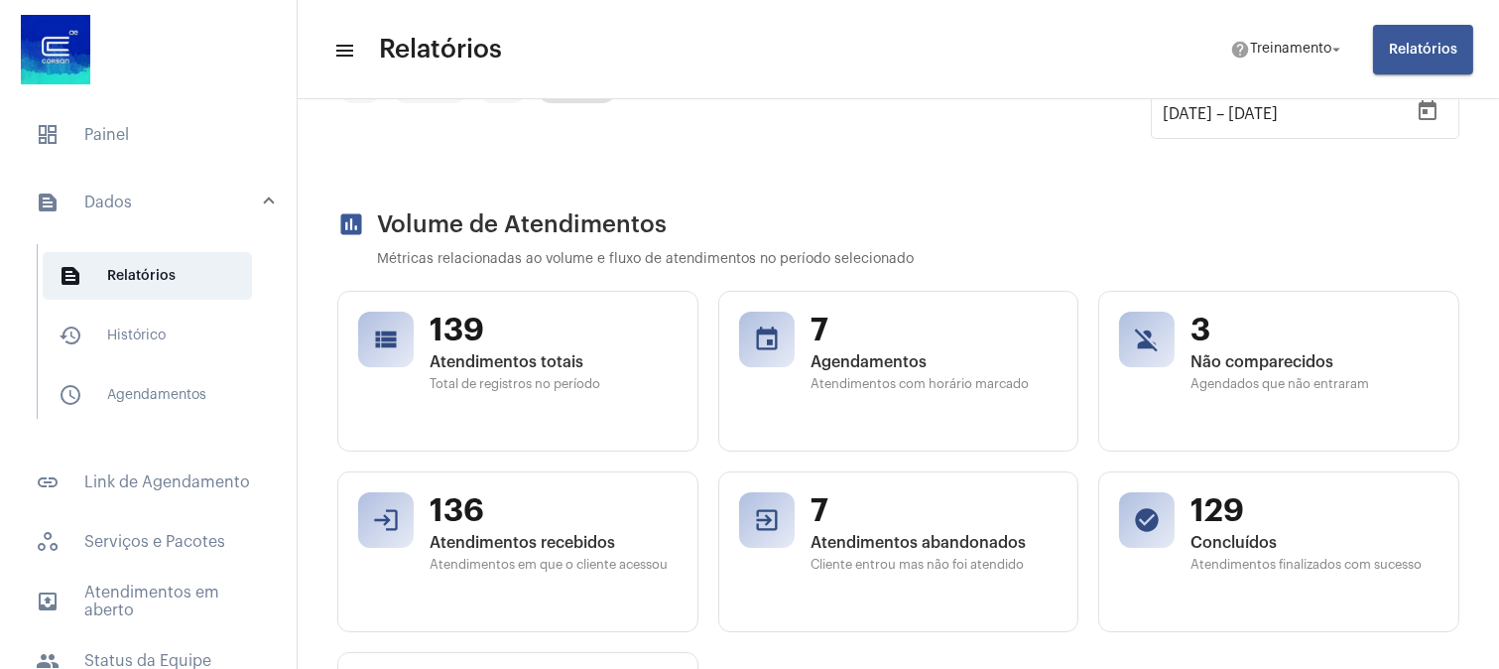
scroll to position [0, 0]
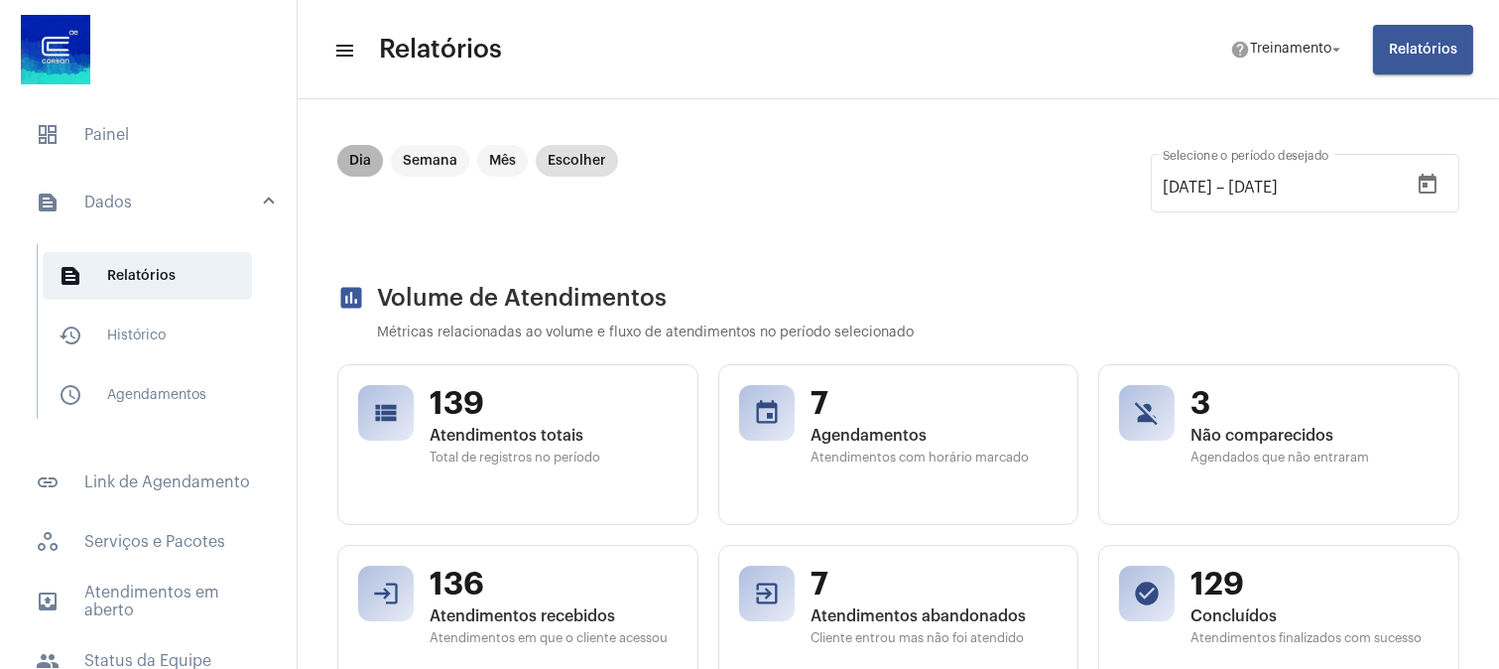
click at [353, 160] on mat-chip "Dia" at bounding box center [360, 161] width 46 height 32
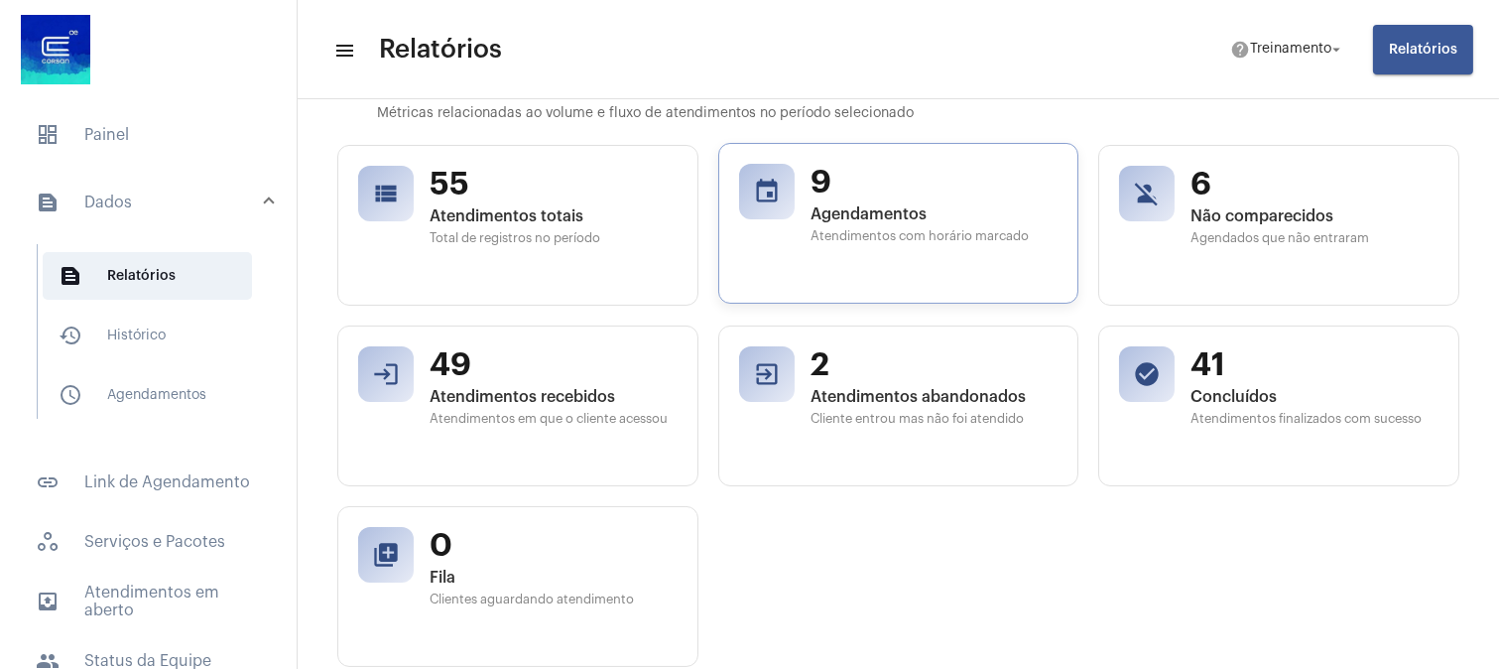
scroll to position [220, 0]
click at [831, 382] on div "2 Atendimentos abandonados Cliente entrou mas não foi atendido" at bounding box center [934, 402] width 248 height 119
click at [855, 429] on div "2 Atendimentos abandonados Cliente entrou mas não foi atendido" at bounding box center [934, 402] width 248 height 119
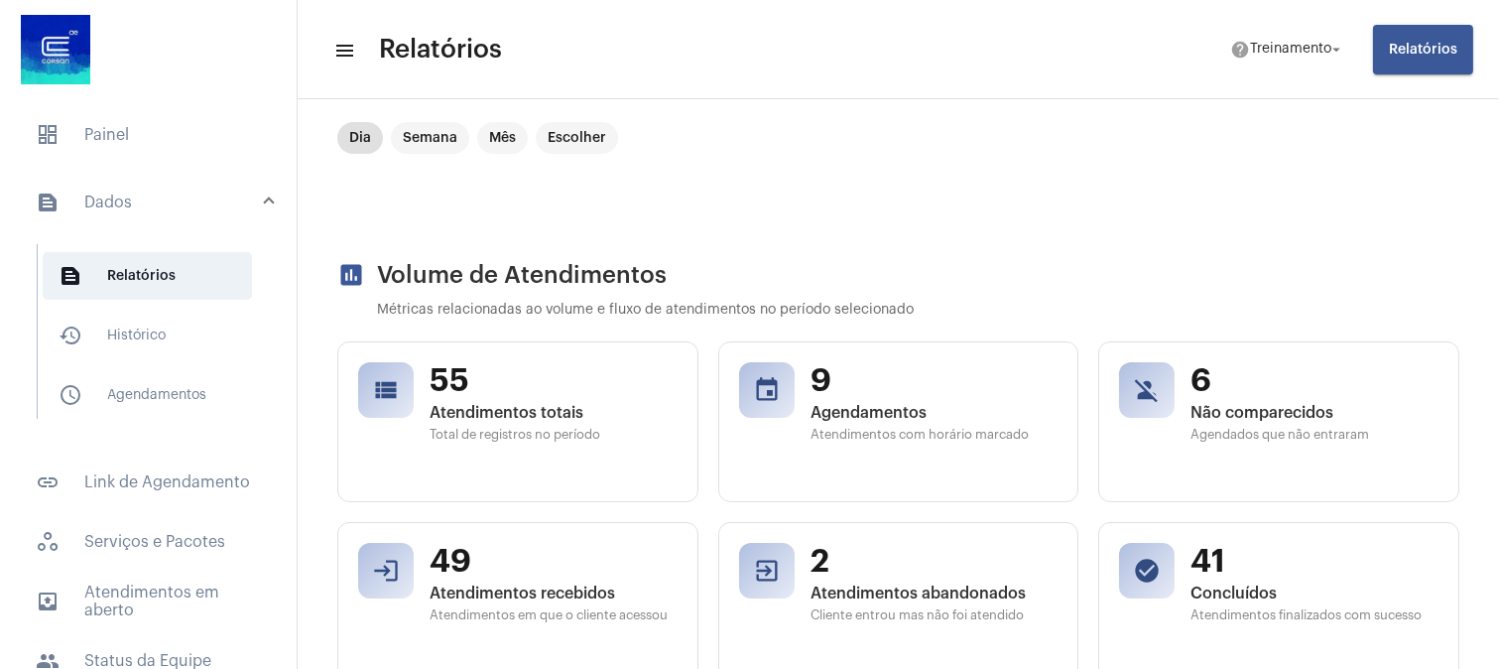
scroll to position [0, 0]
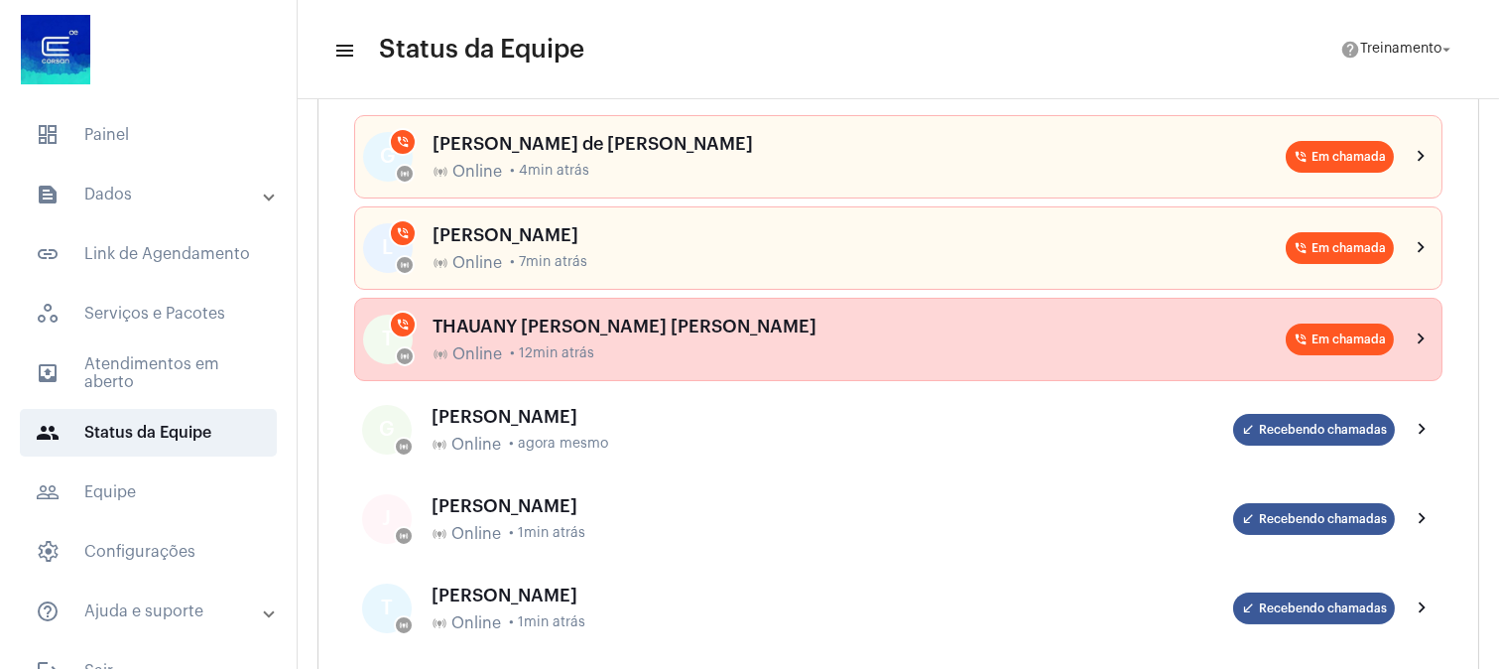
scroll to position [440, 0]
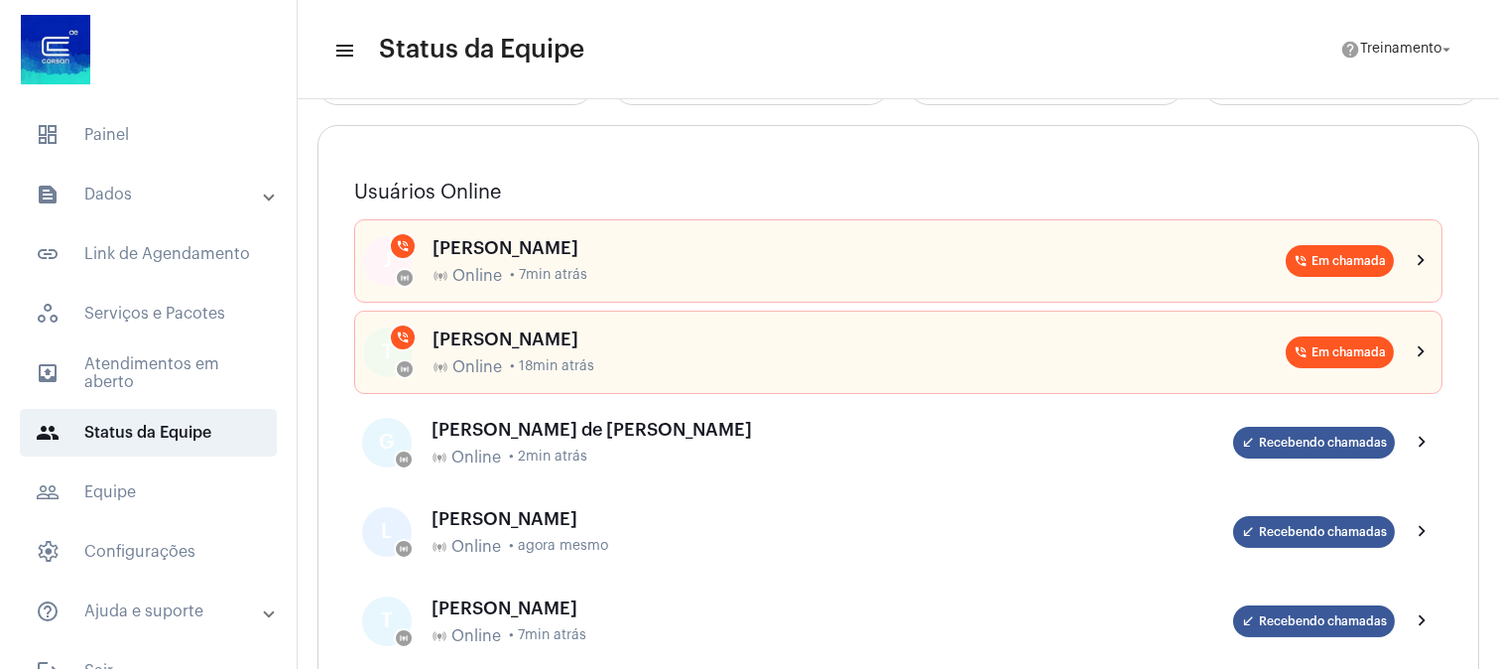
scroll to position [220, 0]
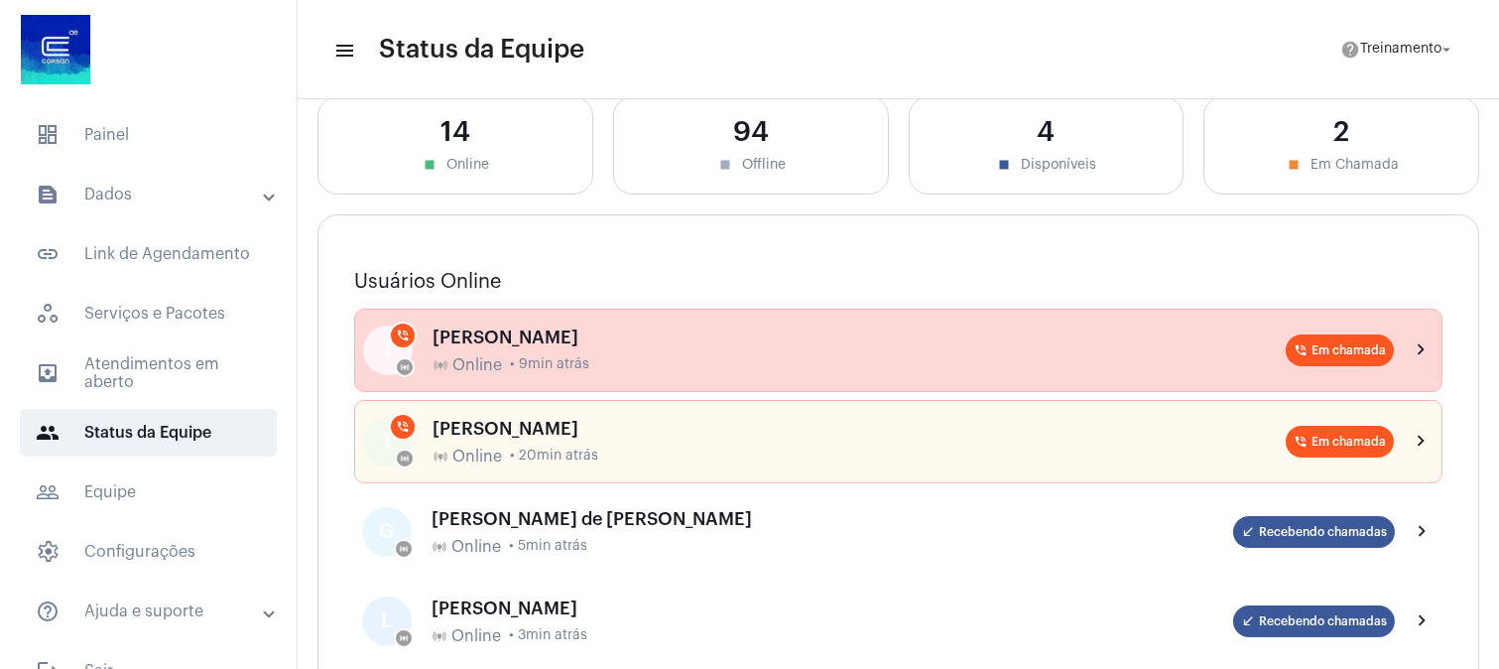
scroll to position [220, 0]
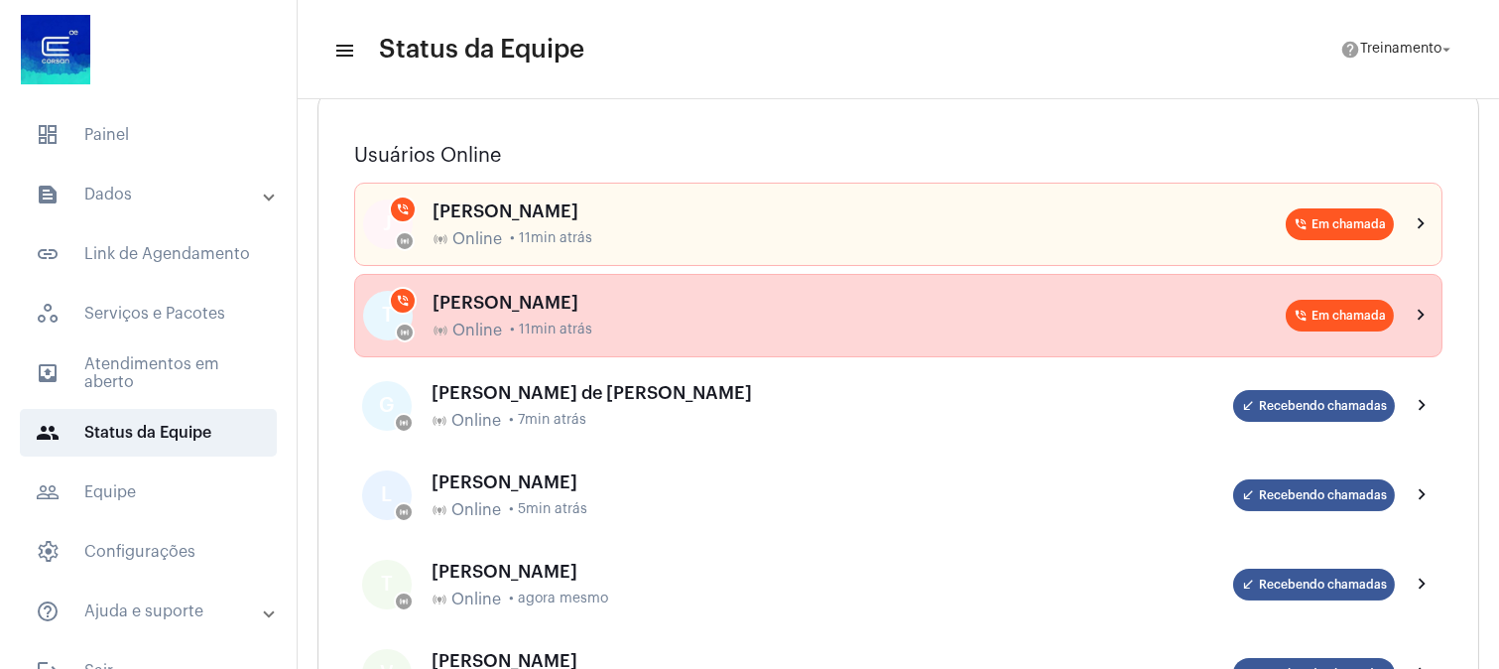
click at [514, 313] on div "TRAYCE SILVA DE OLIVEIRA online_prediction Online • 11min atrás" at bounding box center [859, 316] width 853 height 47
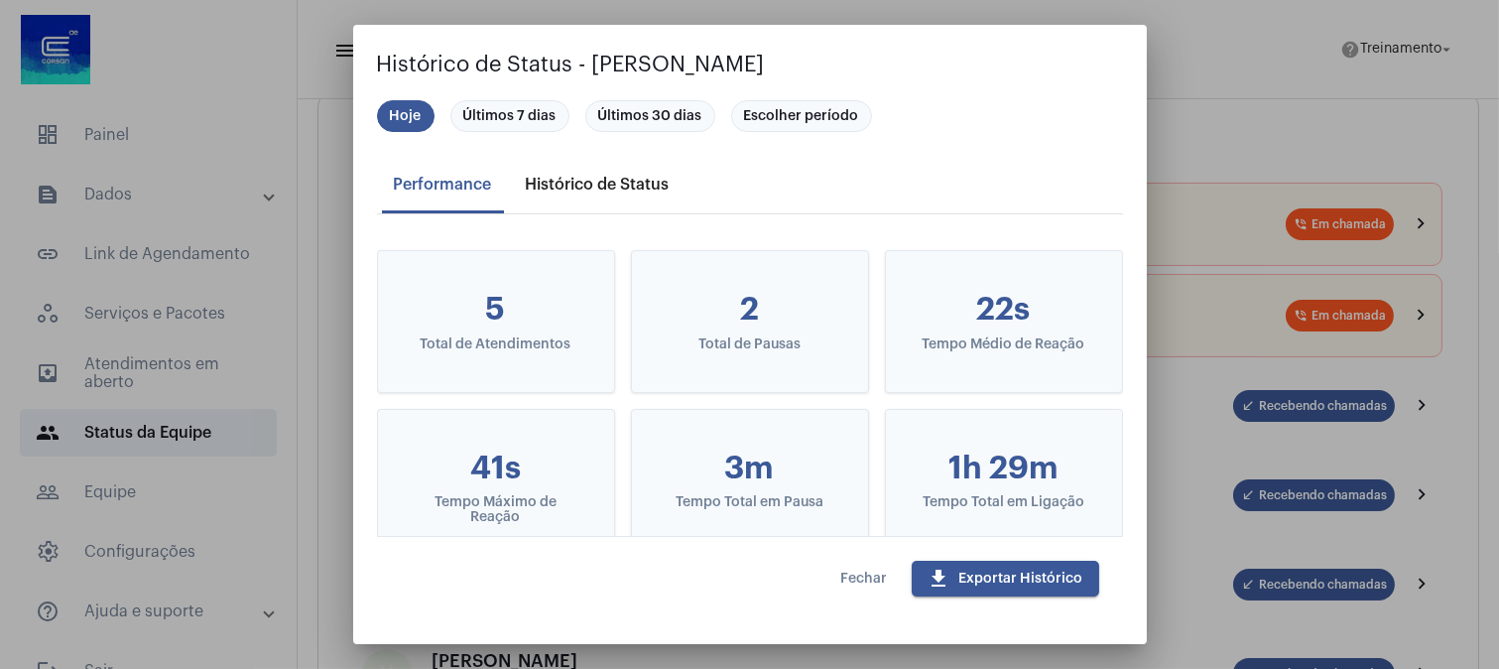
click at [598, 174] on div "Histórico de Status" at bounding box center [598, 185] width 168 height 48
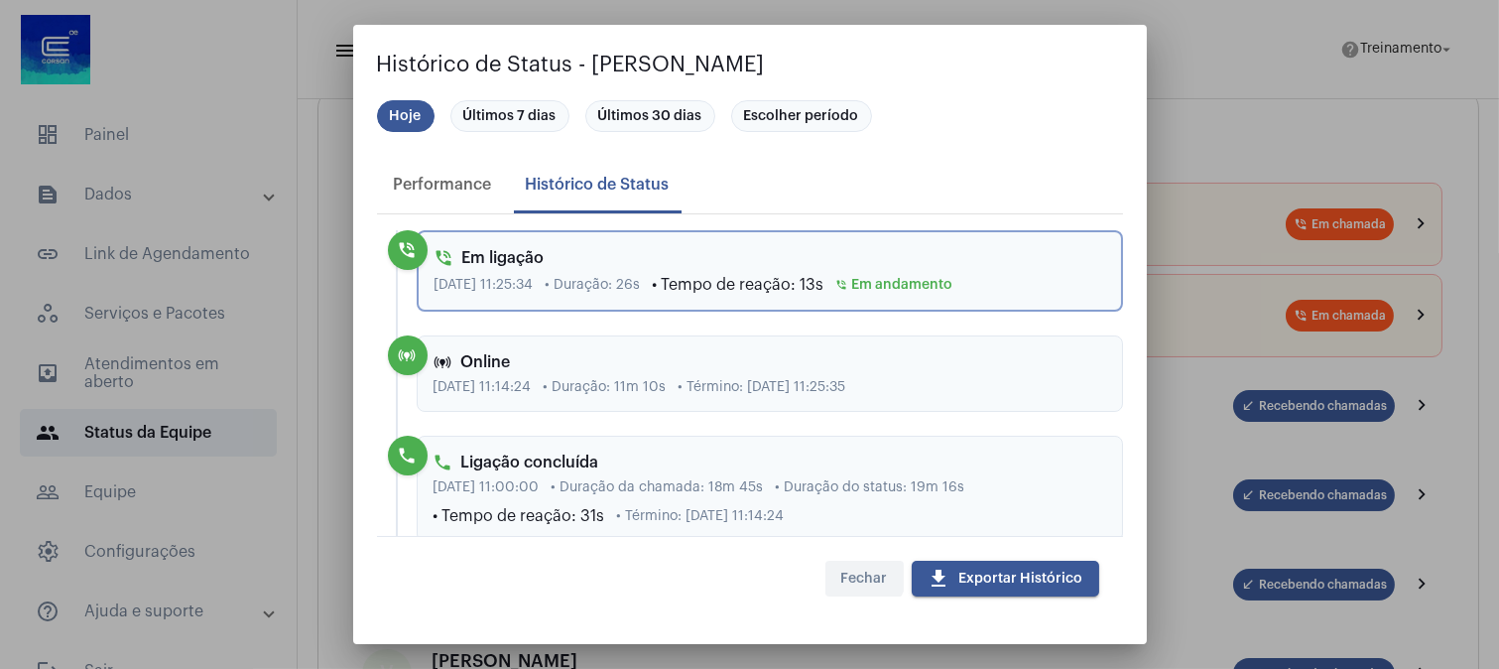
click at [857, 571] on span "Fechar" at bounding box center [864, 578] width 47 height 14
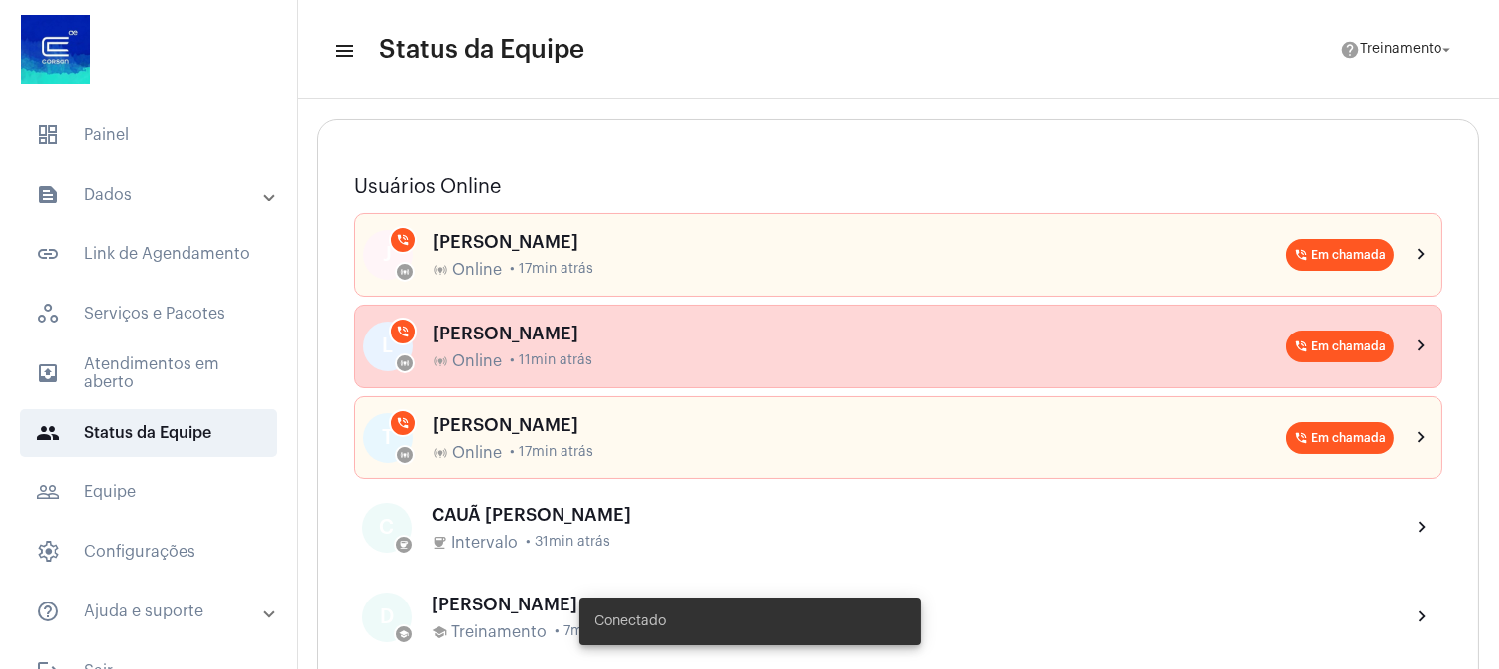
scroll to position [220, 0]
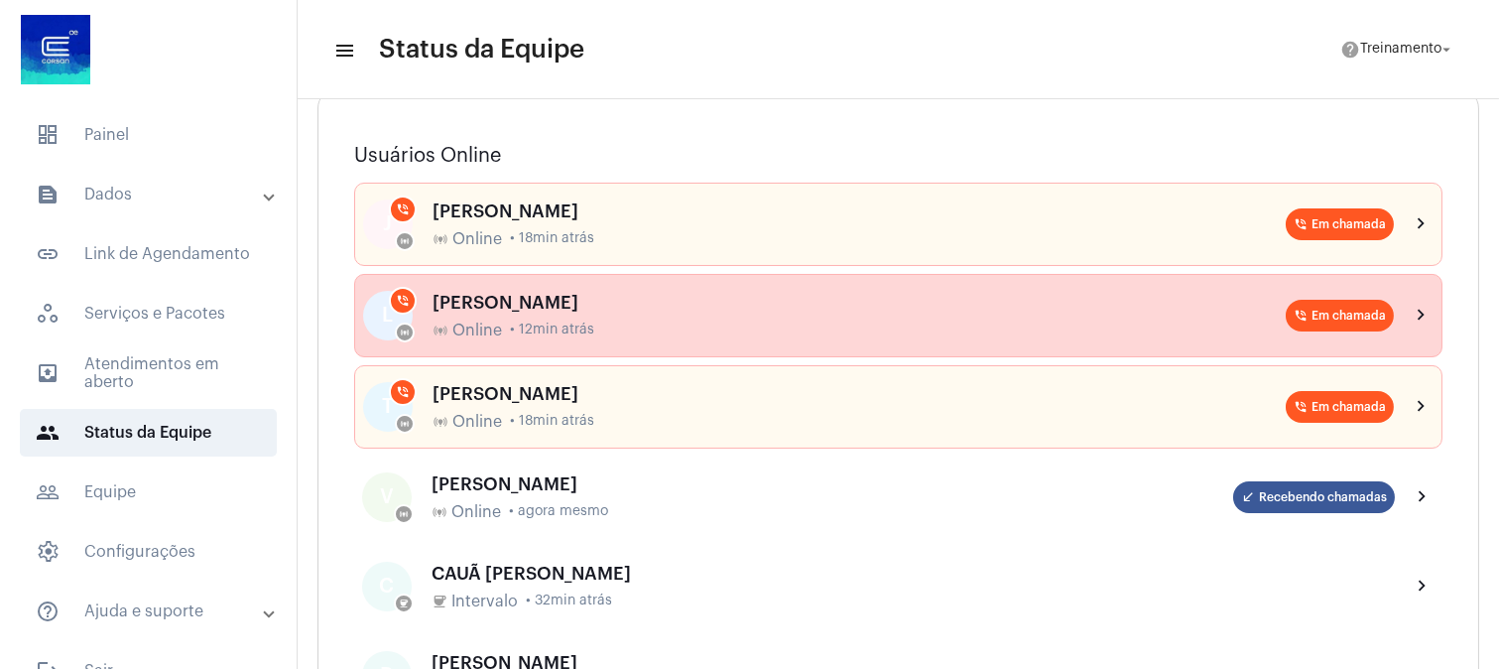
click at [597, 310] on div "[PERSON_NAME]" at bounding box center [859, 303] width 853 height 20
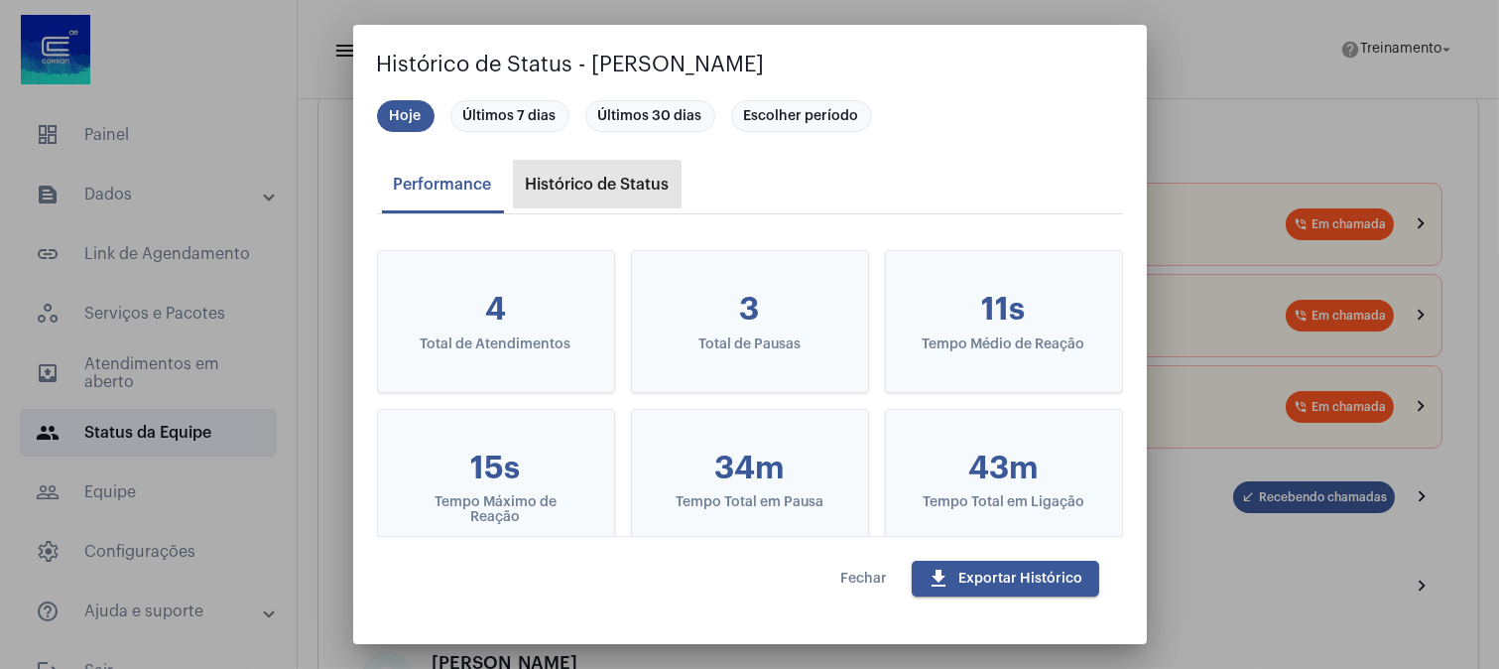
click at [581, 194] on div "Histórico de Status" at bounding box center [598, 185] width 168 height 48
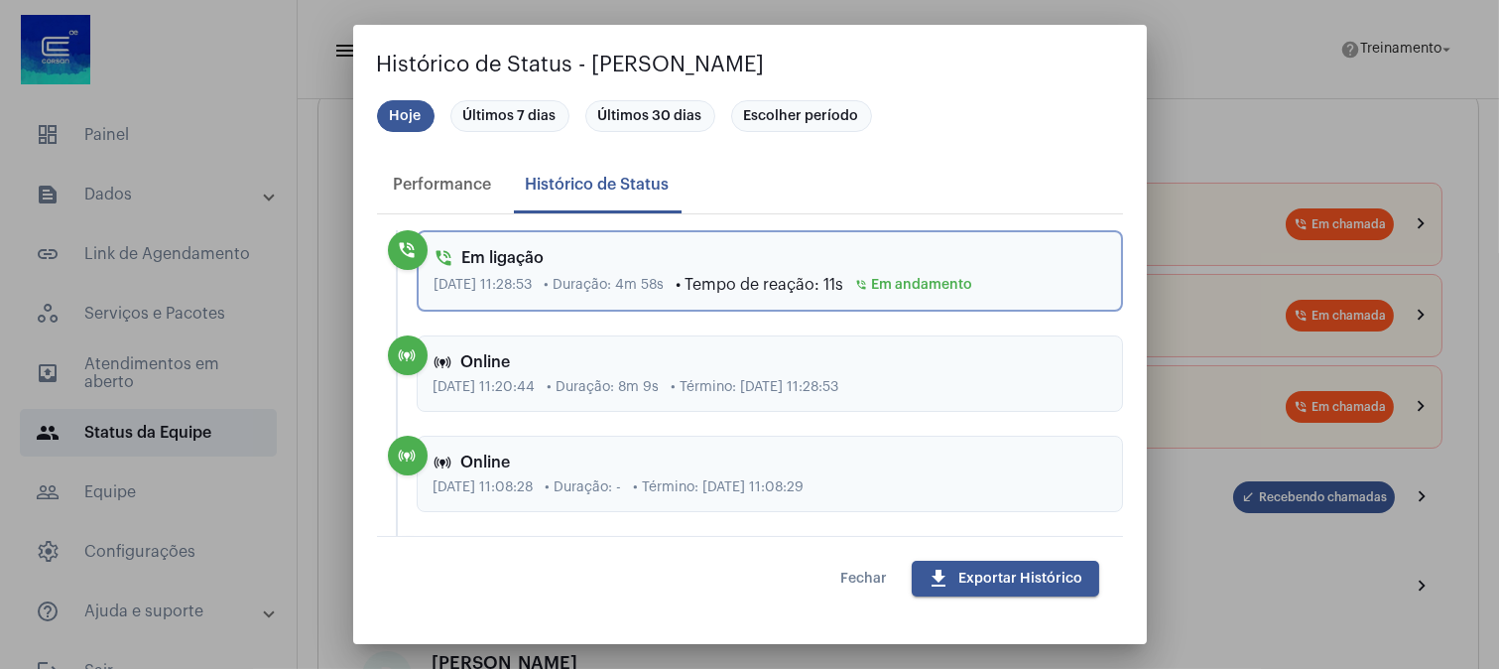
click at [866, 577] on span "Fechar" at bounding box center [864, 578] width 47 height 14
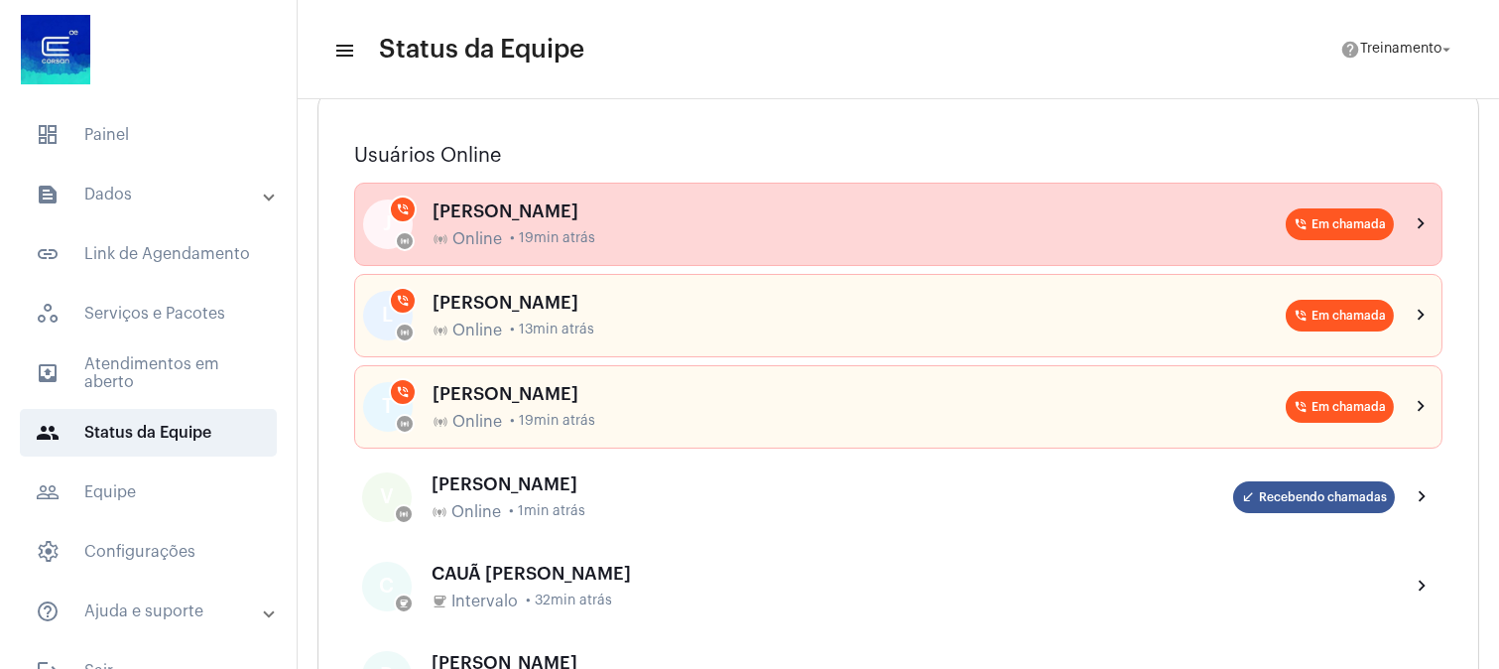
click at [563, 241] on span "• 19min atrás" at bounding box center [552, 238] width 85 height 15
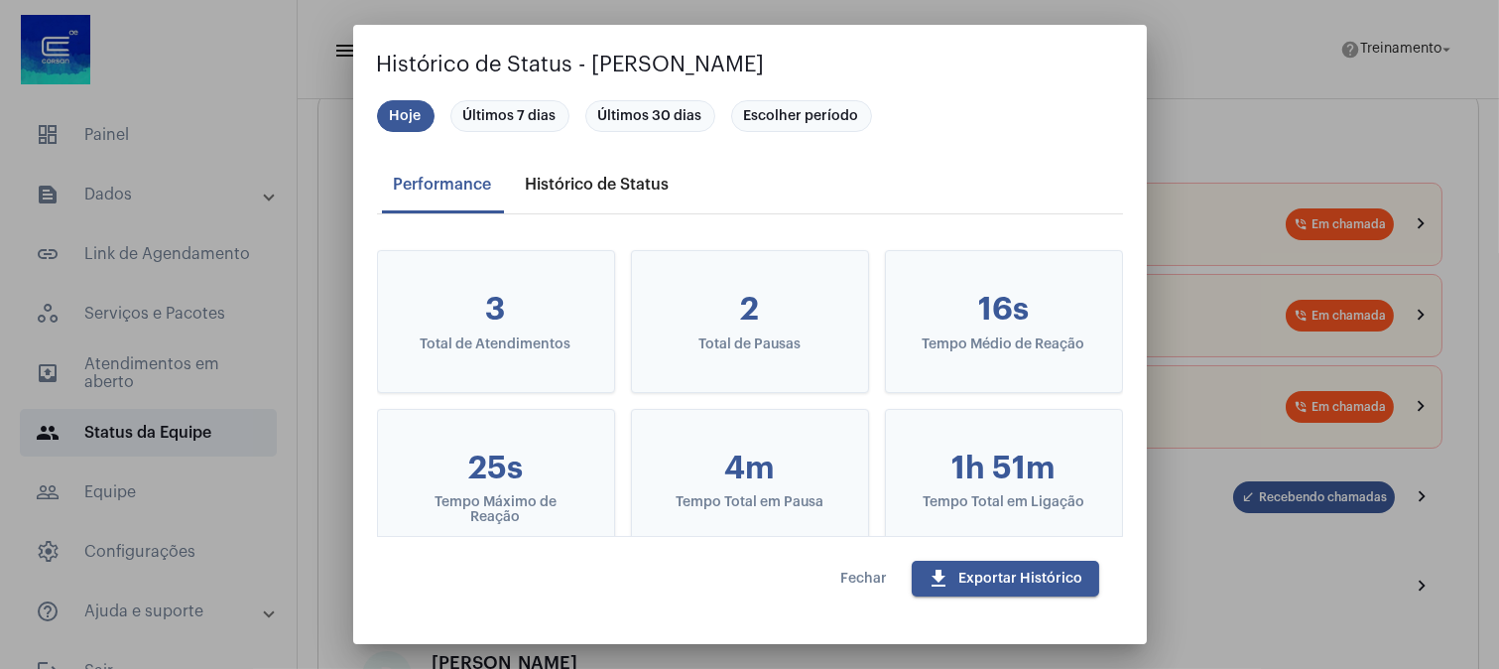
click at [590, 188] on div "Histórico de Status" at bounding box center [598, 185] width 144 height 18
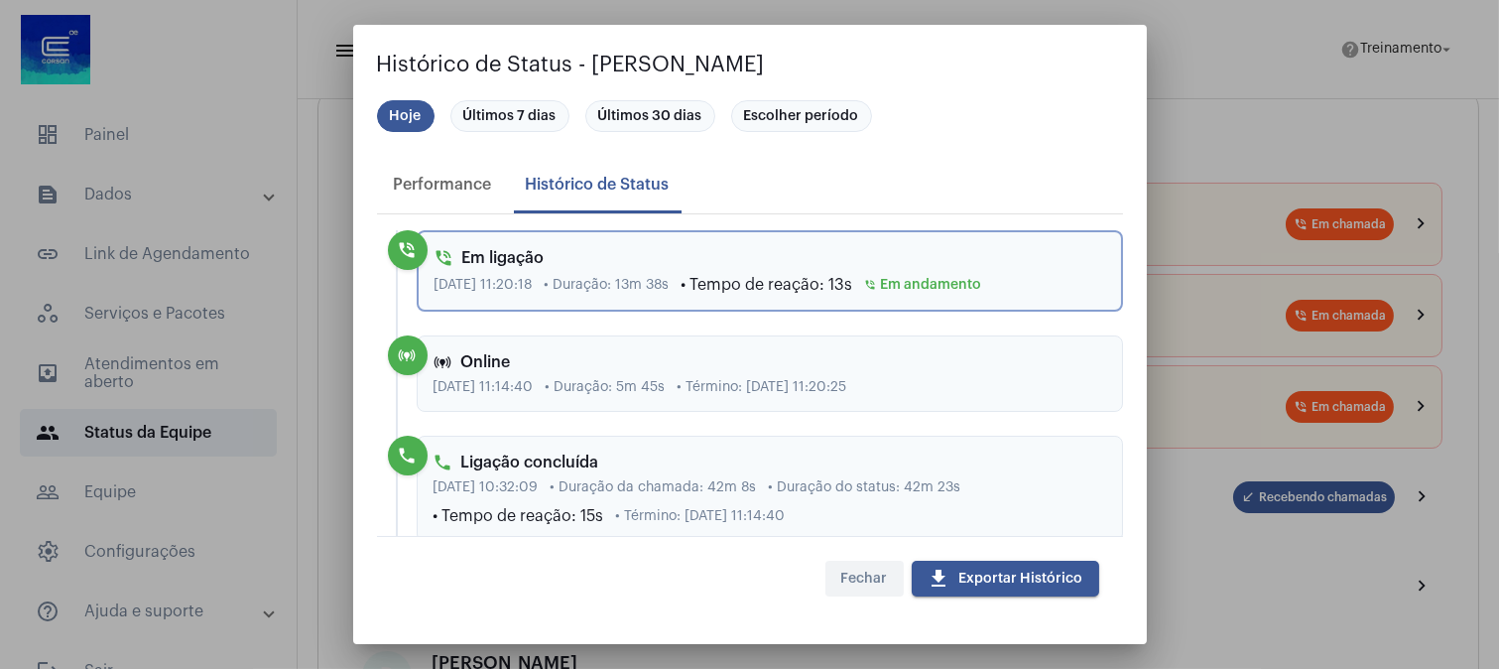
click at [879, 578] on span "Fechar" at bounding box center [864, 578] width 47 height 14
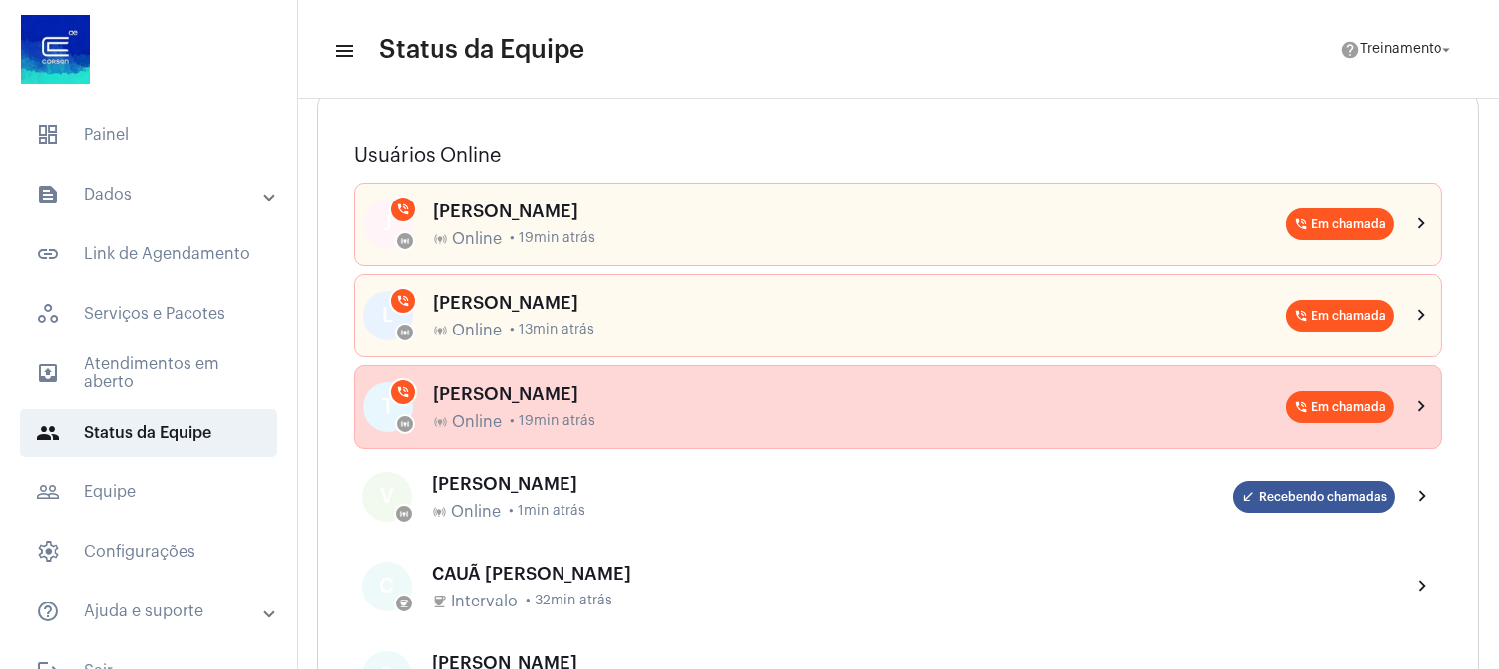
click at [593, 400] on div "[PERSON_NAME]" at bounding box center [859, 394] width 853 height 20
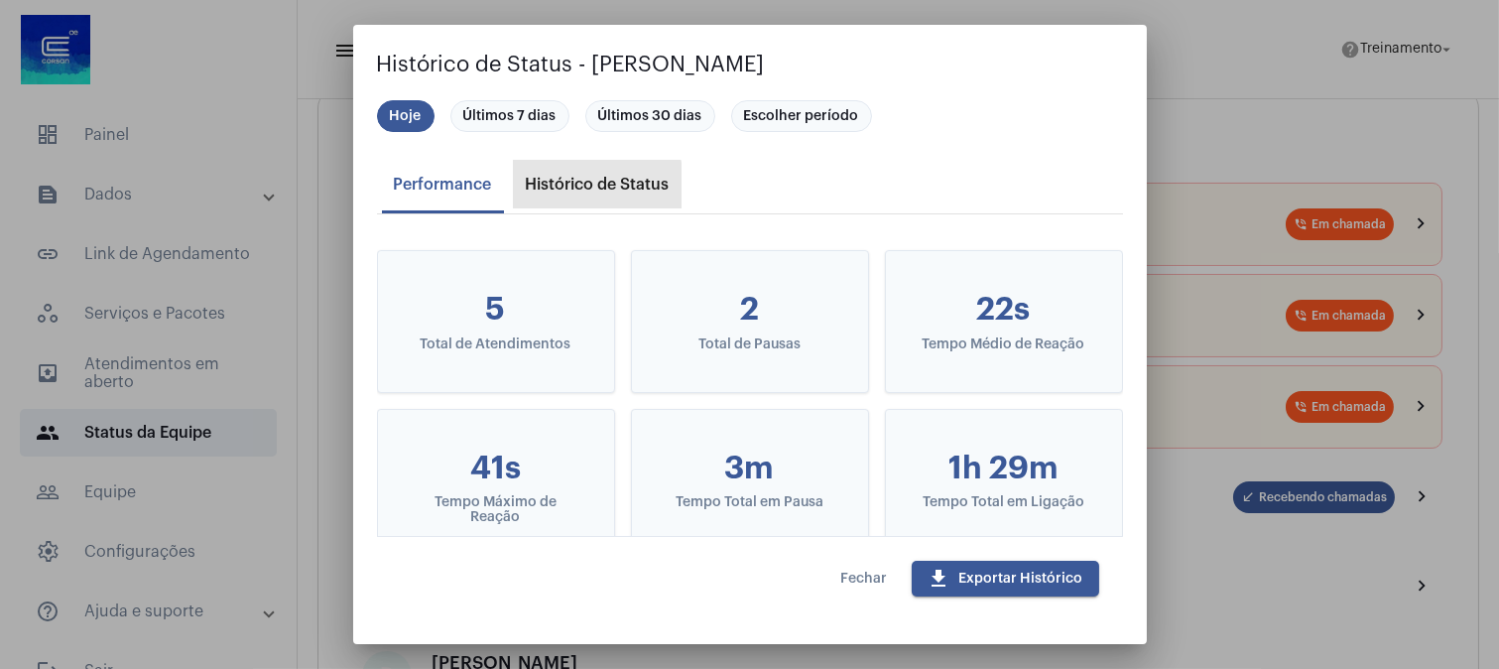
click at [583, 190] on div "Histórico de Status" at bounding box center [598, 185] width 144 height 18
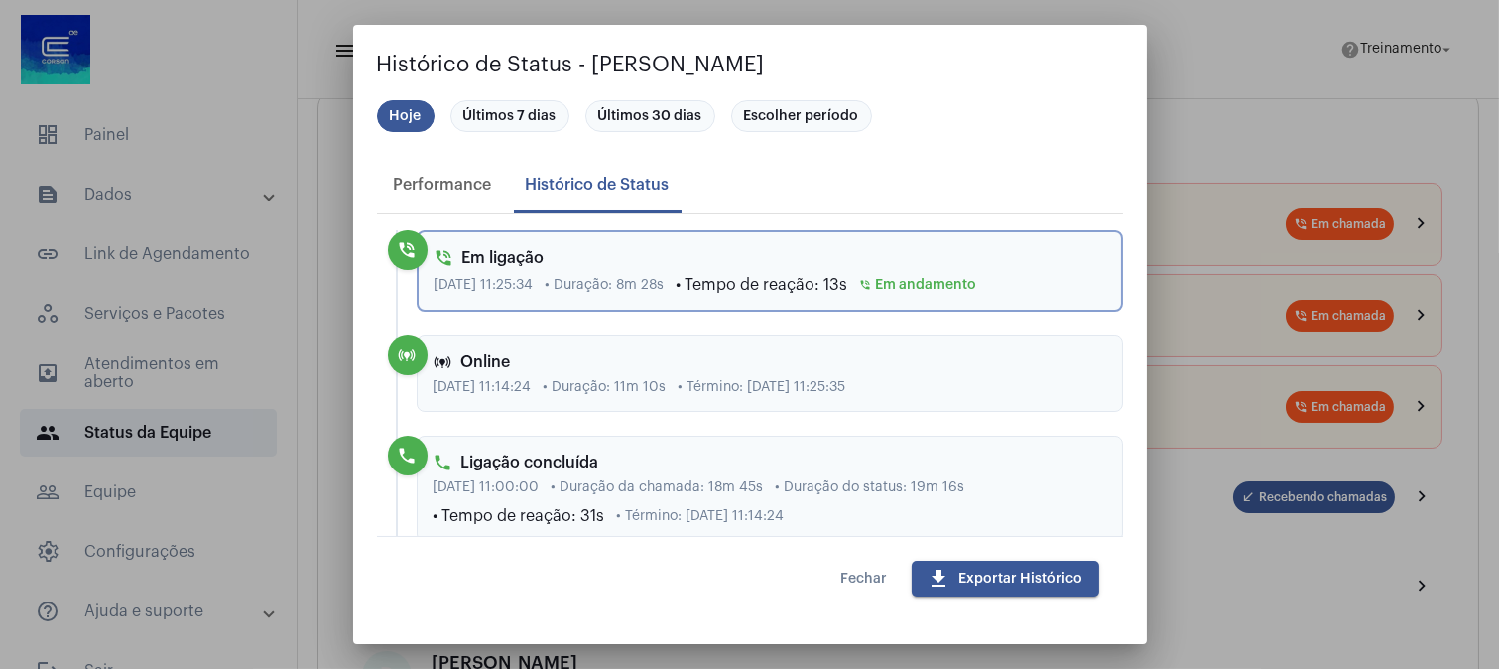
click at [858, 577] on span "Fechar" at bounding box center [864, 578] width 47 height 14
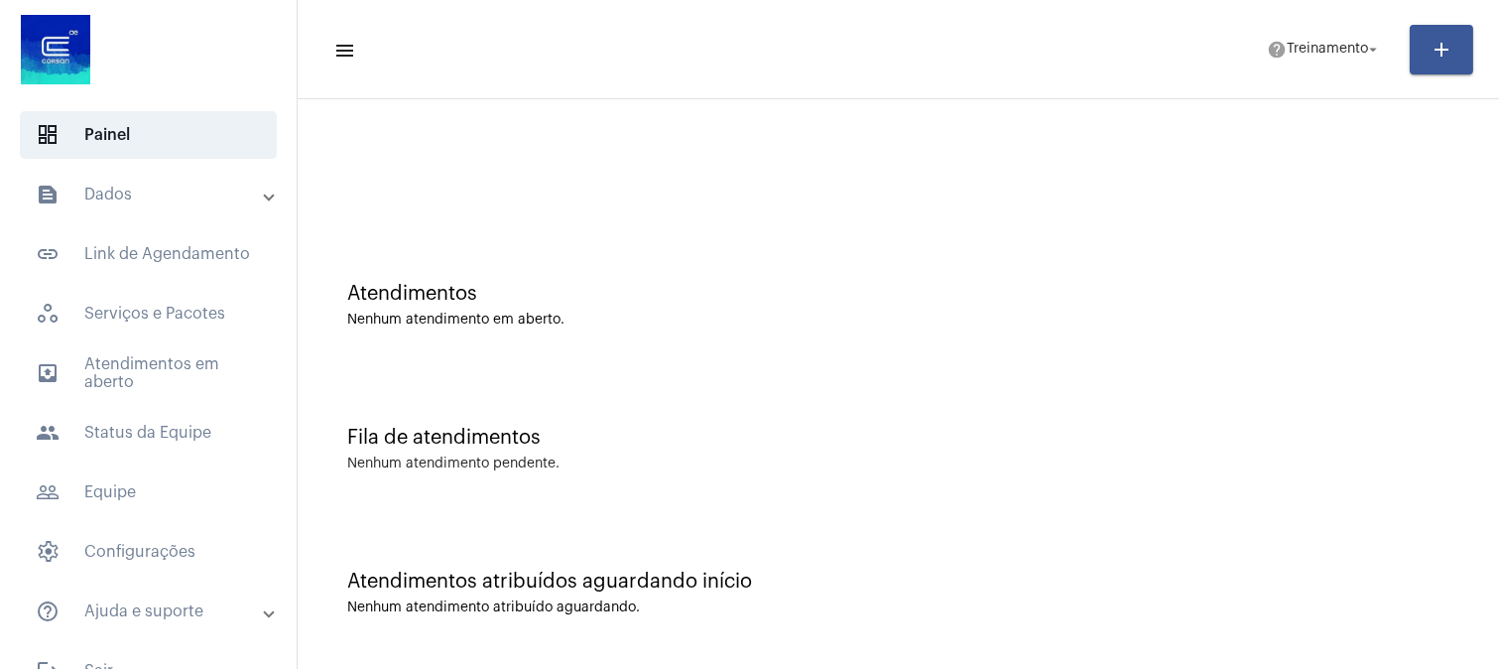
click at [1050, 342] on div "Atendimentos Nenhum atendimento em aberto." at bounding box center [899, 295] width 1182 height 144
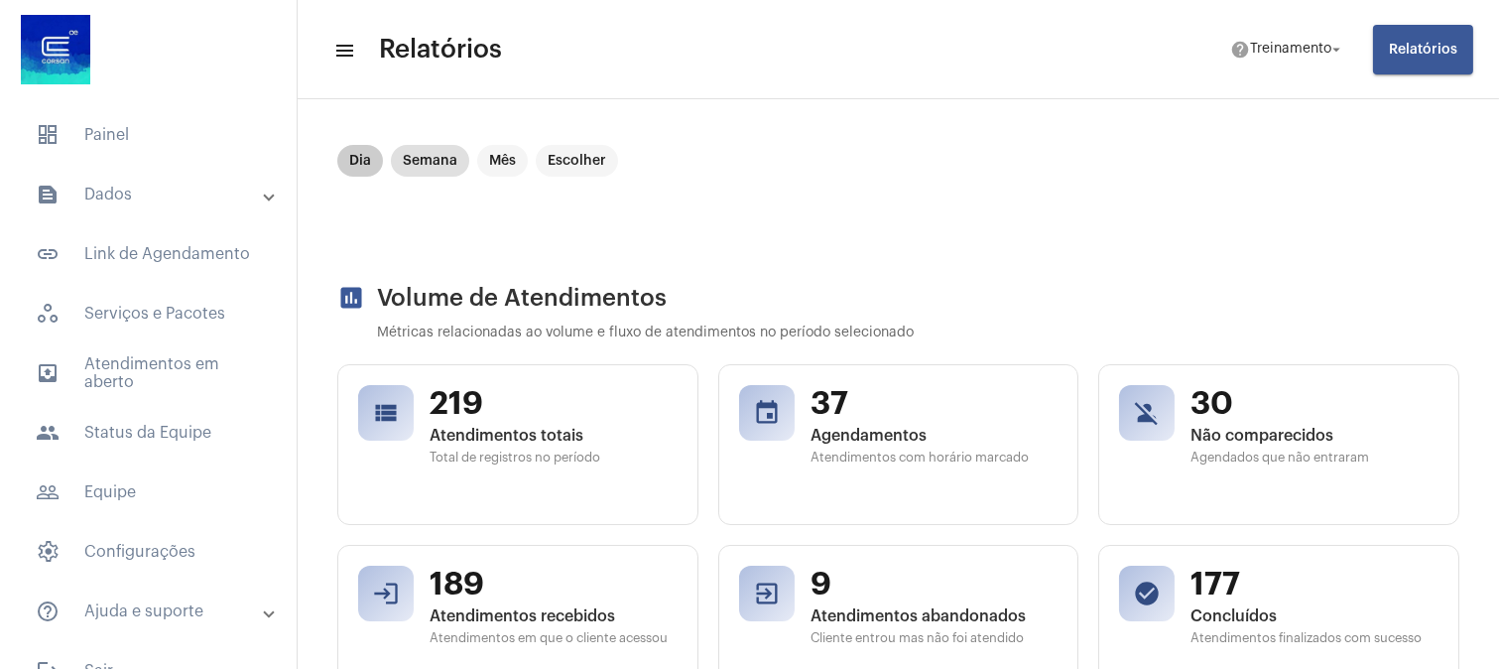
click at [362, 163] on mat-chip "Dia" at bounding box center [360, 161] width 46 height 32
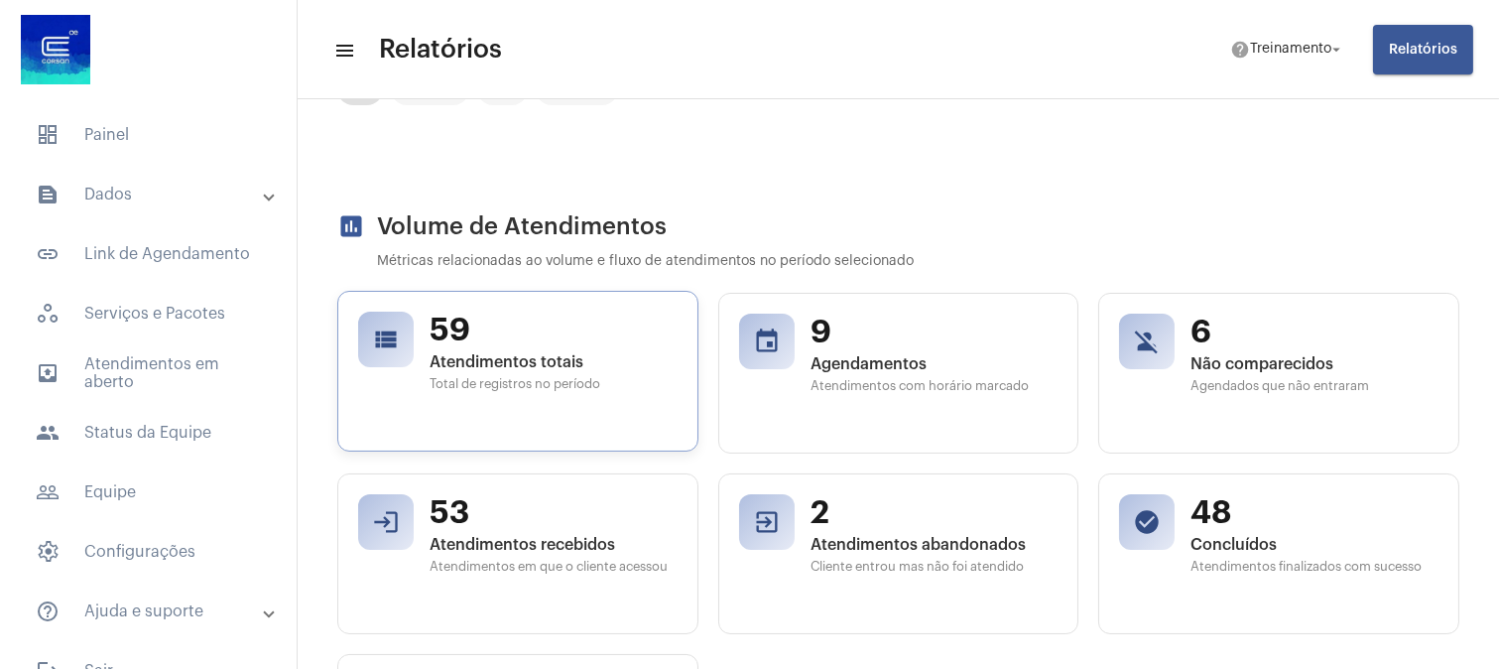
scroll to position [110, 0]
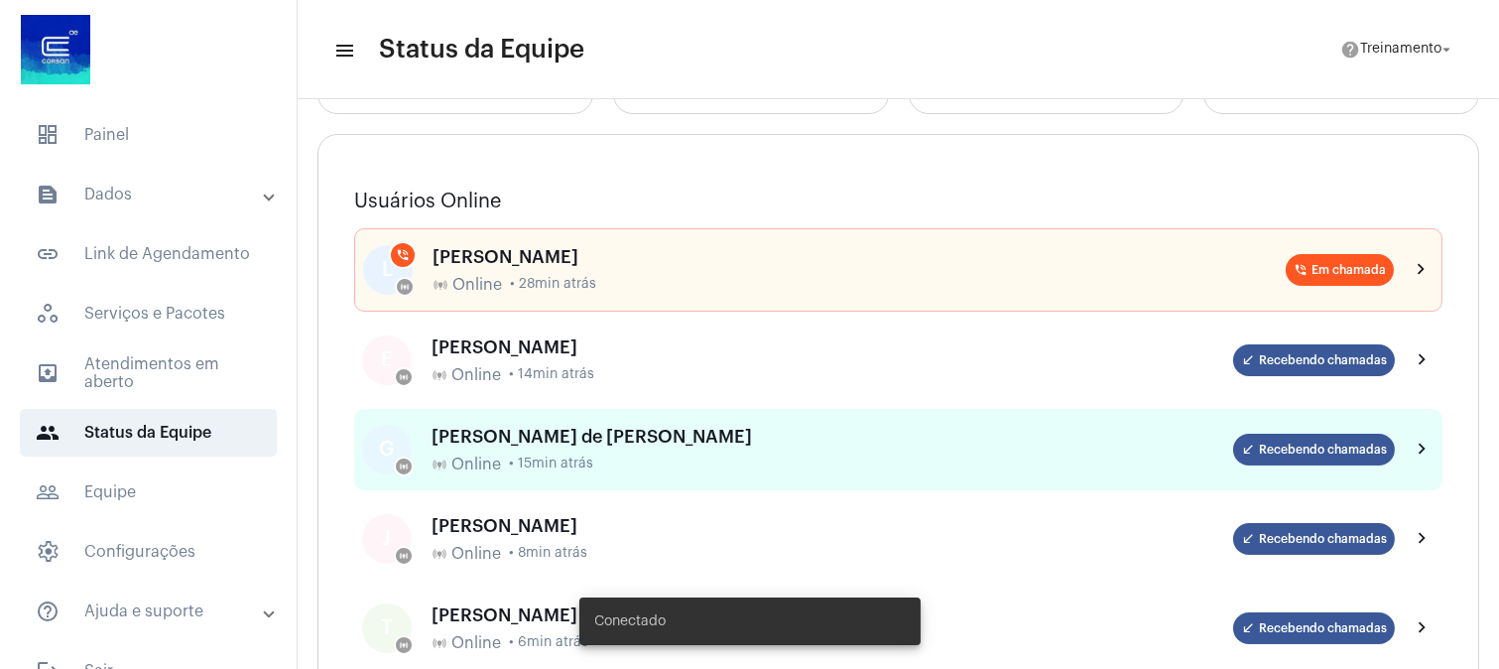
scroll to position [220, 0]
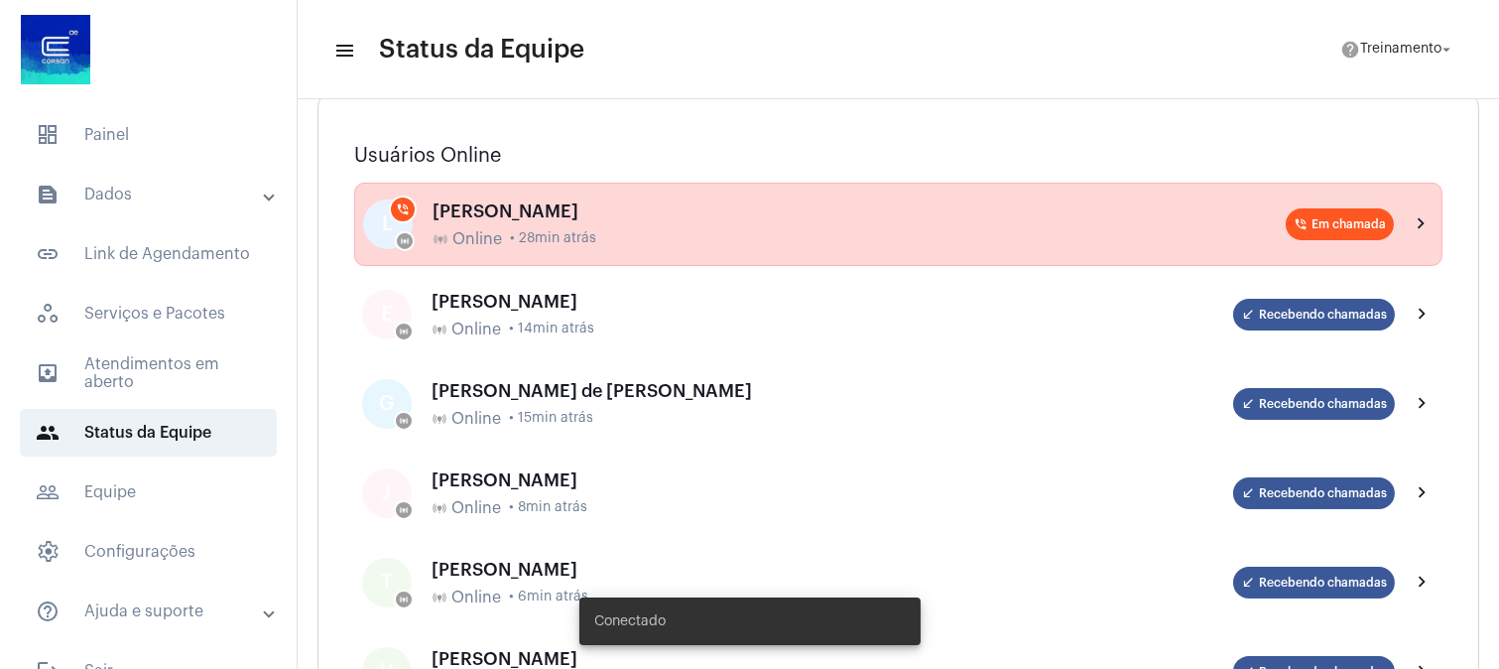
click at [520, 228] on div "LAISA MARQUES online_prediction Online • 28min atrás" at bounding box center [859, 224] width 853 height 47
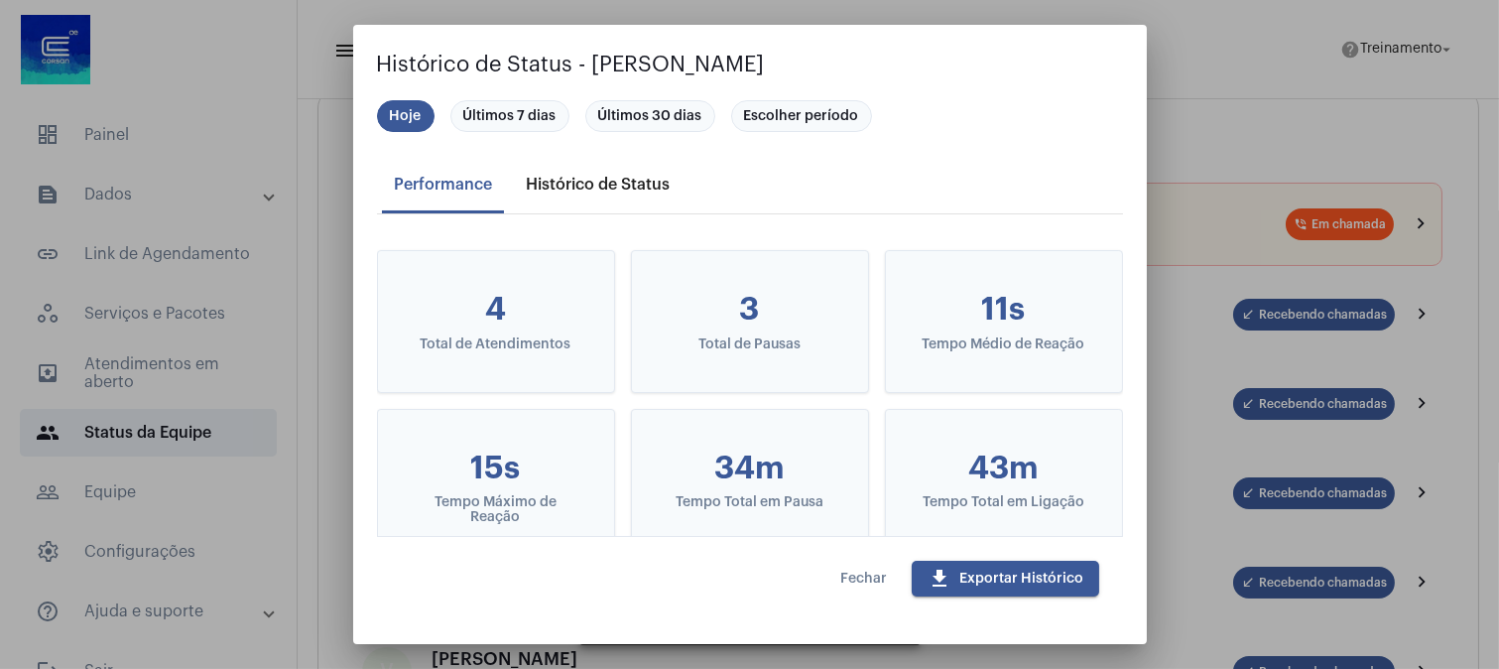
click at [548, 185] on div "Histórico de Status" at bounding box center [598, 185] width 144 height 18
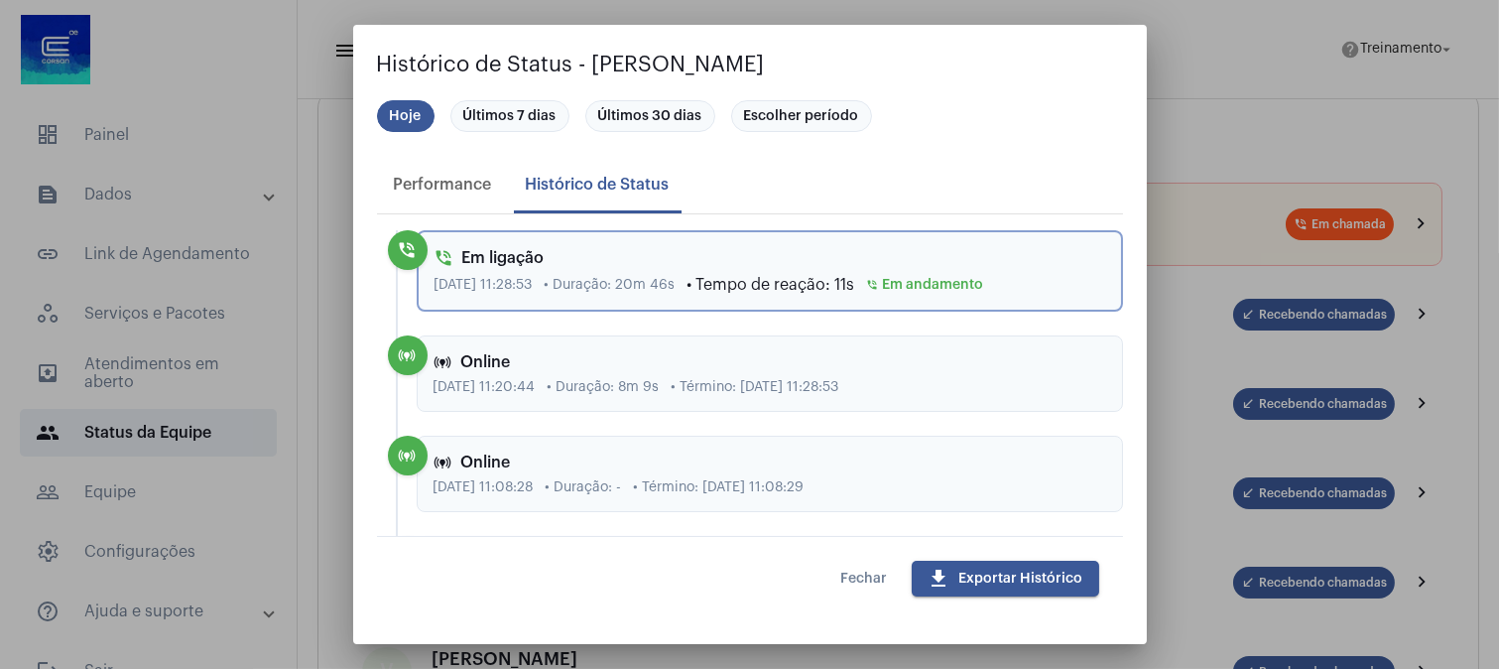
click at [849, 577] on span "Fechar" at bounding box center [864, 578] width 47 height 14
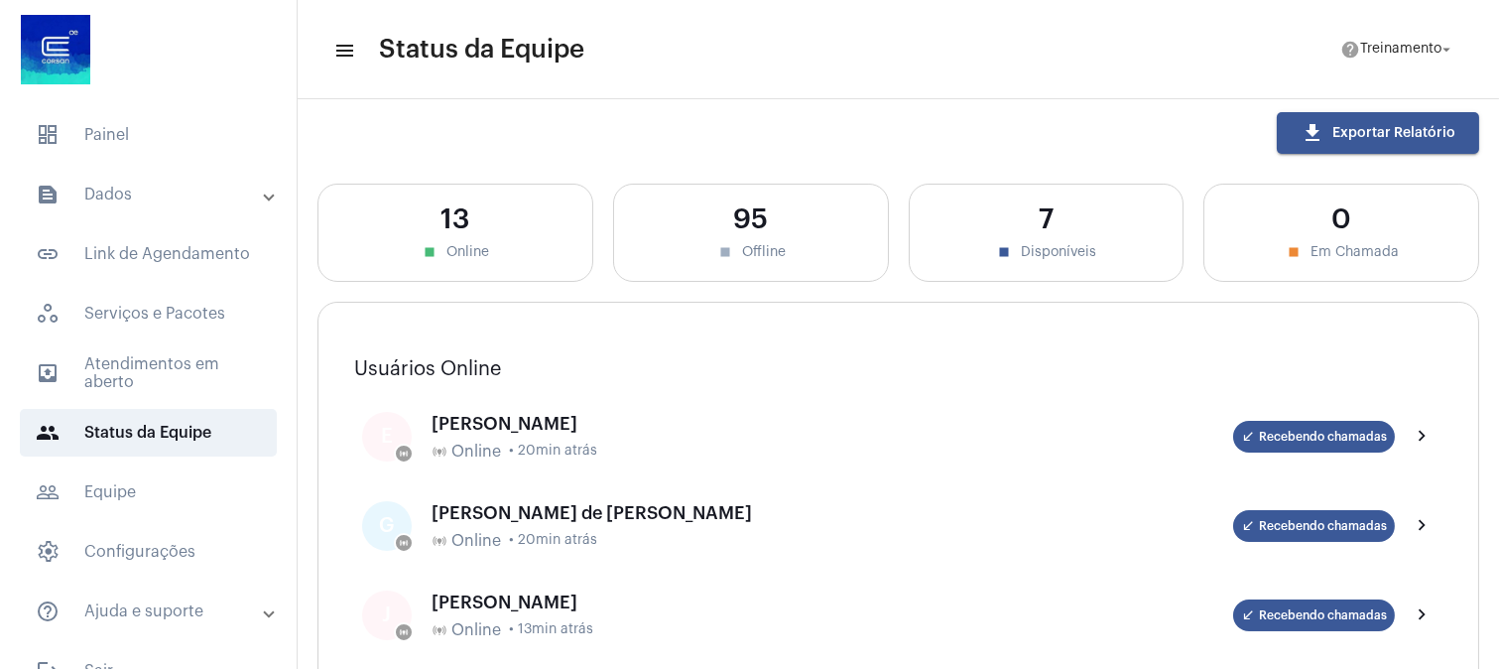
scroll to position [0, 0]
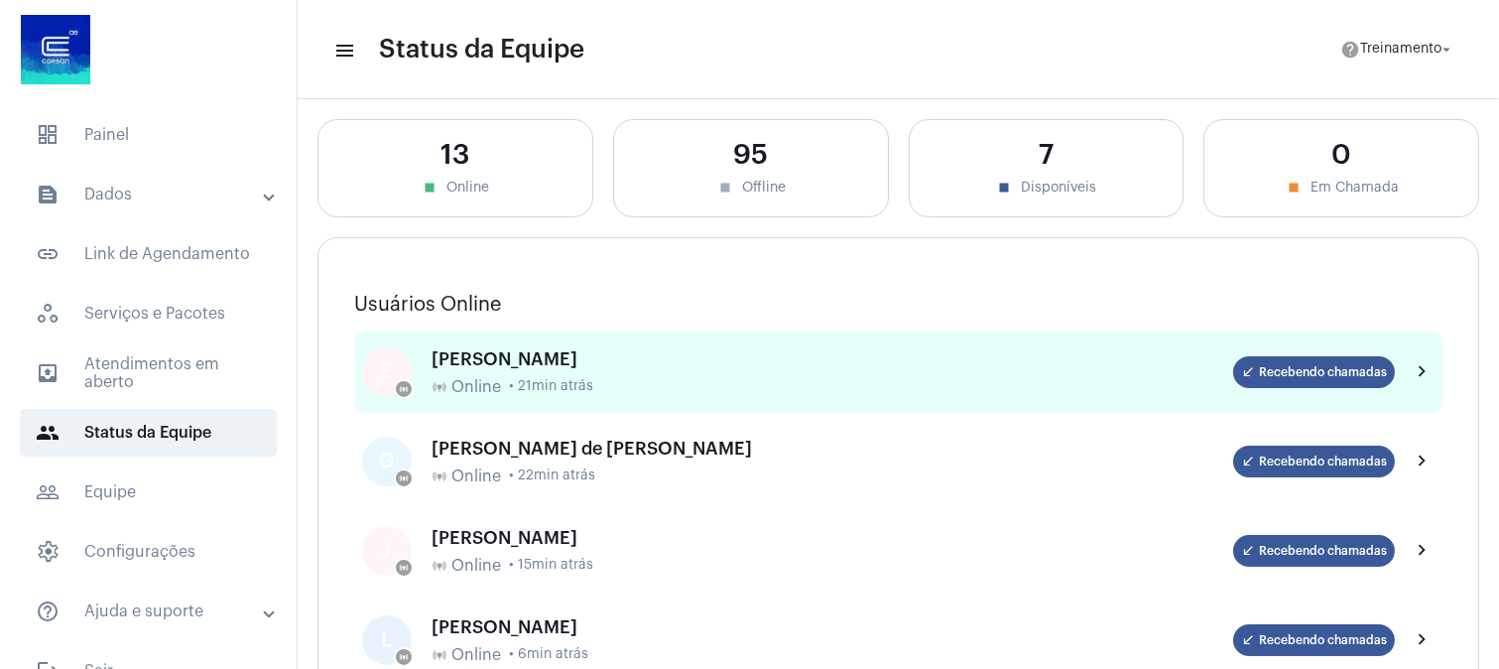
scroll to position [110, 0]
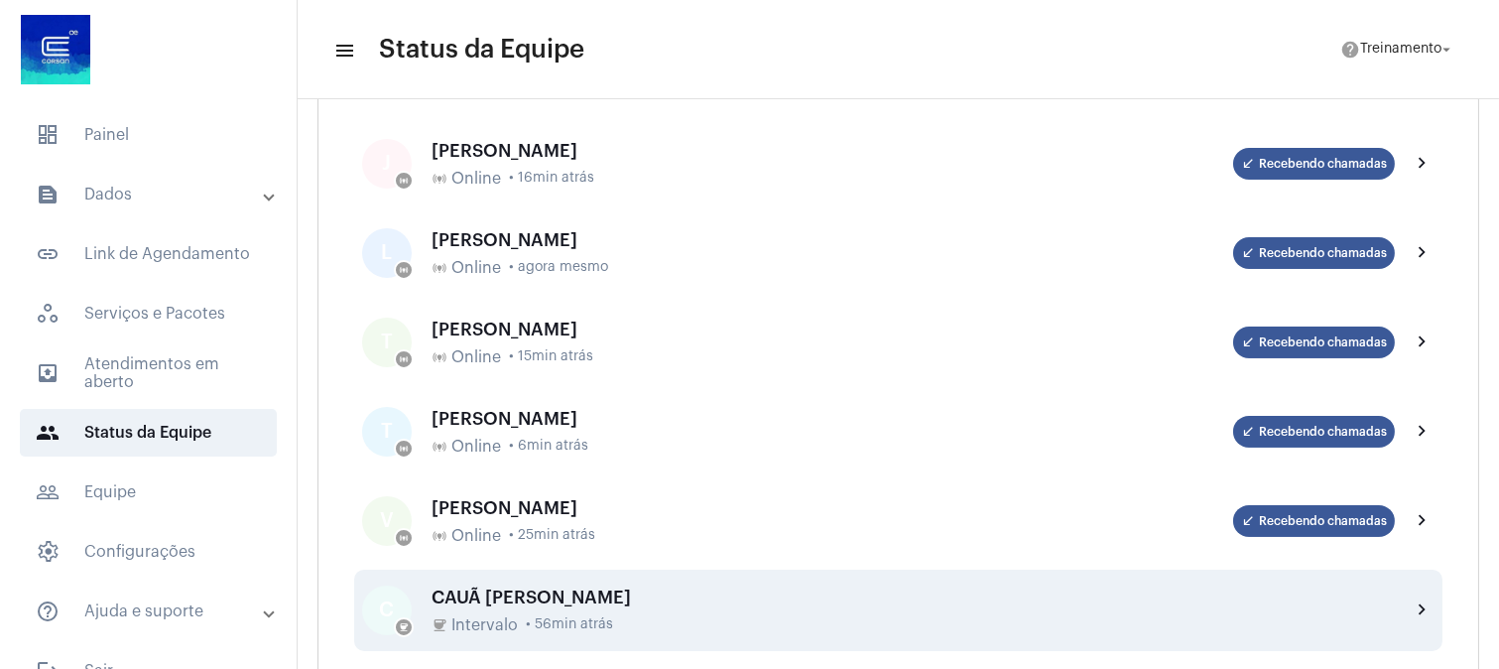
scroll to position [110, 0]
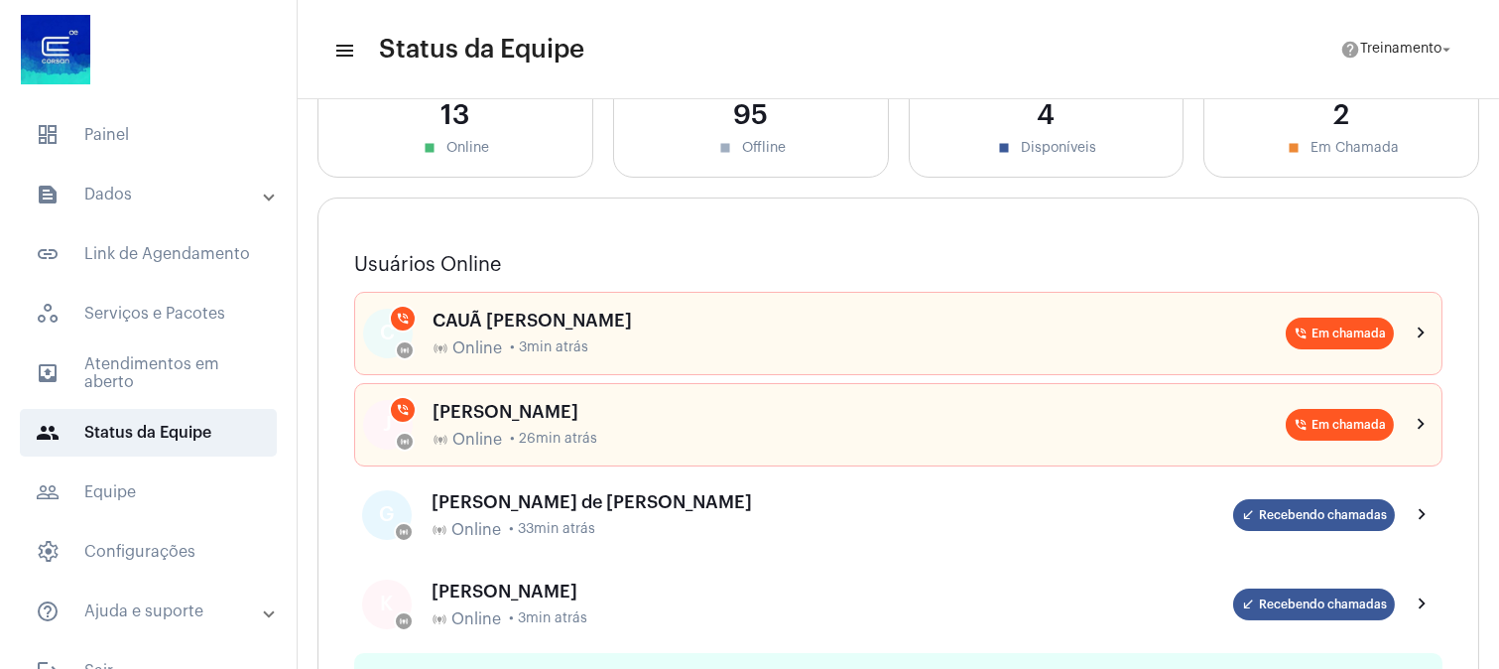
scroll to position [110, 0]
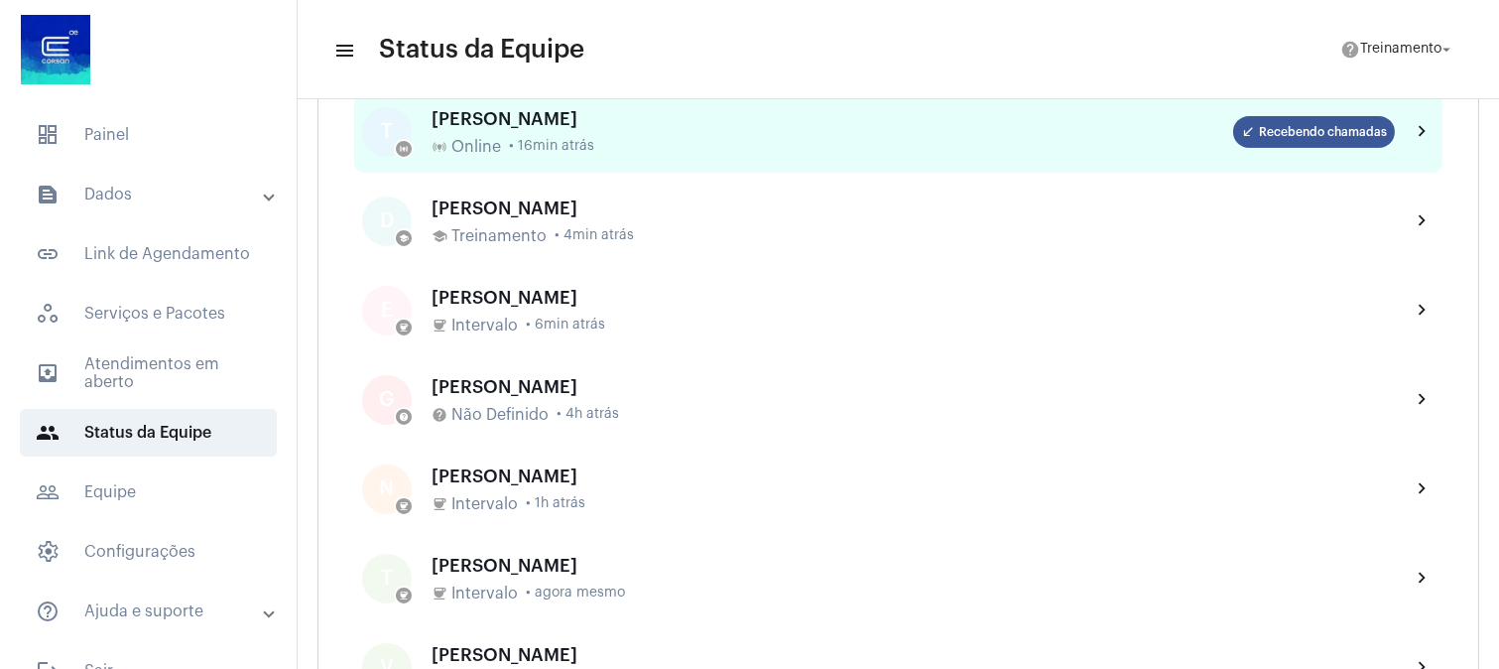
scroll to position [771, 0]
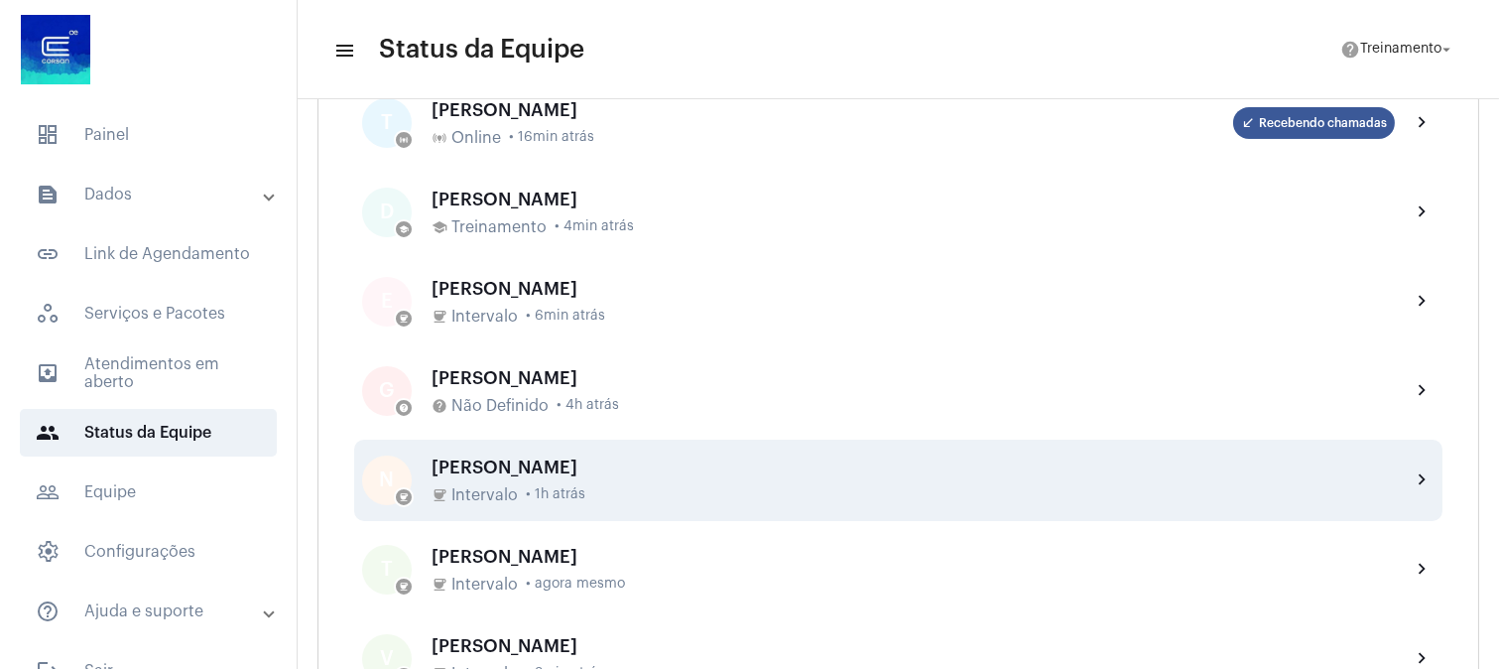
click at [510, 474] on div "[PERSON_NAME]" at bounding box center [913, 467] width 963 height 20
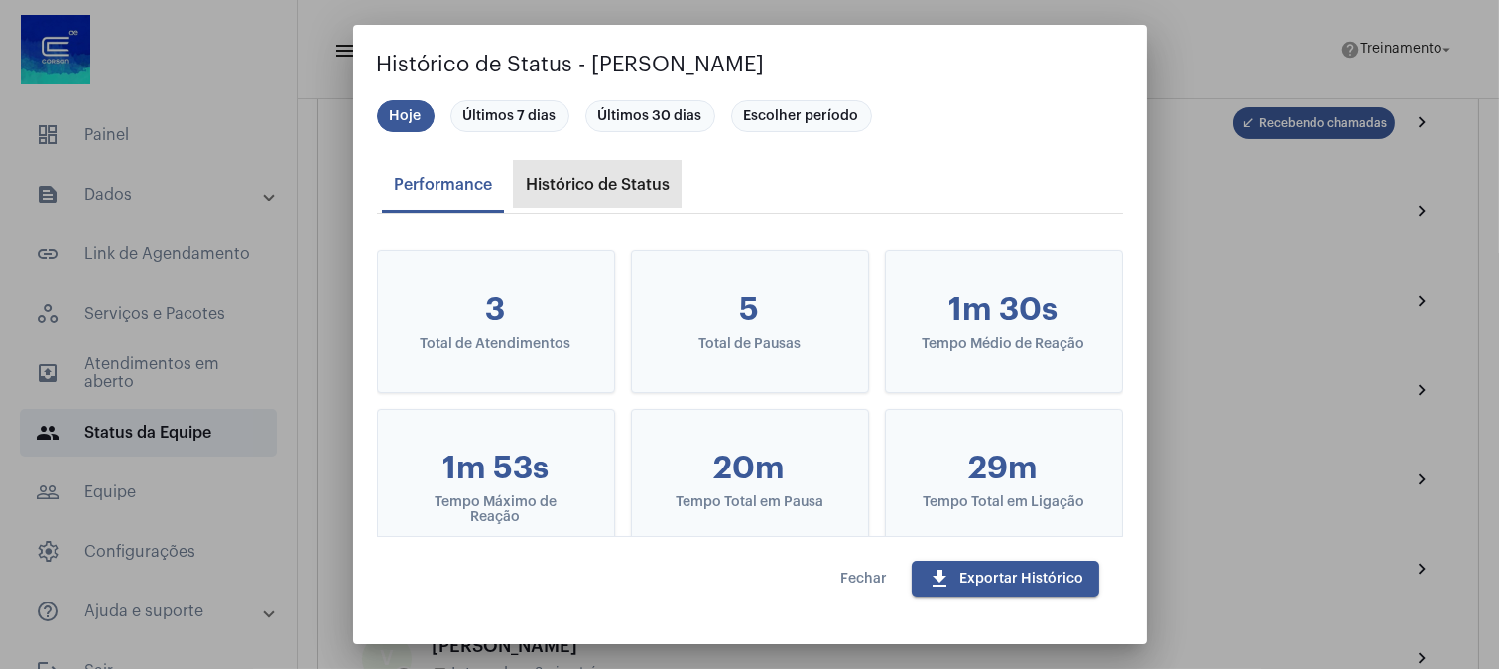
click at [577, 174] on div "Histórico de Status" at bounding box center [598, 185] width 168 height 48
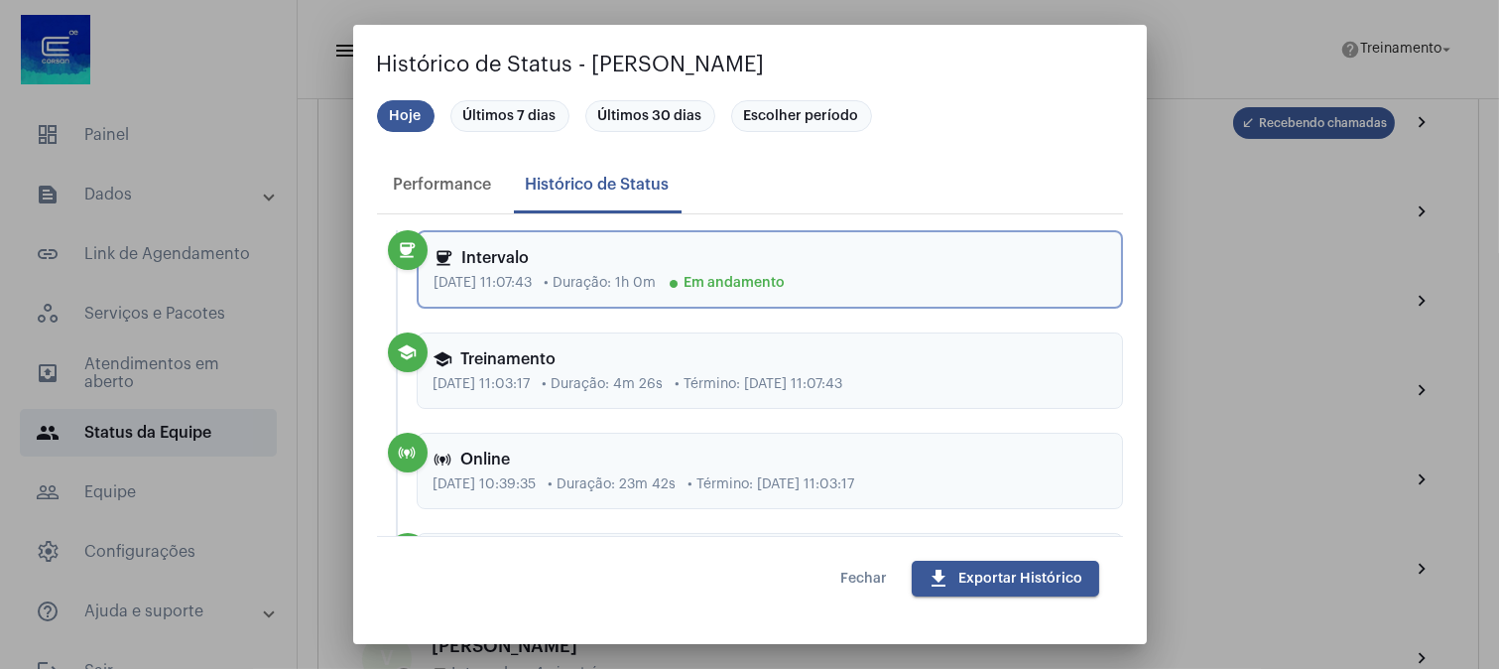
click at [841, 571] on span "Fechar" at bounding box center [864, 578] width 47 height 14
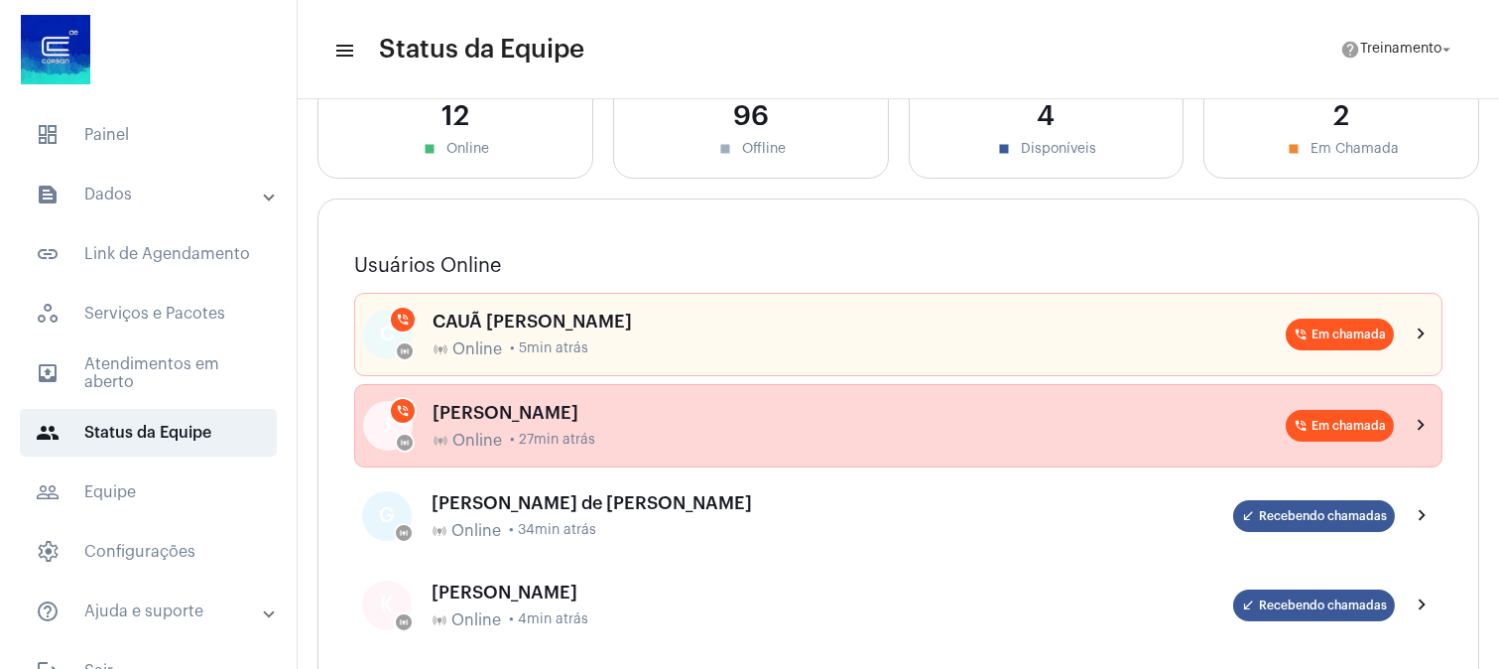
scroll to position [0, 0]
